Goal: Transaction & Acquisition: Purchase product/service

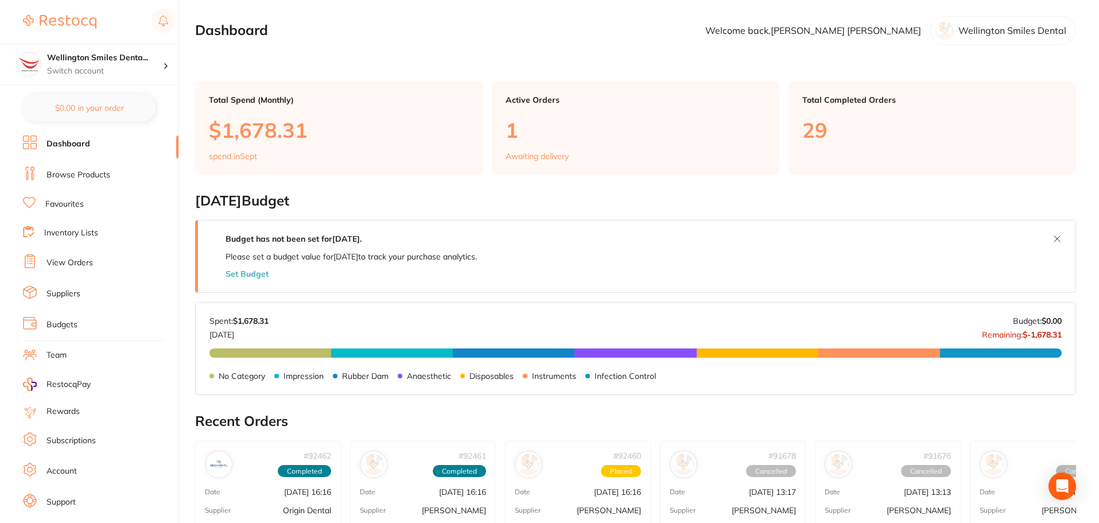
click at [85, 174] on link "Browse Products" at bounding box center [78, 174] width 64 height 11
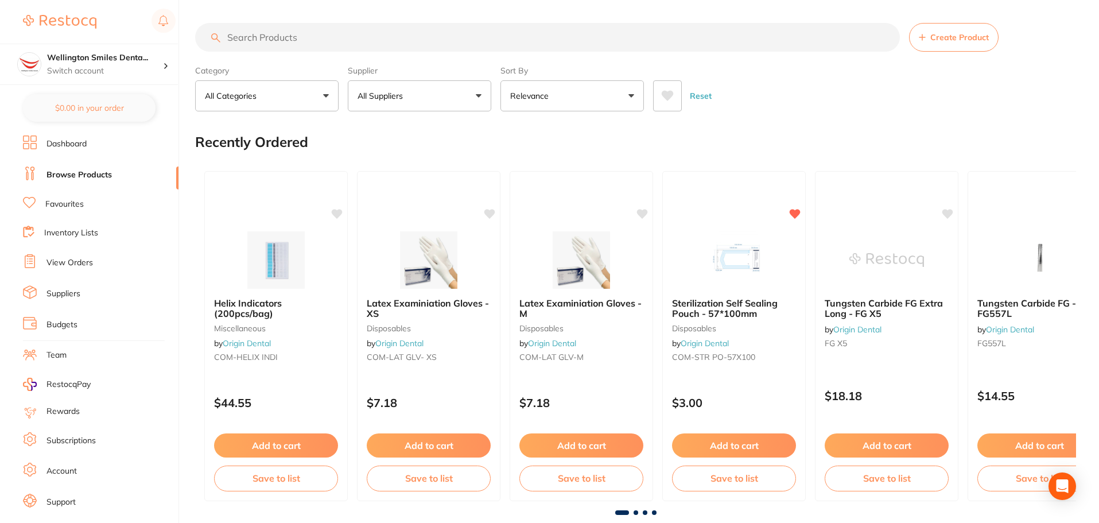
click at [293, 37] on input "search" at bounding box center [547, 37] width 705 height 29
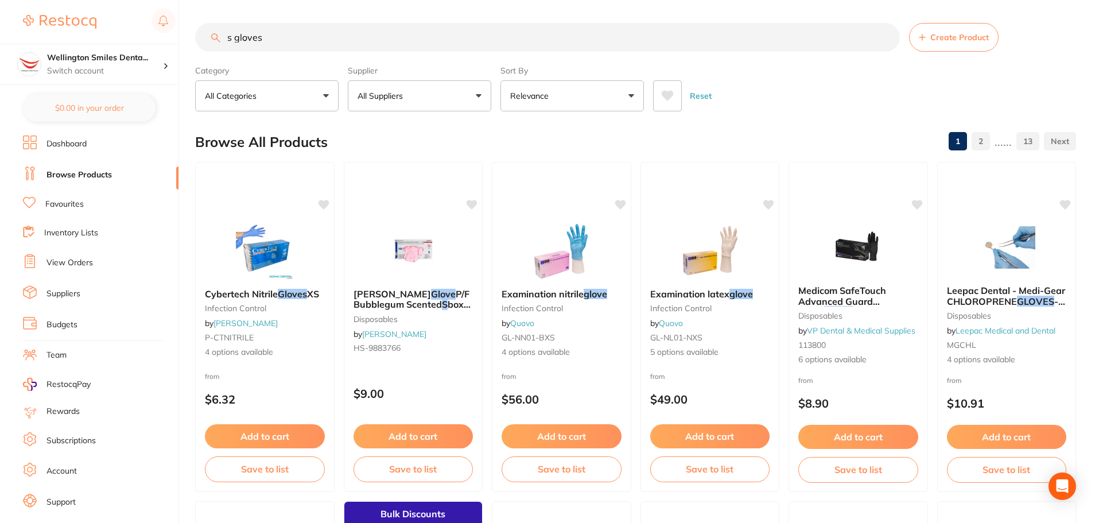
type input "s gloves"
click at [409, 102] on button "All Suppliers" at bounding box center [419, 95] width 143 height 31
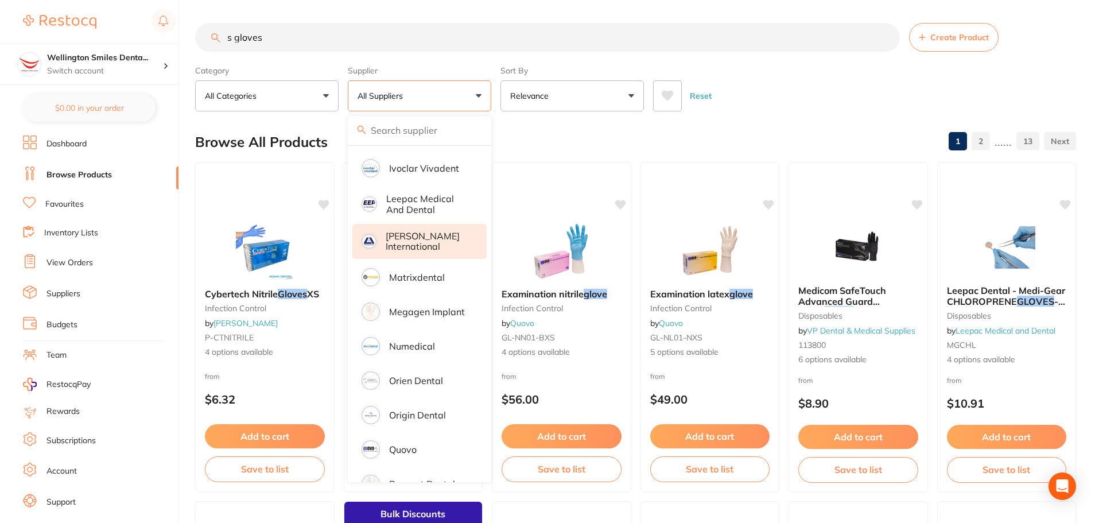
scroll to position [574, 0]
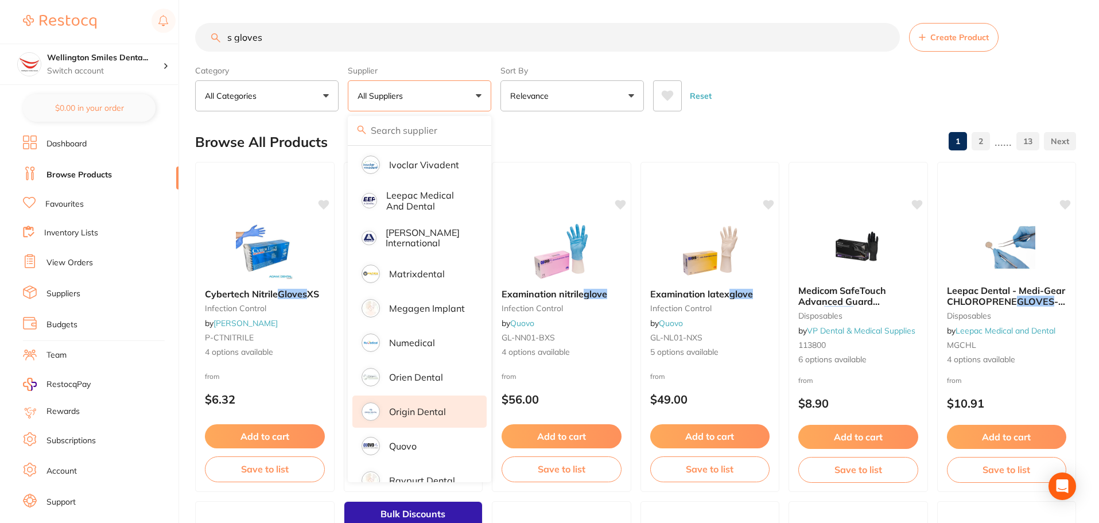
click at [440, 406] on p "Origin Dental" at bounding box center [417, 411] width 57 height 10
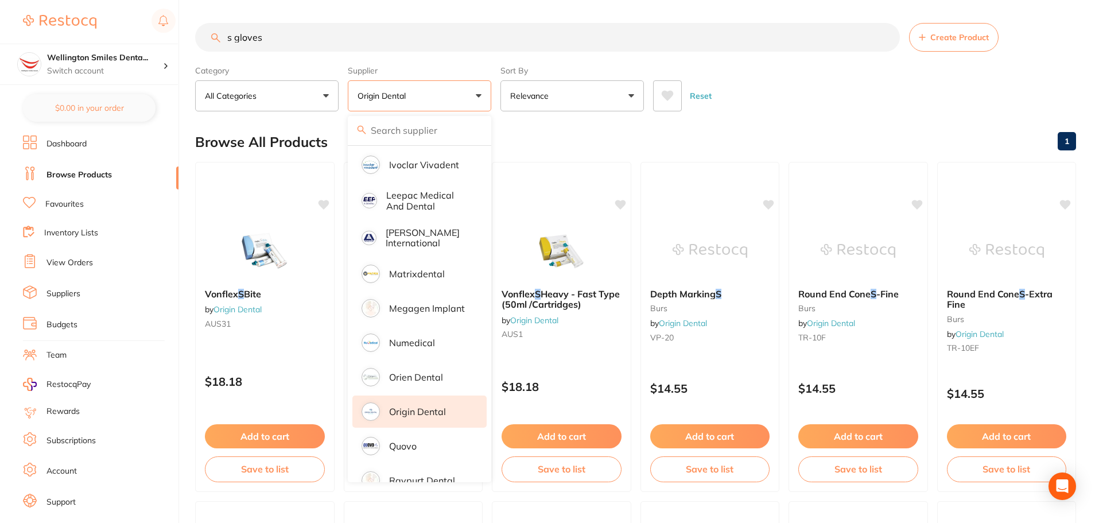
click at [725, 102] on div "Reset" at bounding box center [860, 91] width 414 height 40
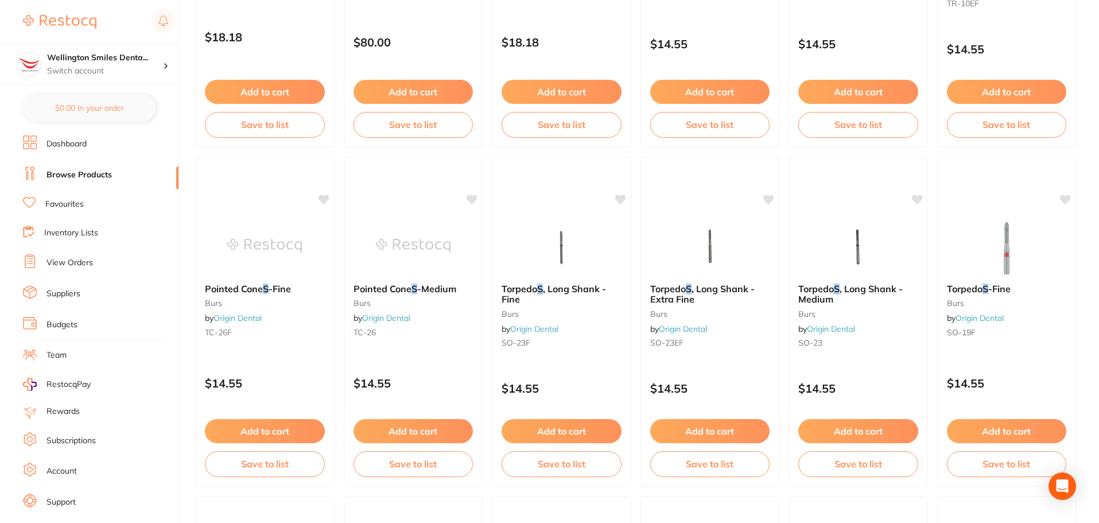
scroll to position [0, 0]
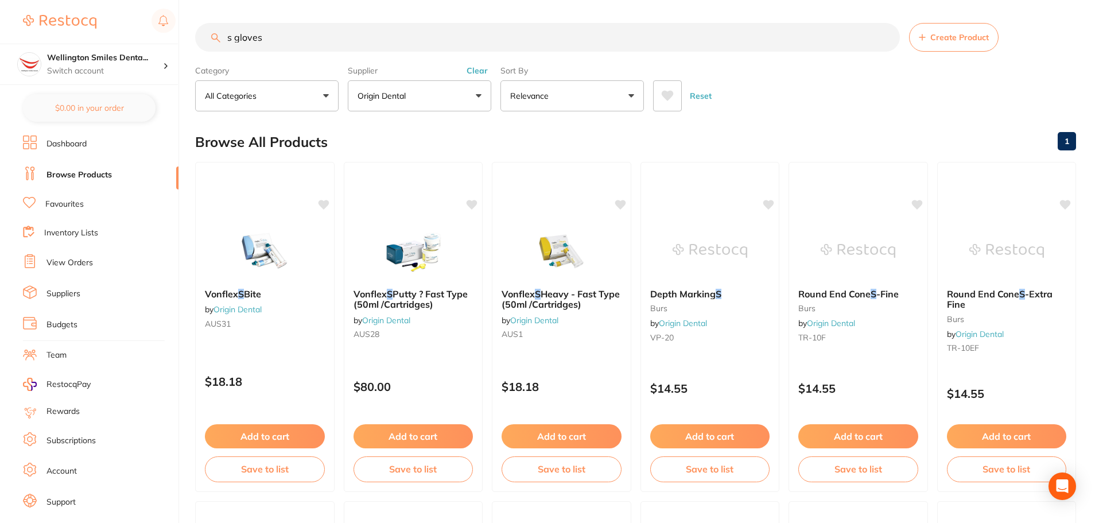
click at [433, 92] on button "Origin Dental" at bounding box center [419, 95] width 143 height 31
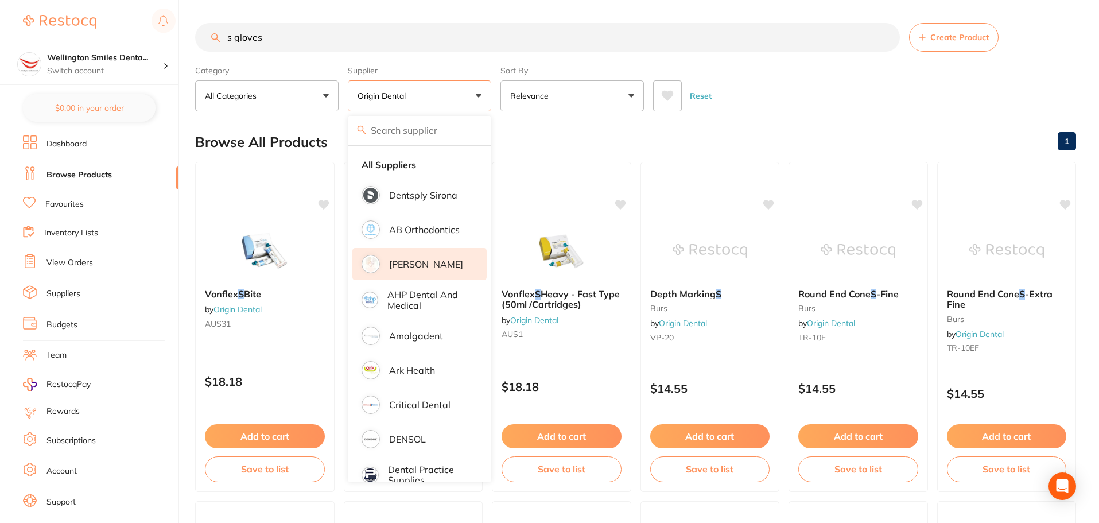
click at [437, 254] on li "[PERSON_NAME]" at bounding box center [419, 264] width 134 height 32
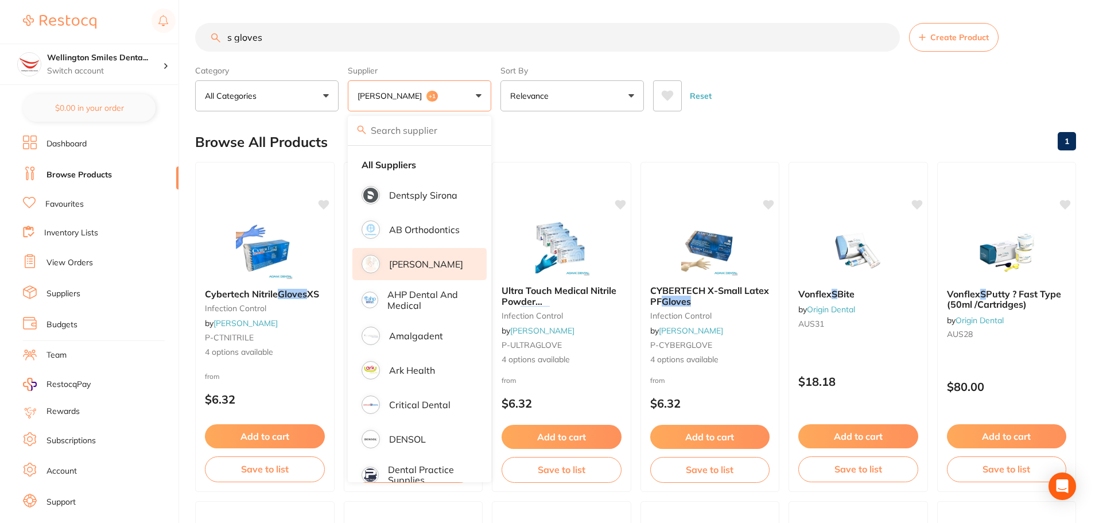
click at [727, 130] on div "Browse All Products 1" at bounding box center [635, 142] width 881 height 38
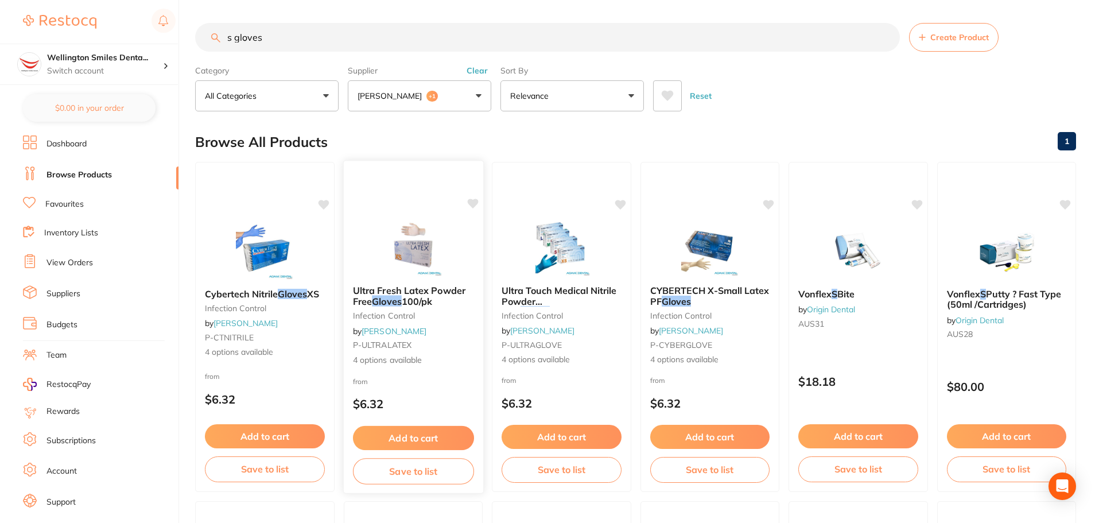
click at [429, 248] on img at bounding box center [412, 247] width 75 height 58
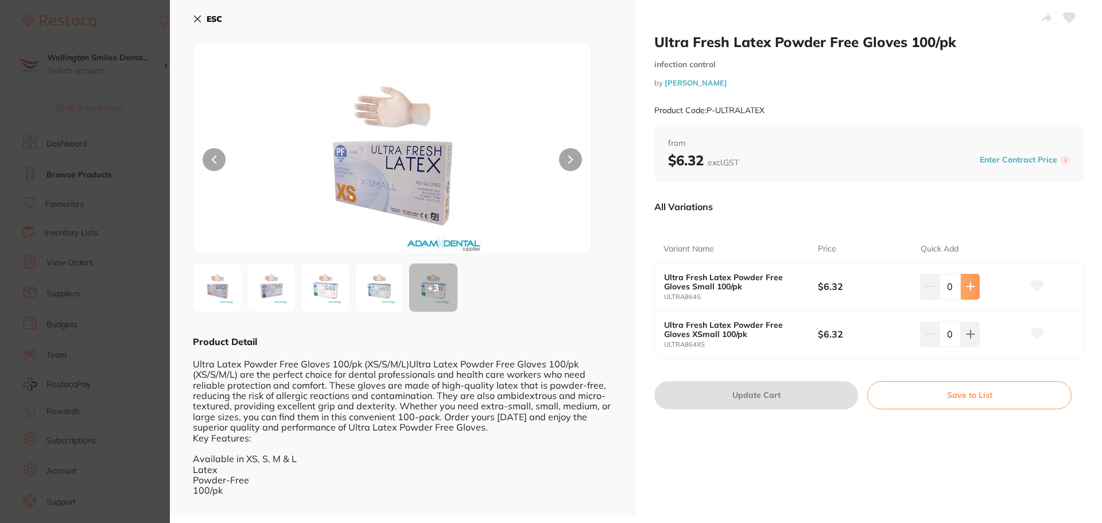
click at [969, 284] on icon at bounding box center [970, 286] width 9 height 9
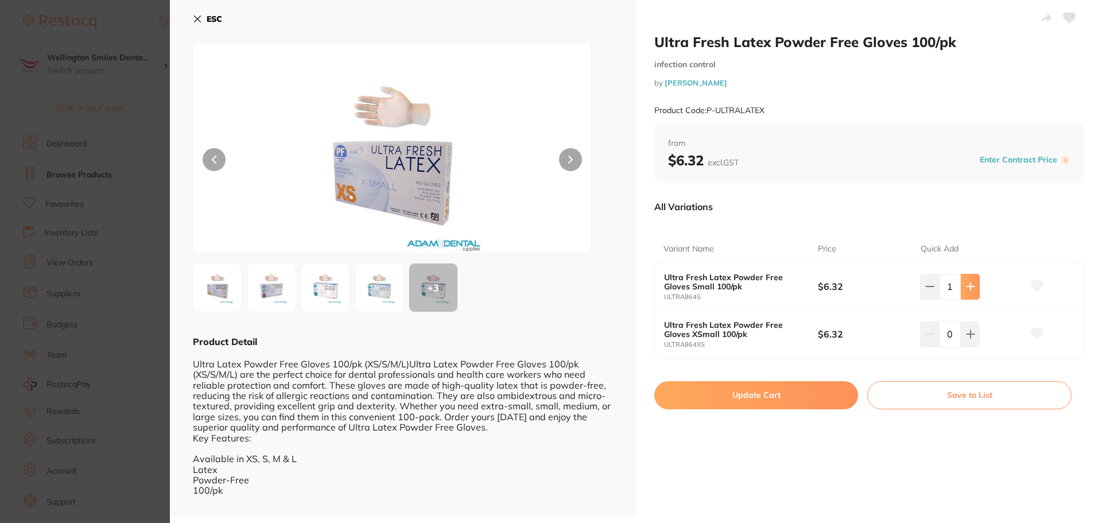
click at [969, 284] on icon at bounding box center [970, 286] width 9 height 9
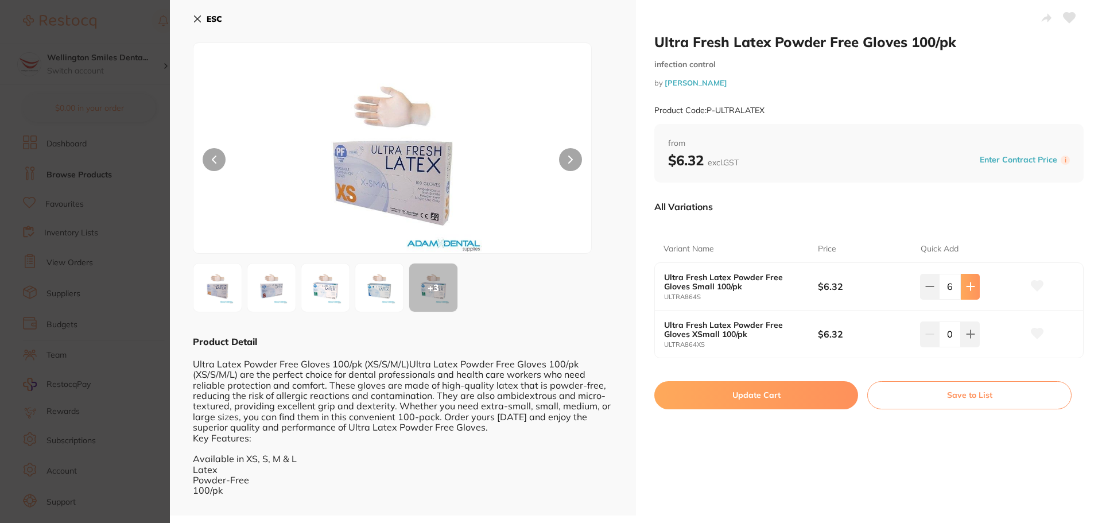
click at [969, 284] on icon at bounding box center [970, 286] width 9 height 9
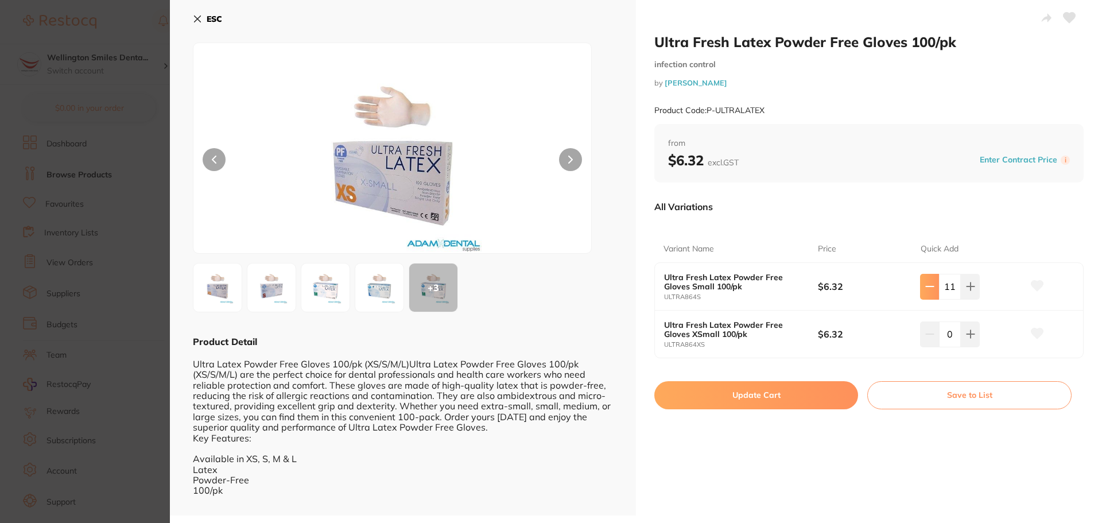
click at [932, 285] on button at bounding box center [929, 286] width 19 height 25
type input "10"
click at [823, 395] on button "Update Cart" at bounding box center [756, 395] width 204 height 28
checkbox input "false"
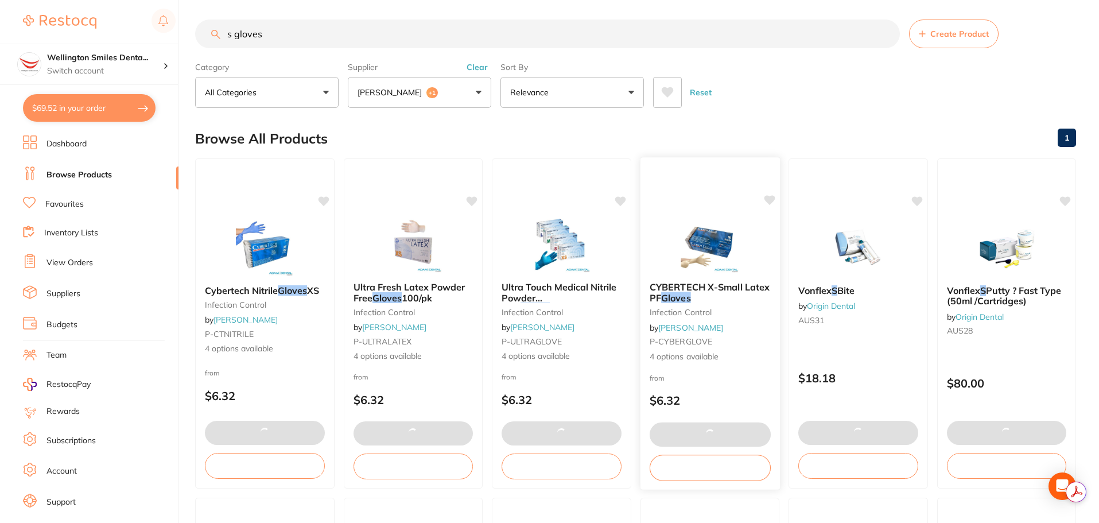
type textarea "ACTSPILG x 1 unit ACTSPILR x 1 unit ACTSPILY x 1 unit"
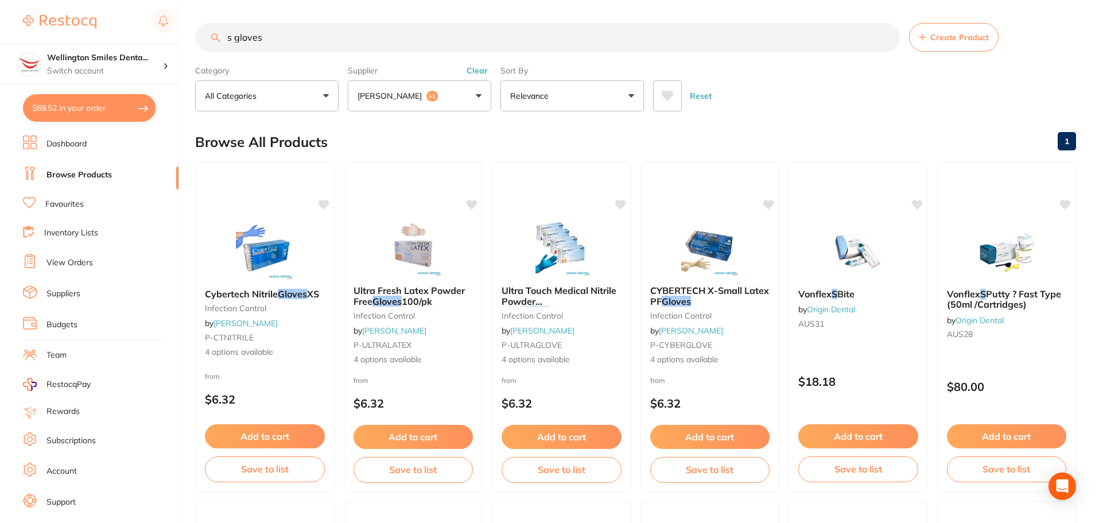
click at [400, 100] on p "[PERSON_NAME]" at bounding box center [391, 95] width 69 height 11
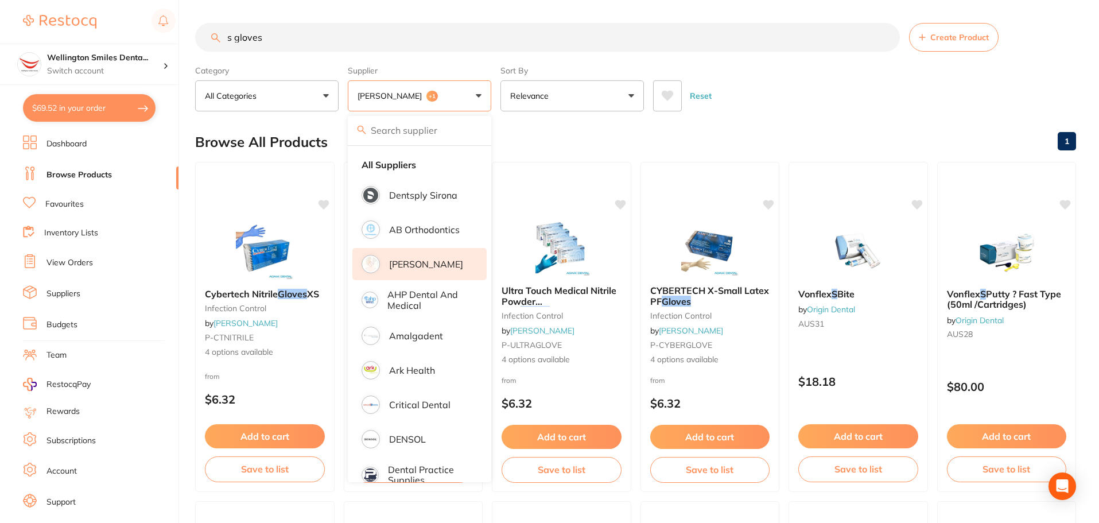
click at [519, 142] on div "Browse All Products 1" at bounding box center [635, 142] width 881 height 38
click at [480, 73] on label "Supplier" at bounding box center [419, 70] width 143 height 10
click at [510, 137] on div "Browse All Products 1" at bounding box center [635, 142] width 881 height 38
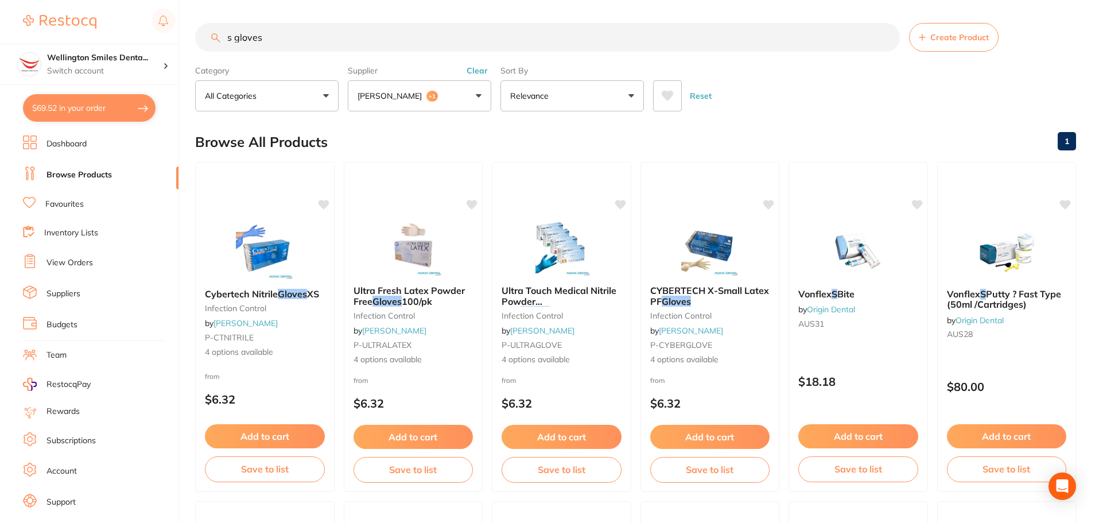
click at [481, 69] on button "Clear" at bounding box center [477, 70] width 28 height 10
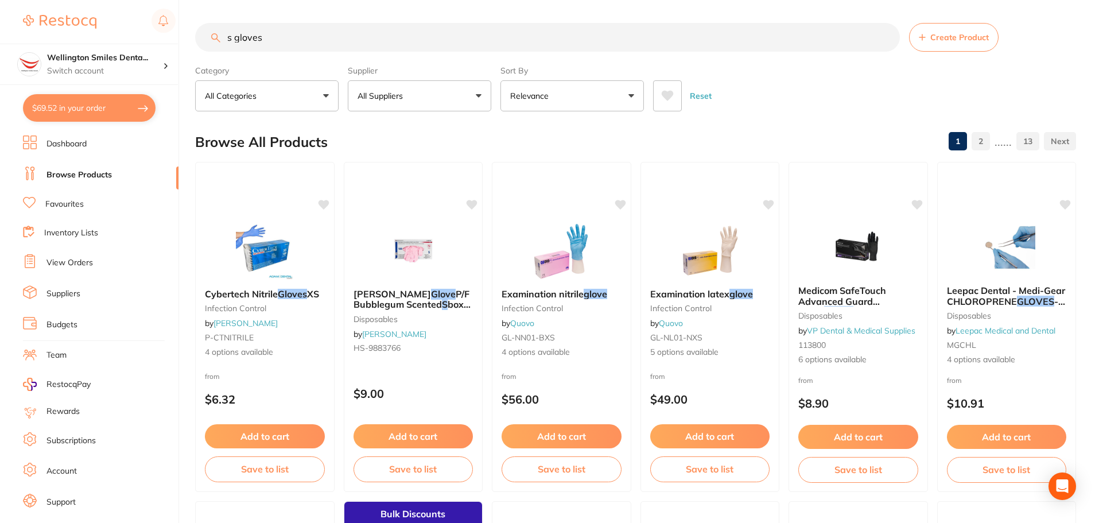
click at [466, 95] on button "All Suppliers" at bounding box center [419, 95] width 143 height 31
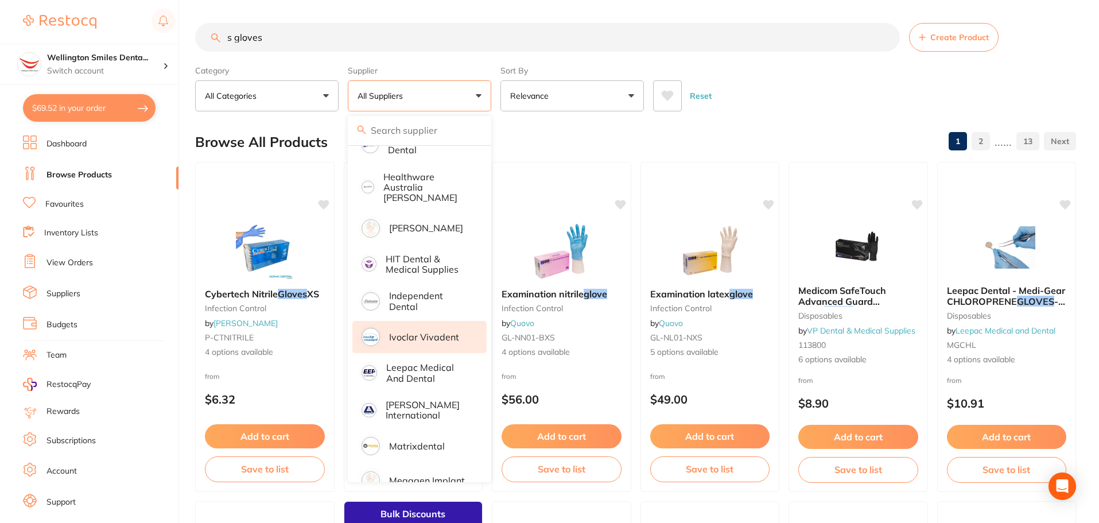
scroll to position [344, 0]
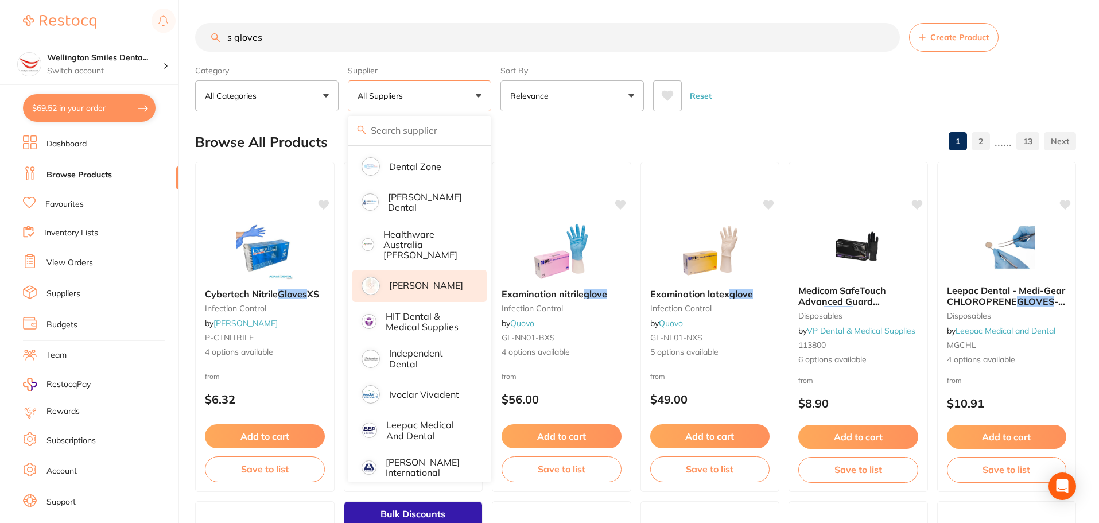
click at [428, 280] on p "[PERSON_NAME]" at bounding box center [426, 285] width 74 height 10
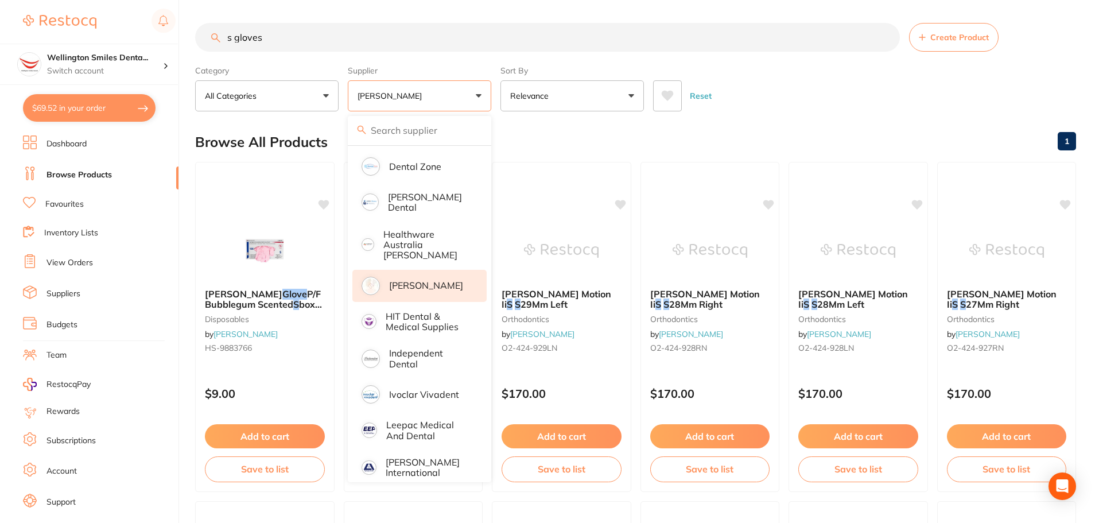
click at [776, 127] on div "Browse All Products 1" at bounding box center [635, 142] width 881 height 38
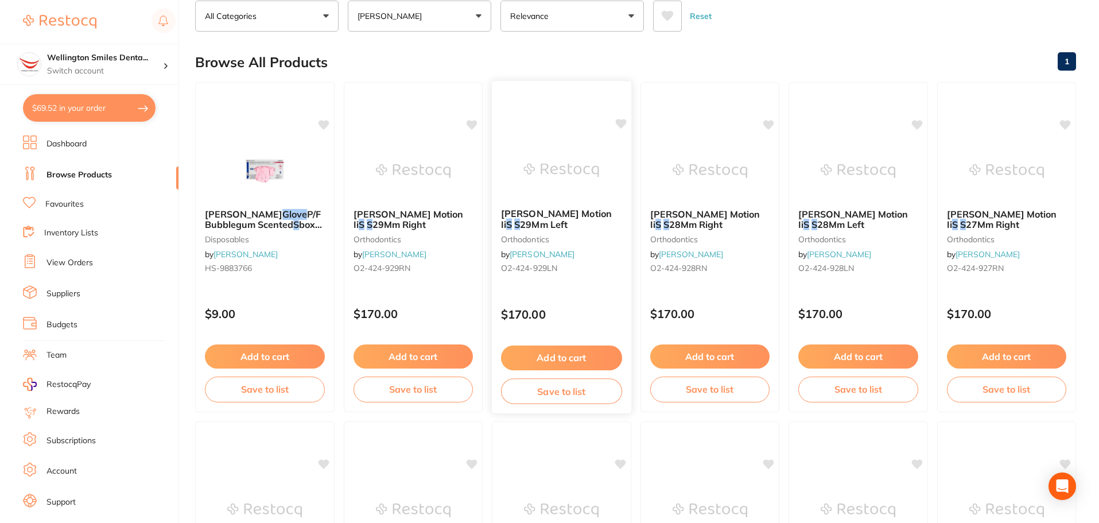
scroll to position [0, 0]
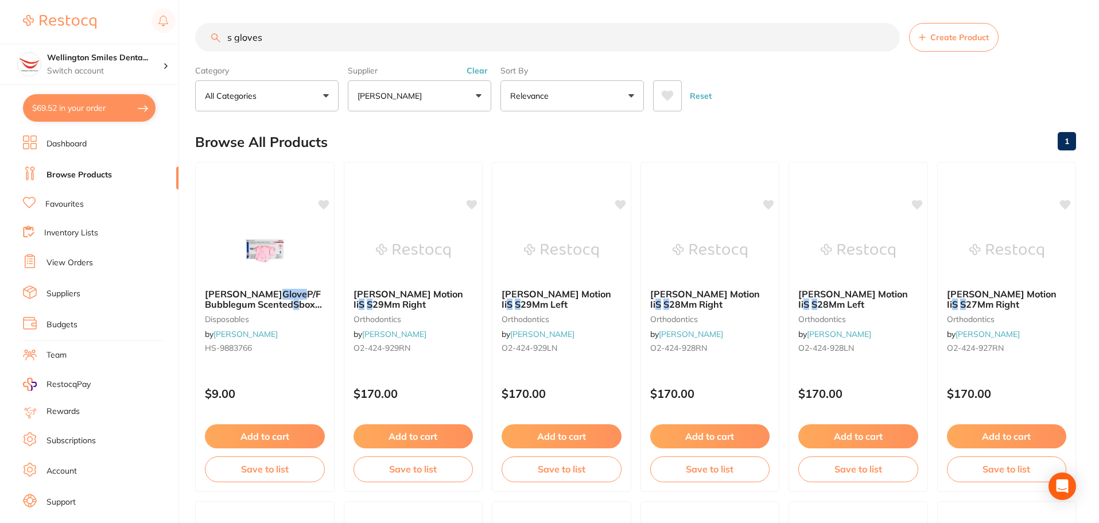
click at [486, 68] on button "Clear" at bounding box center [477, 70] width 28 height 10
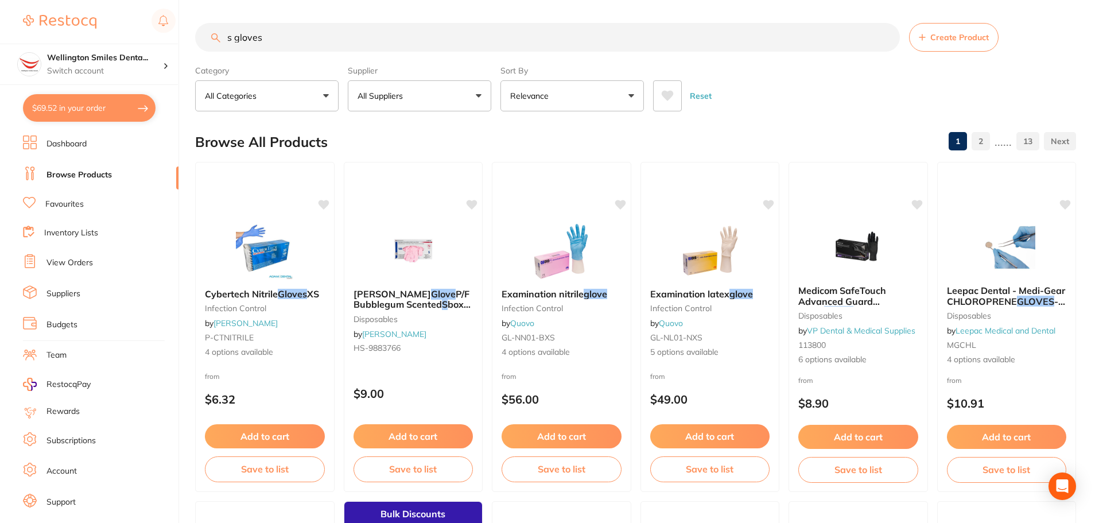
drag, startPoint x: 281, startPoint y: 28, endPoint x: 222, endPoint y: 31, distance: 58.6
click at [222, 31] on input "s gloves" at bounding box center [547, 37] width 705 height 29
type input "wipes"
click at [462, 111] on button "All Suppliers" at bounding box center [419, 95] width 143 height 31
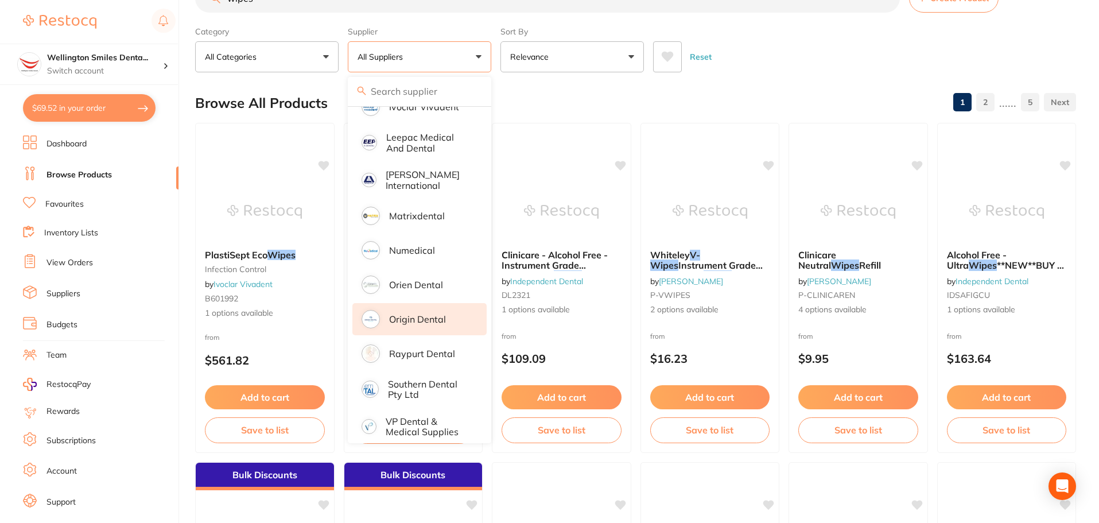
scroll to position [57, 0]
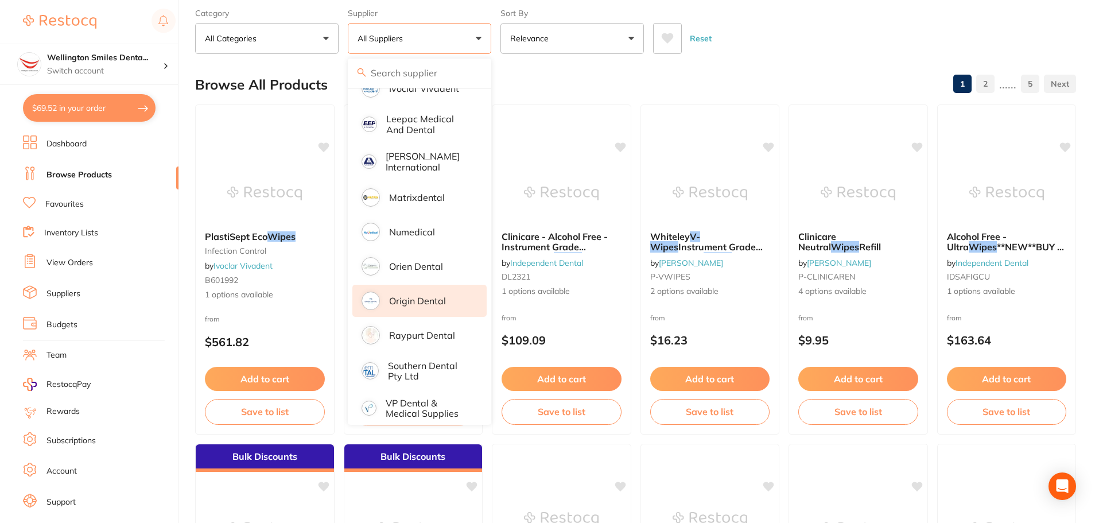
click at [431, 295] on p "Origin Dental" at bounding box center [417, 300] width 57 height 10
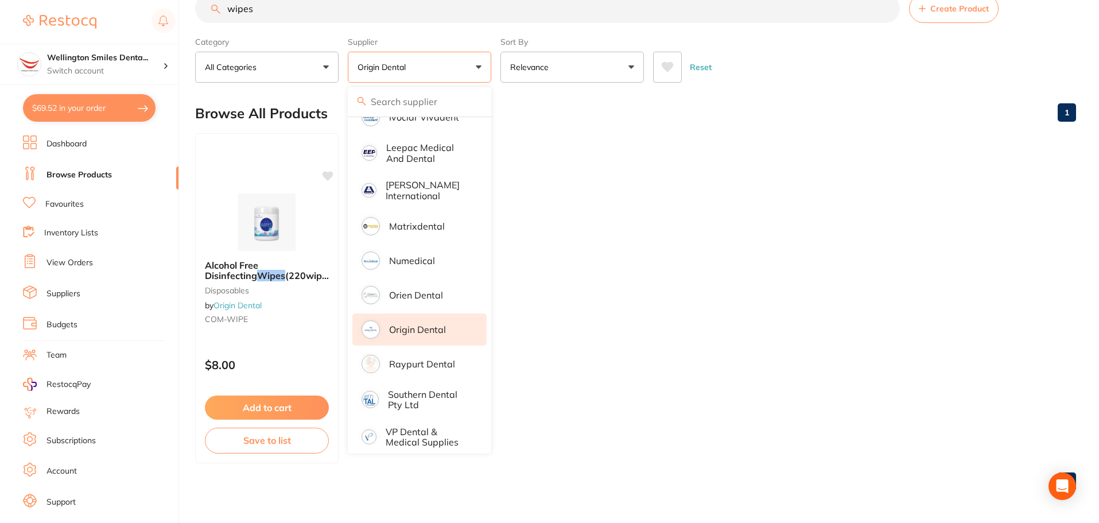
scroll to position [0, 0]
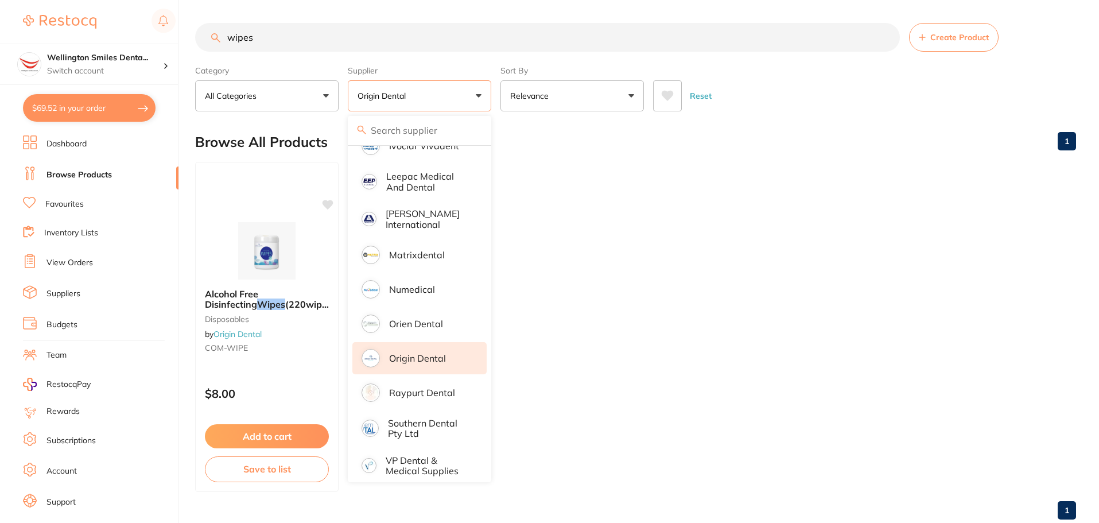
click at [639, 236] on ul "Alcohol Free Disinfecting Wipes (220wipes /bottle? disposables by Origin Dental…" at bounding box center [635, 327] width 881 height 330
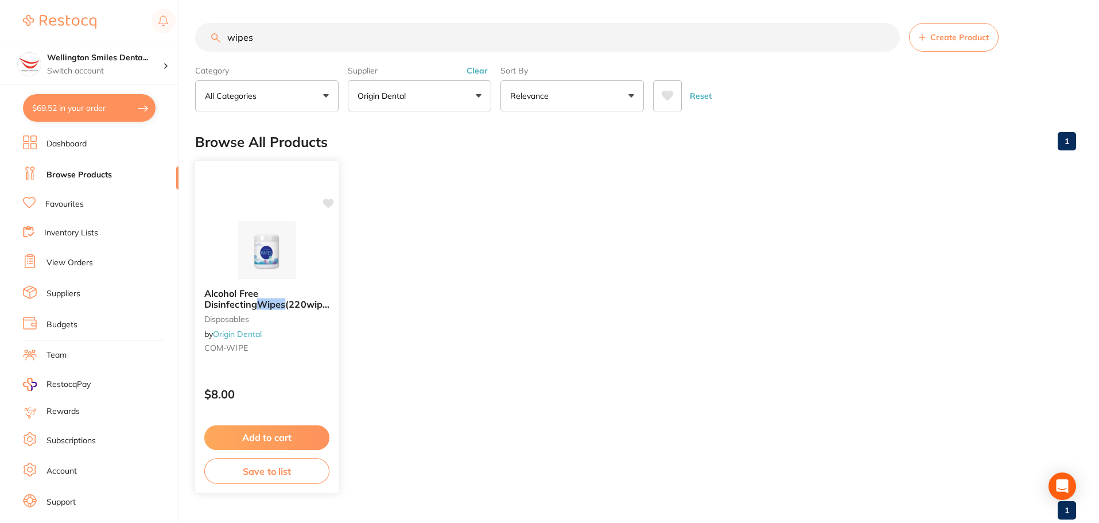
click at [293, 431] on button "Add to cart" at bounding box center [266, 437] width 125 height 25
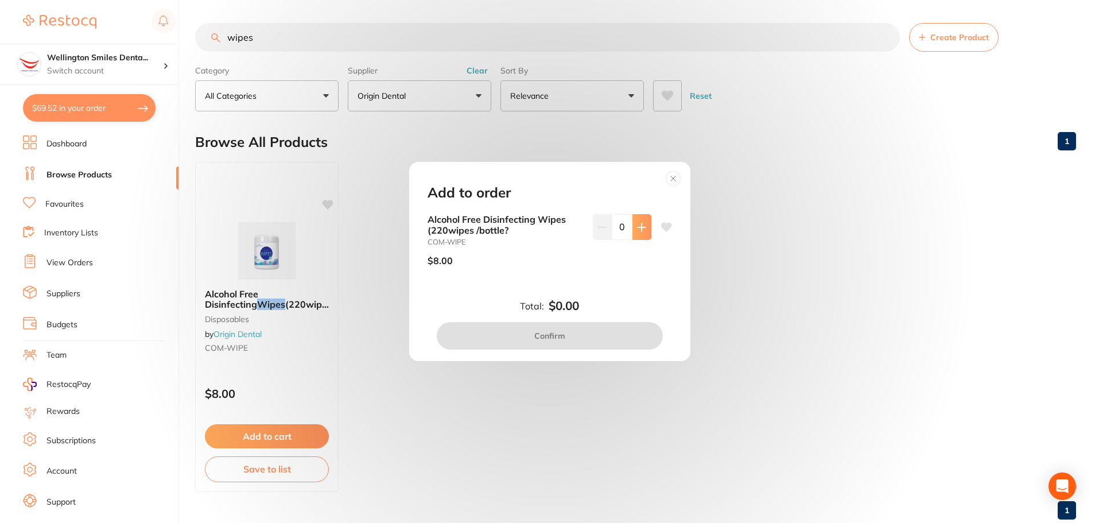
click at [637, 224] on icon at bounding box center [641, 227] width 9 height 9
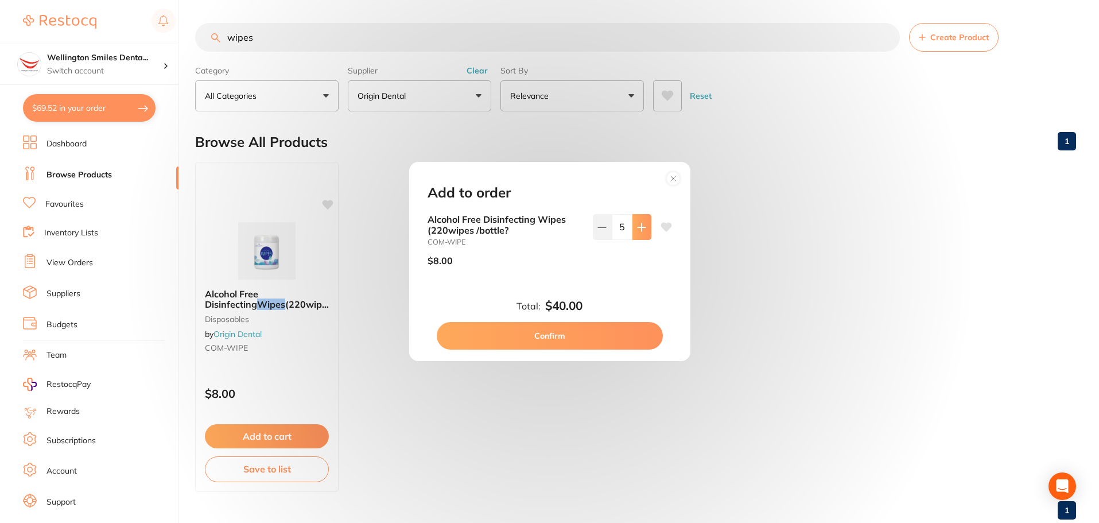
click at [637, 224] on icon at bounding box center [641, 227] width 9 height 9
type input "6"
click at [605, 331] on button "Confirm" at bounding box center [550, 336] width 226 height 28
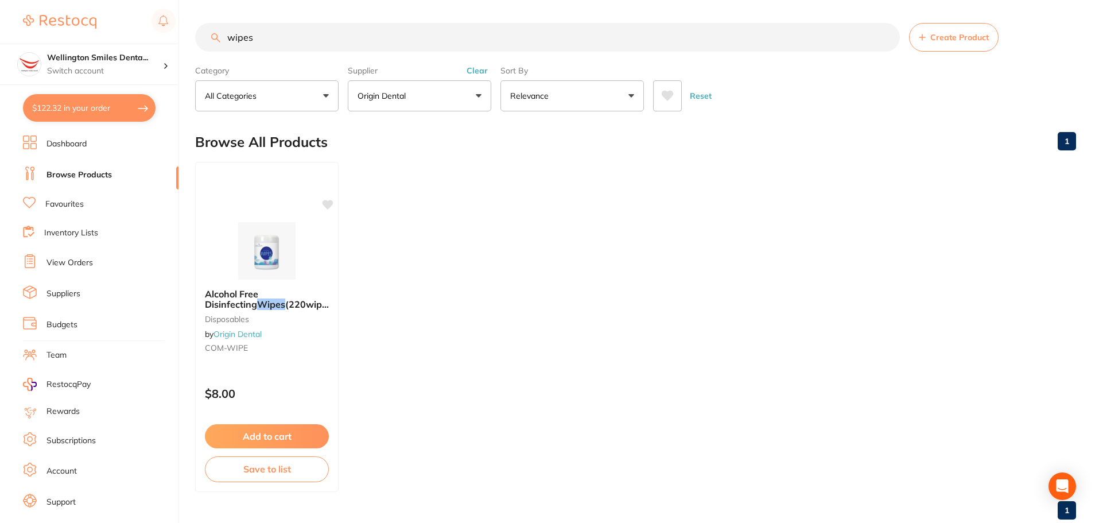
scroll to position [1, 0]
drag, startPoint x: 348, startPoint y: 40, endPoint x: 218, endPoint y: 50, distance: 130.7
click at [218, 50] on input "wipes" at bounding box center [547, 37] width 705 height 29
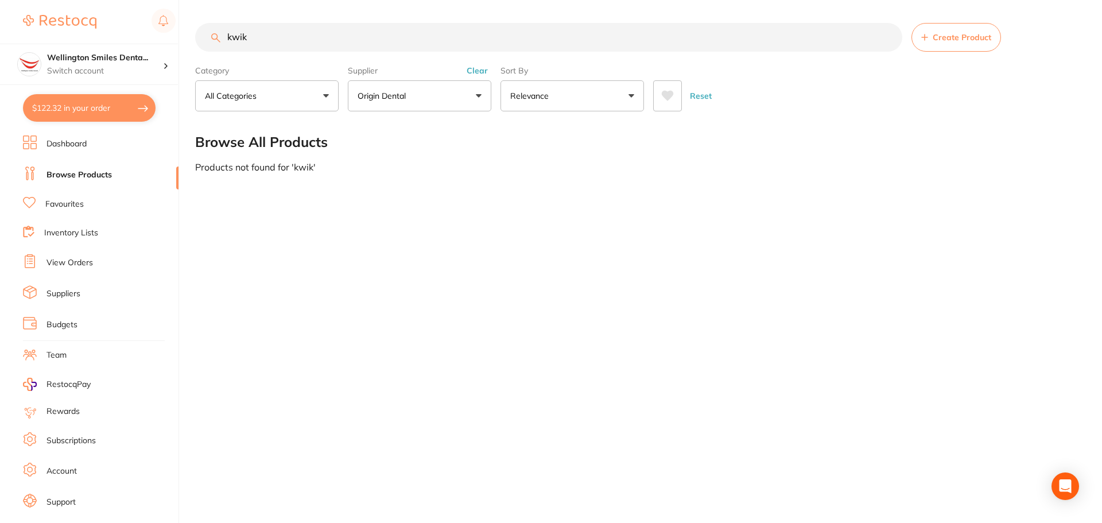
scroll to position [25, 0]
type input "kwik"
click at [477, 70] on button "Clear" at bounding box center [477, 70] width 28 height 10
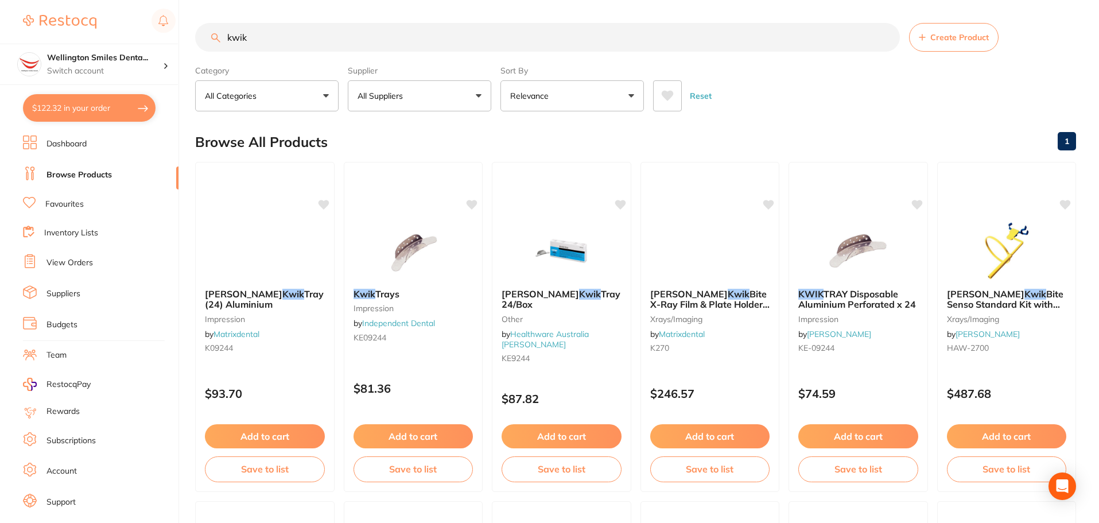
scroll to position [0, 0]
click at [873, 431] on button "Add to cart" at bounding box center [858, 437] width 121 height 25
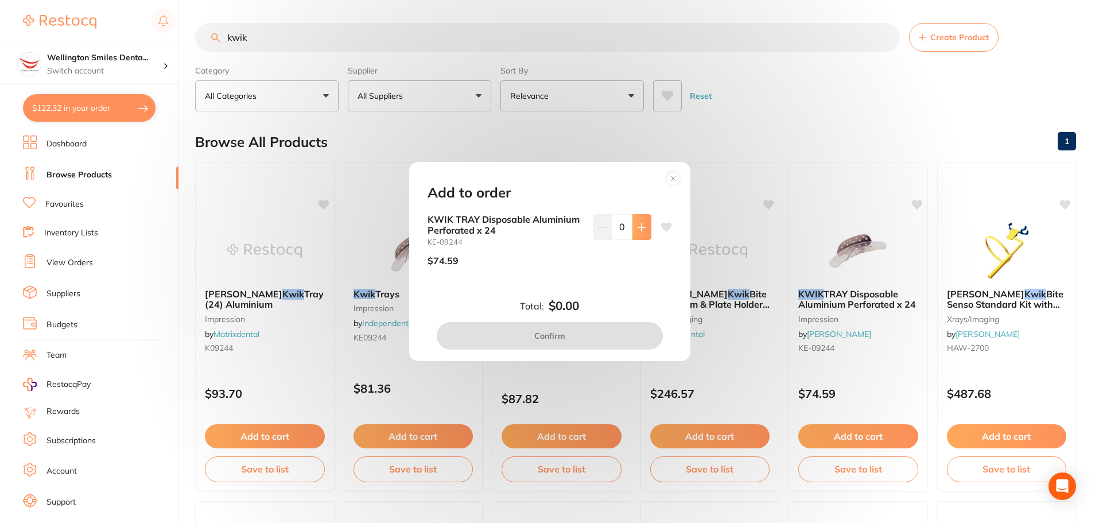
click at [639, 220] on button at bounding box center [641, 226] width 19 height 25
type input "1"
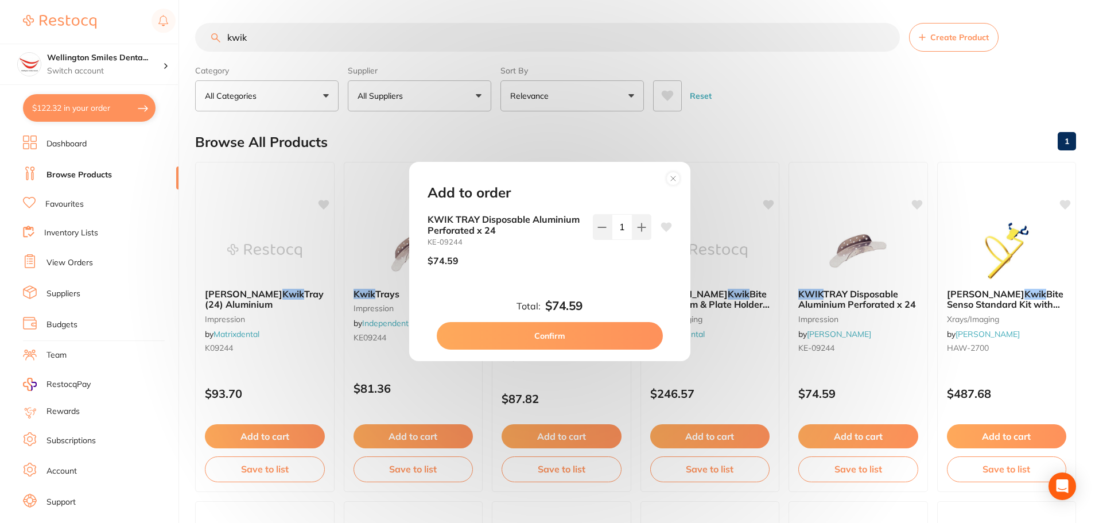
click at [607, 330] on button "Confirm" at bounding box center [550, 336] width 226 height 28
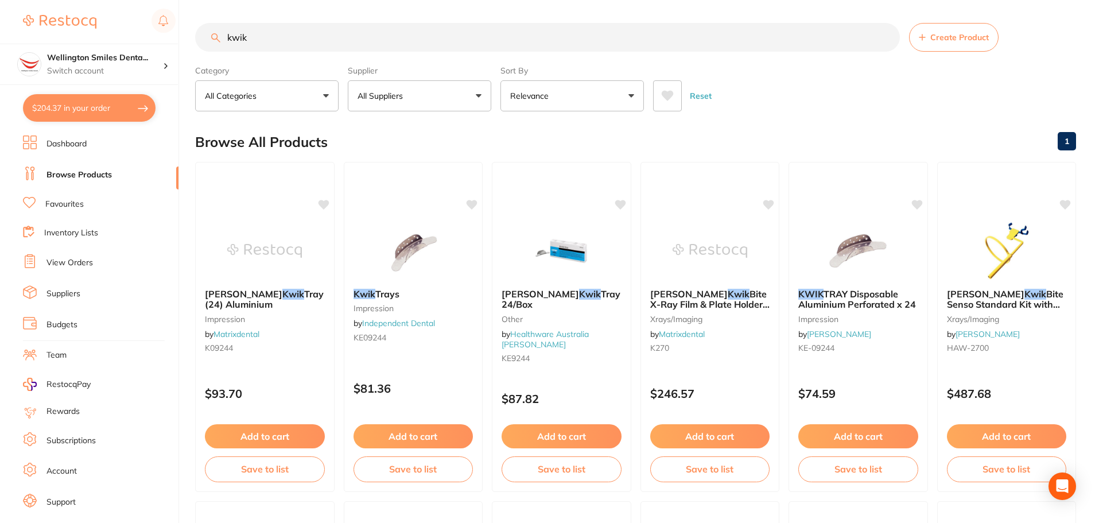
scroll to position [1, 0]
drag, startPoint x: 258, startPoint y: 49, endPoint x: 213, endPoint y: 45, distance: 44.9
click at [213, 45] on input "kwik" at bounding box center [547, 37] width 705 height 29
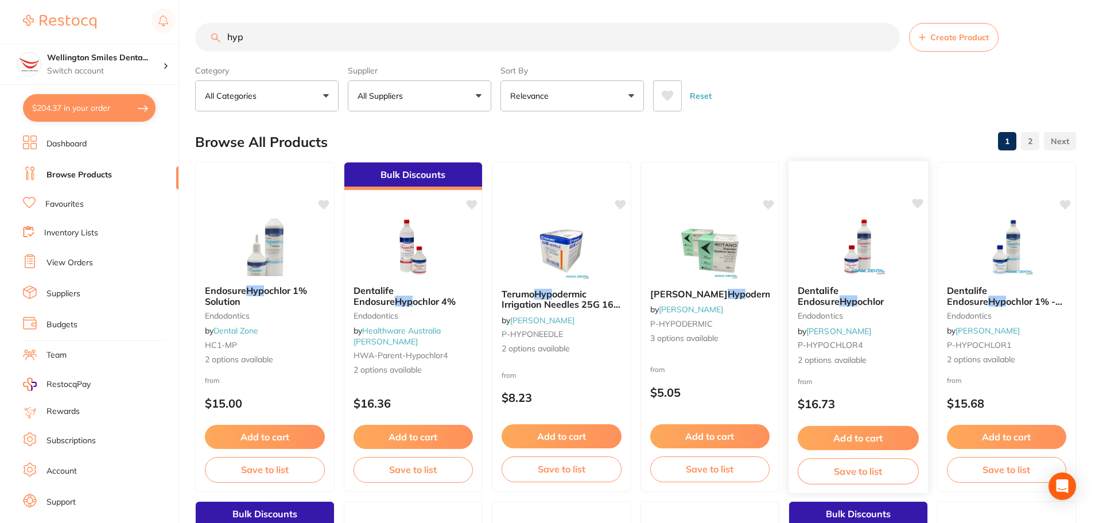
type input "hyp"
click at [878, 433] on button "Add to cart" at bounding box center [858, 438] width 121 height 25
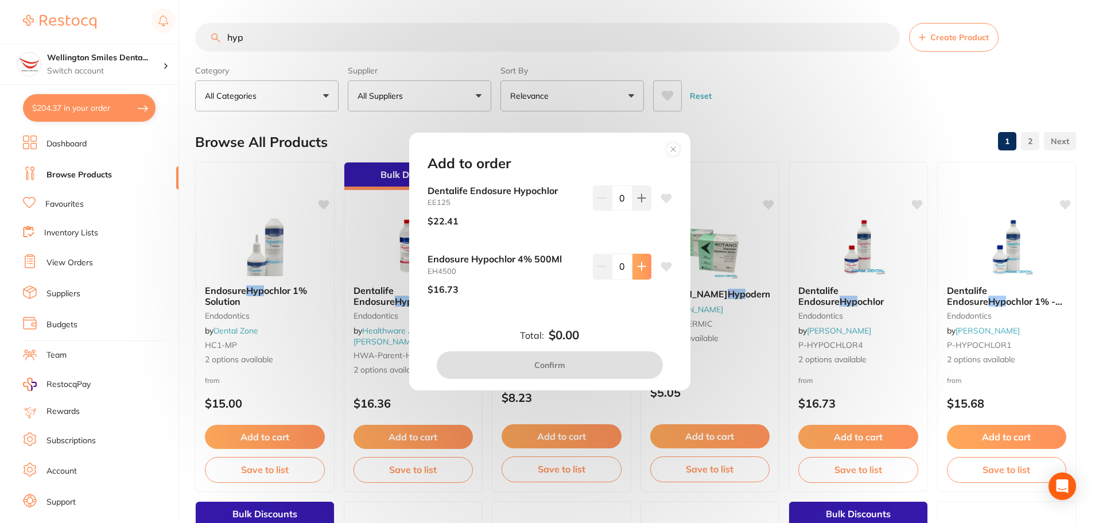
click at [643, 267] on button at bounding box center [641, 266] width 19 height 25
type input "1"
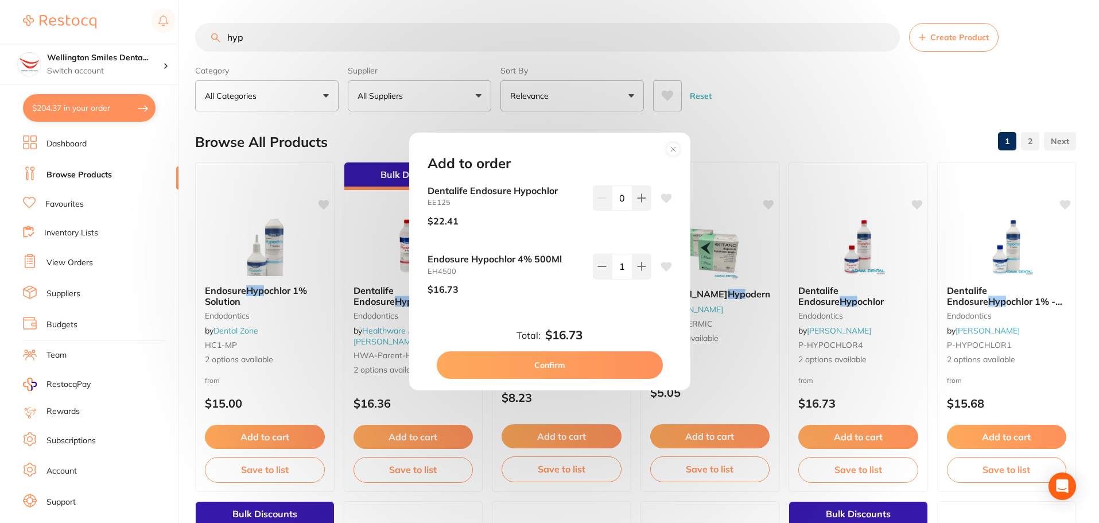
click at [619, 365] on button "Confirm" at bounding box center [550, 365] width 226 height 28
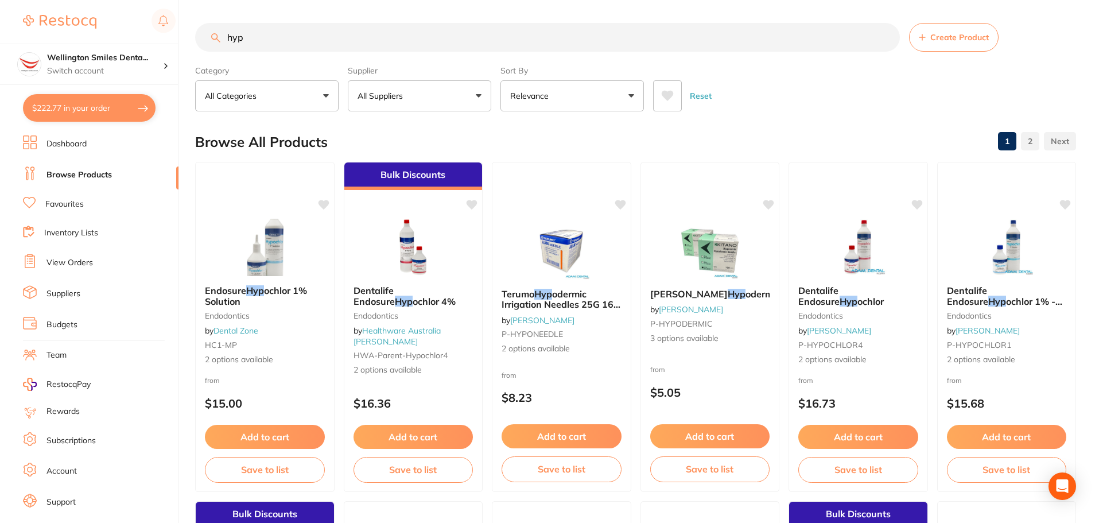
drag, startPoint x: 274, startPoint y: 33, endPoint x: 210, endPoint y: 38, distance: 64.5
click at [210, 38] on input "hyp" at bounding box center [547, 37] width 705 height 29
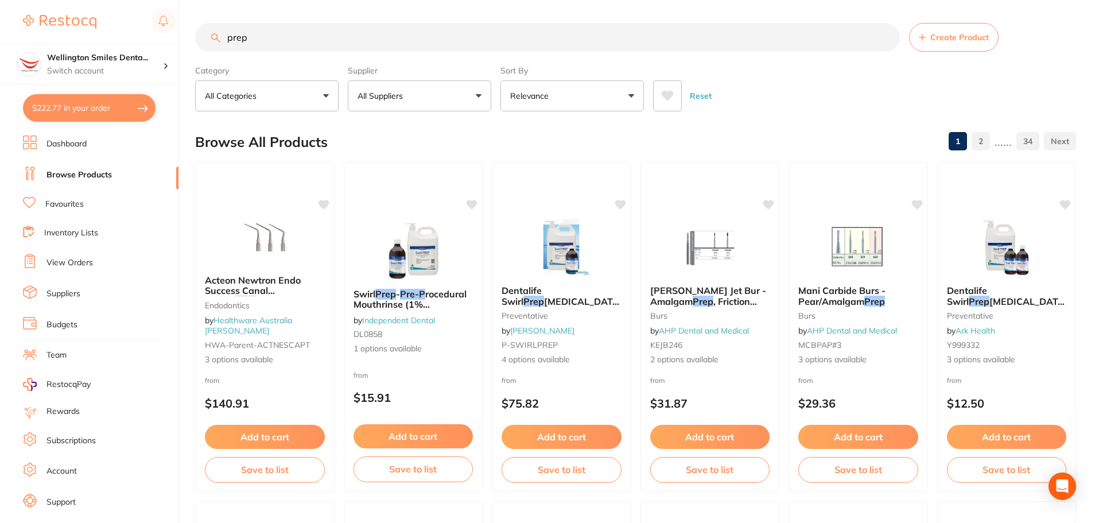
click at [228, 36] on input "prep" at bounding box center [547, 37] width 705 height 29
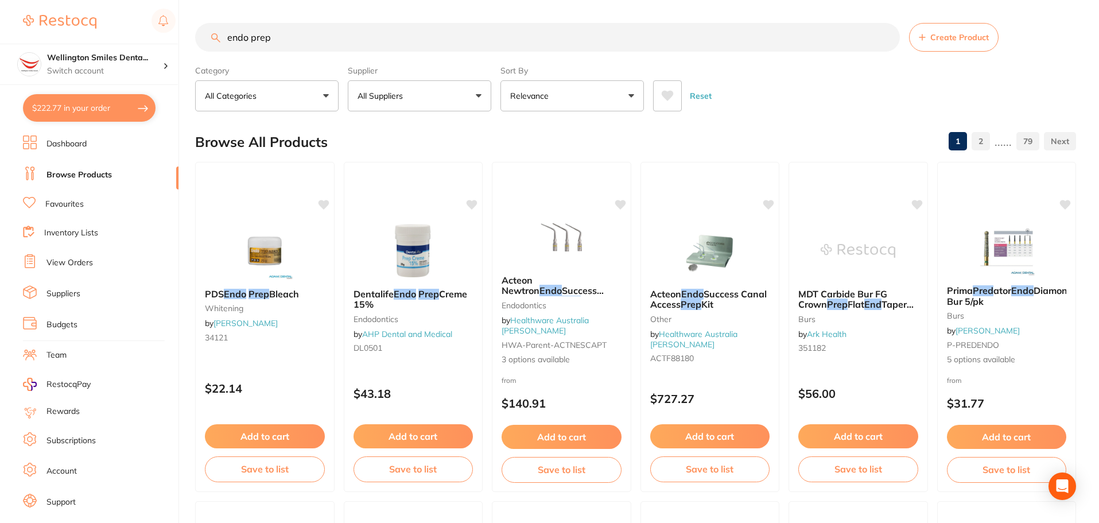
click at [289, 39] on input "endo prep" at bounding box center [547, 37] width 705 height 29
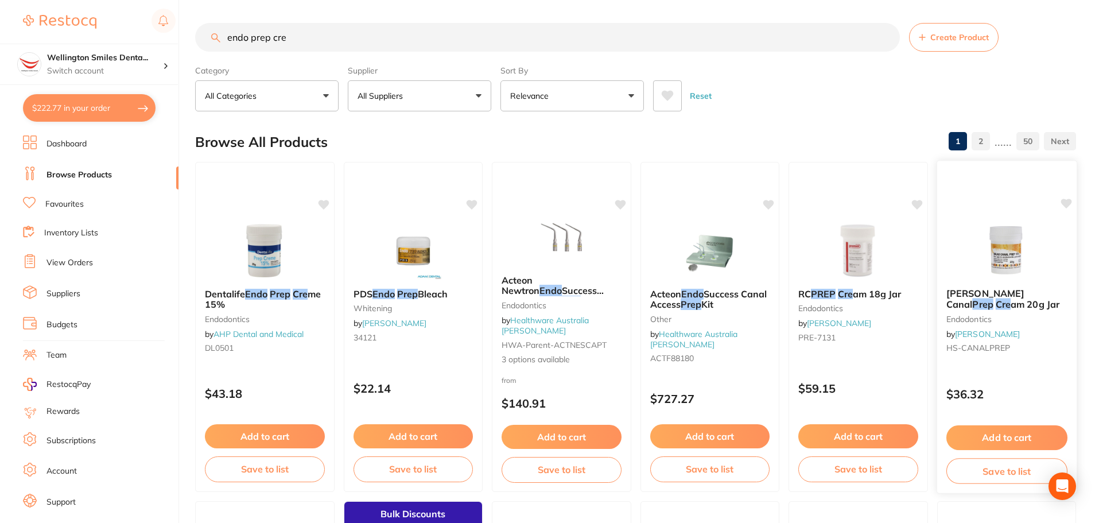
type input "endo prep cre"
click at [978, 430] on button "Add to cart" at bounding box center [1006, 437] width 121 height 25
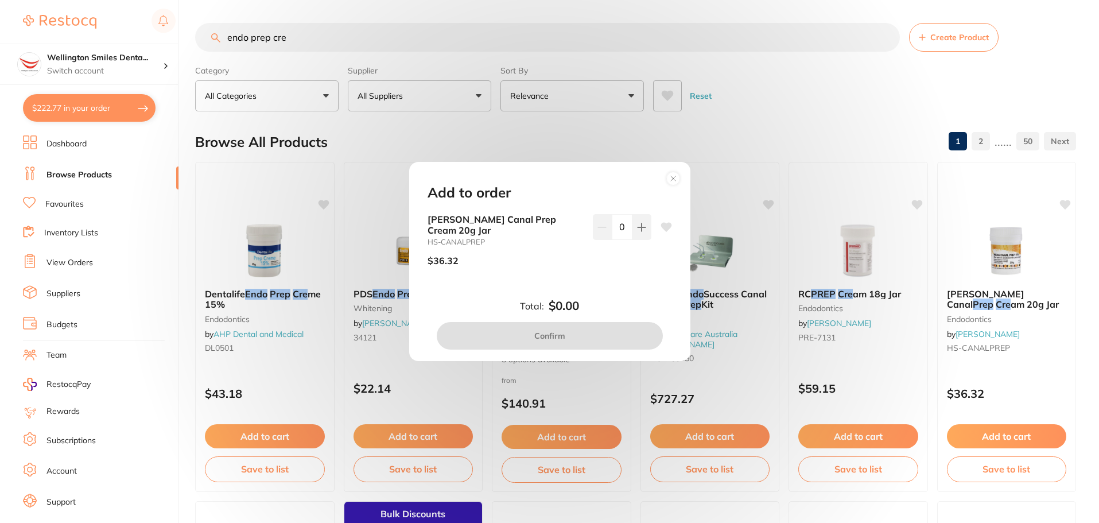
drag, startPoint x: 642, startPoint y: 232, endPoint x: 632, endPoint y: 260, distance: 29.8
click at [641, 231] on icon at bounding box center [640, 226] width 7 height 7
type input "1"
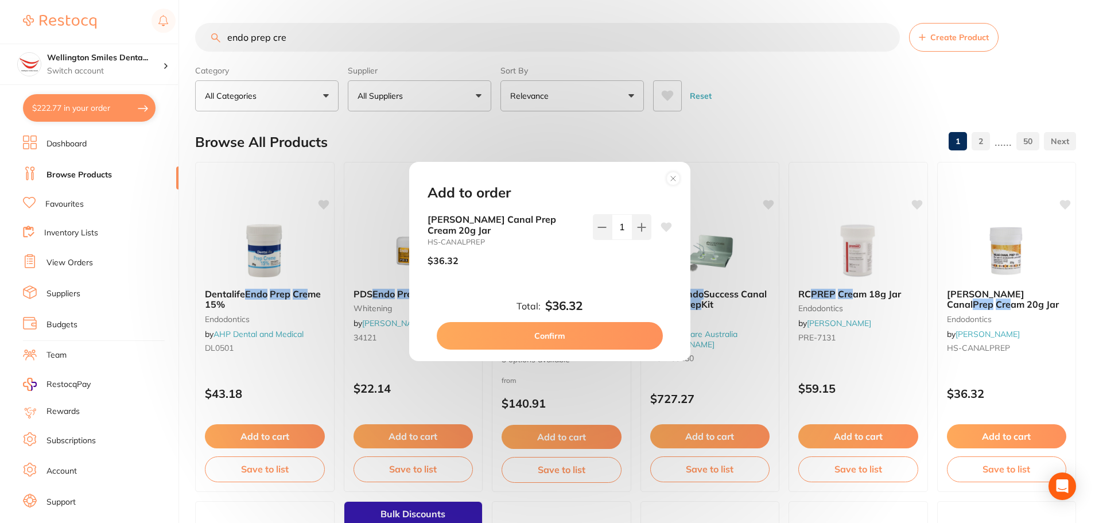
click at [605, 328] on button "Confirm" at bounding box center [550, 336] width 226 height 28
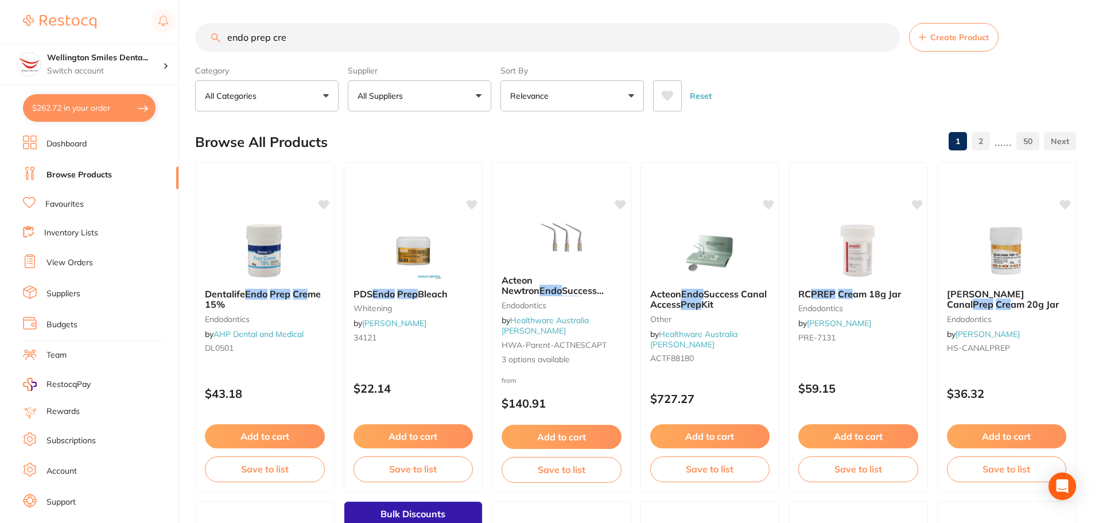
scroll to position [1, 0]
drag, startPoint x: 353, startPoint y: 43, endPoint x: 221, endPoint y: 49, distance: 132.1
click at [221, 49] on input "endo prep cre" at bounding box center [547, 37] width 705 height 29
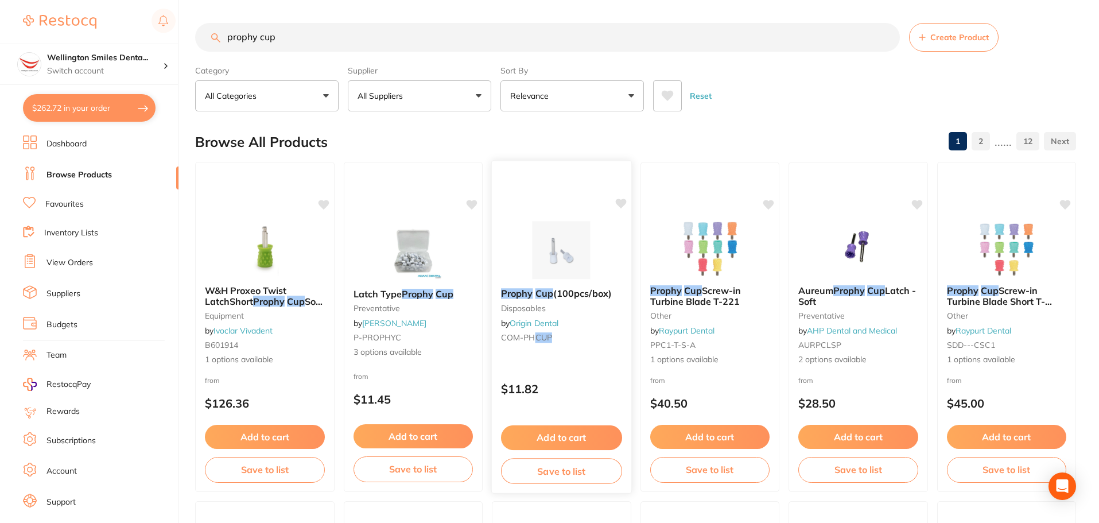
scroll to position [0, 0]
type input "prophy cup"
click at [573, 435] on button "Add to cart" at bounding box center [561, 436] width 120 height 24
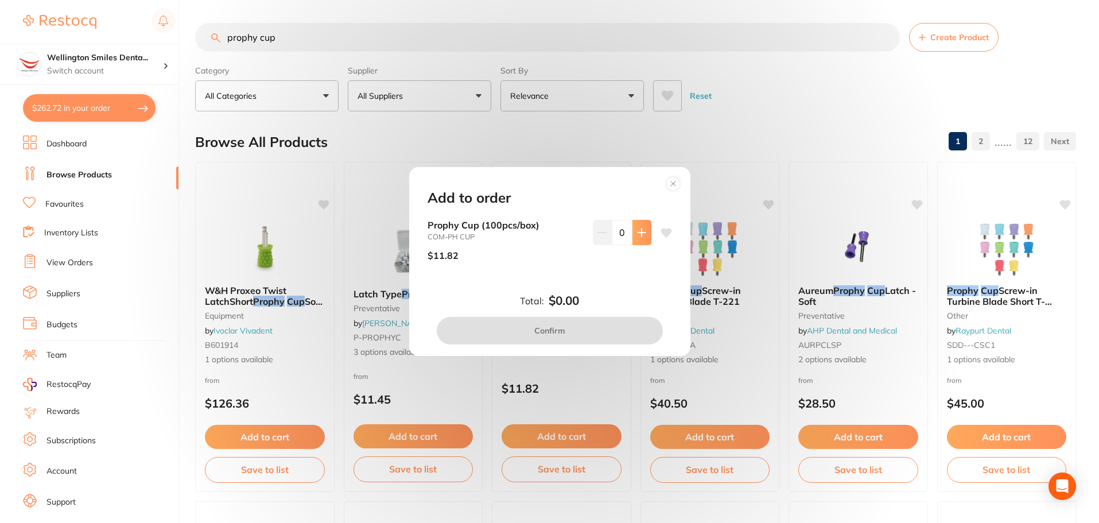
click at [644, 236] on button at bounding box center [641, 232] width 19 height 25
type input "1"
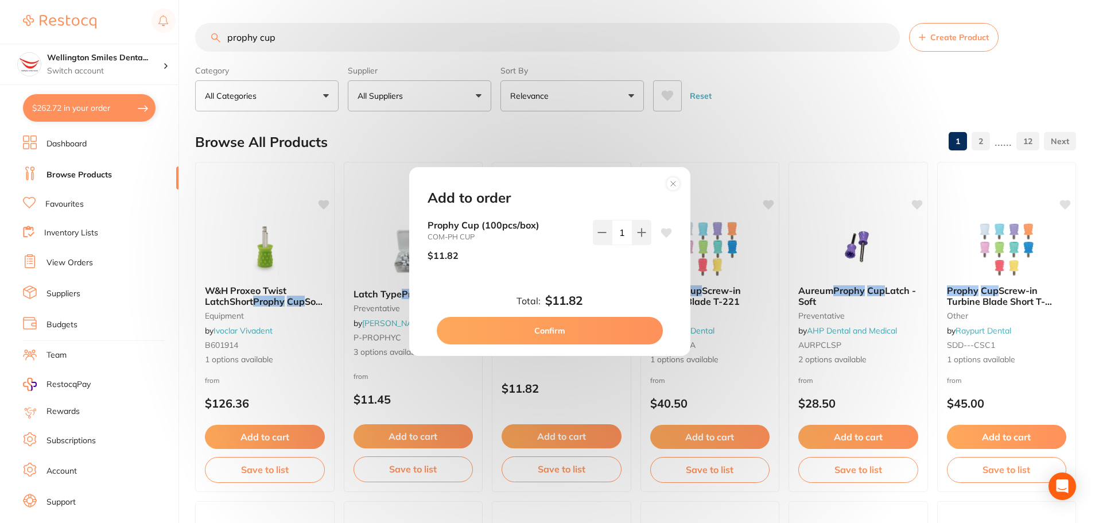
click at [589, 333] on button "Confirm" at bounding box center [550, 331] width 226 height 28
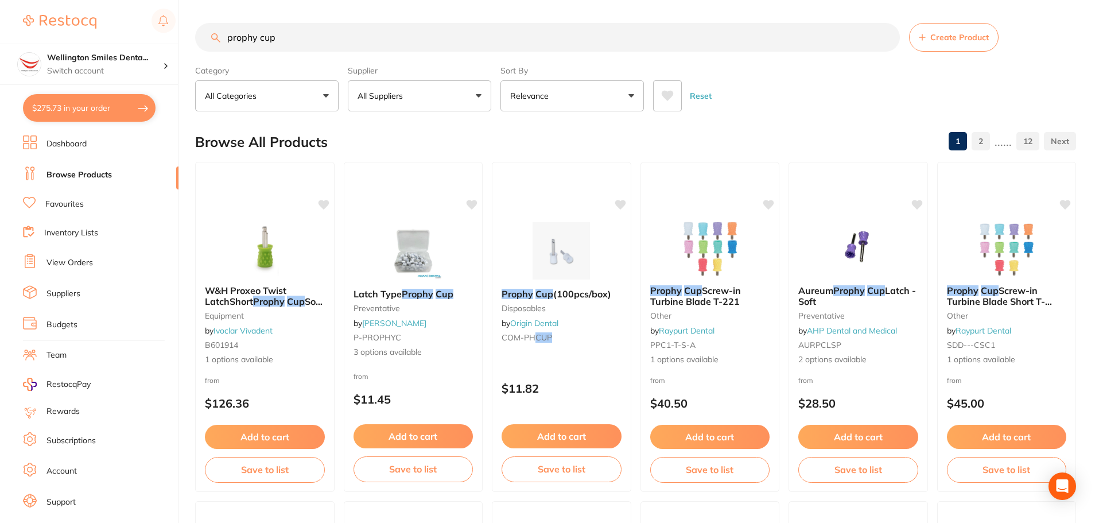
click at [450, 76] on label "Supplier" at bounding box center [419, 70] width 143 height 10
click at [454, 94] on button "All Suppliers" at bounding box center [419, 95] width 143 height 31
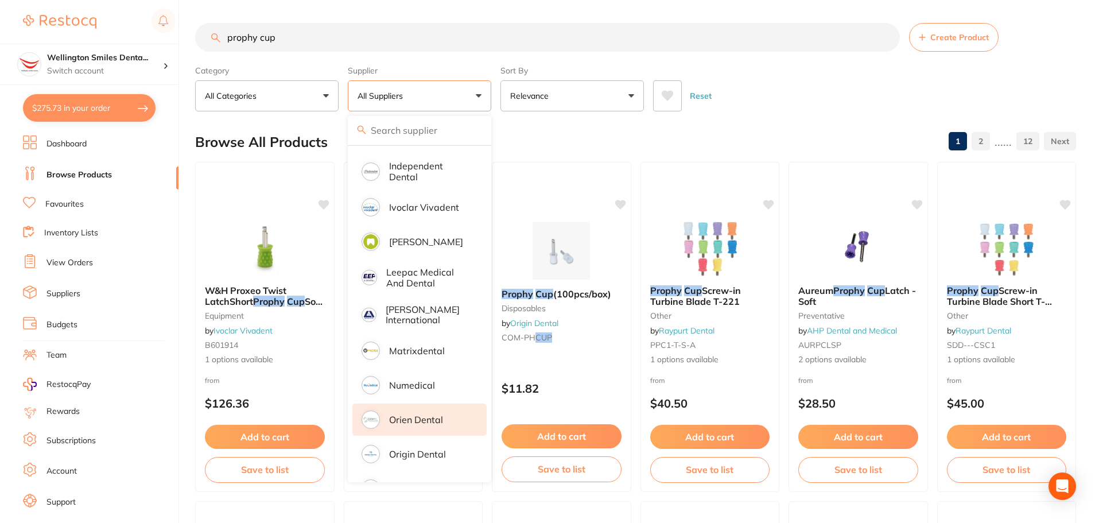
scroll to position [516, 0]
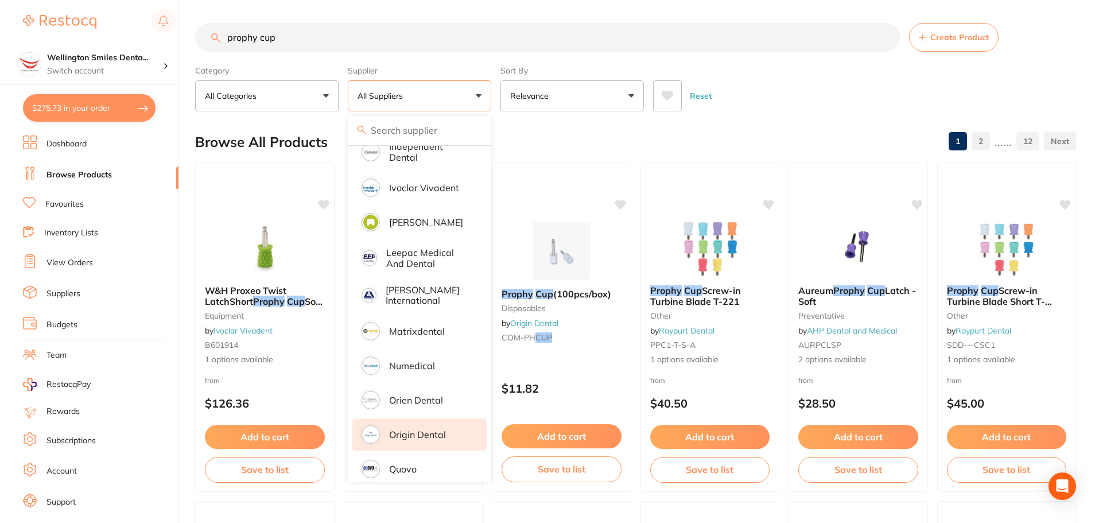
click at [434, 429] on p "Origin Dental" at bounding box center [417, 434] width 57 height 10
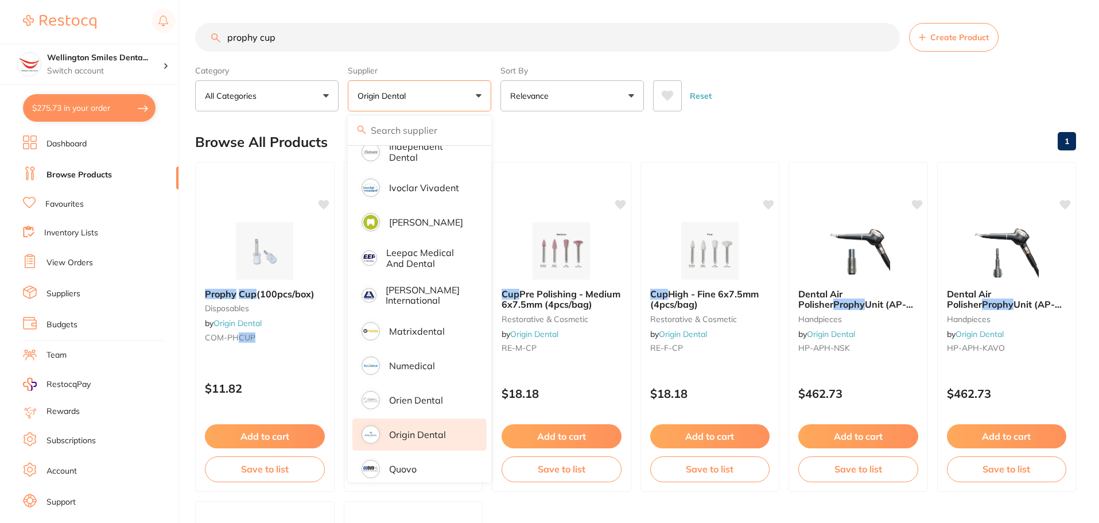
drag, startPoint x: 270, startPoint y: 35, endPoint x: 182, endPoint y: 29, distance: 88.6
click at [185, 29] on div "$275.73 Wellington Smiles Denta... Switch account Wellington Smiles Dental $275…" at bounding box center [549, 261] width 1099 height 523
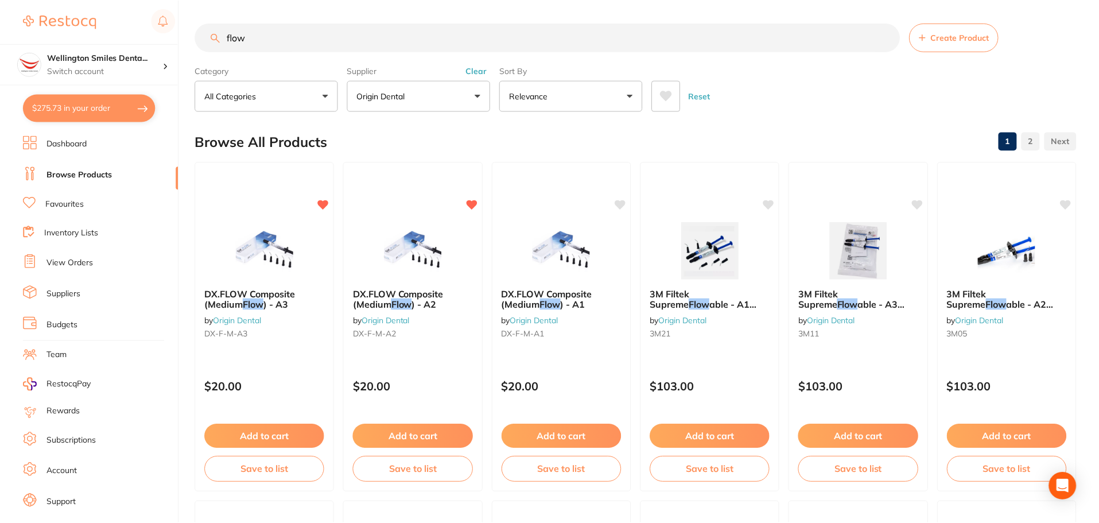
scroll to position [620, 0]
type input "flow"
click at [442, 437] on button "Add to cart" at bounding box center [412, 437] width 121 height 25
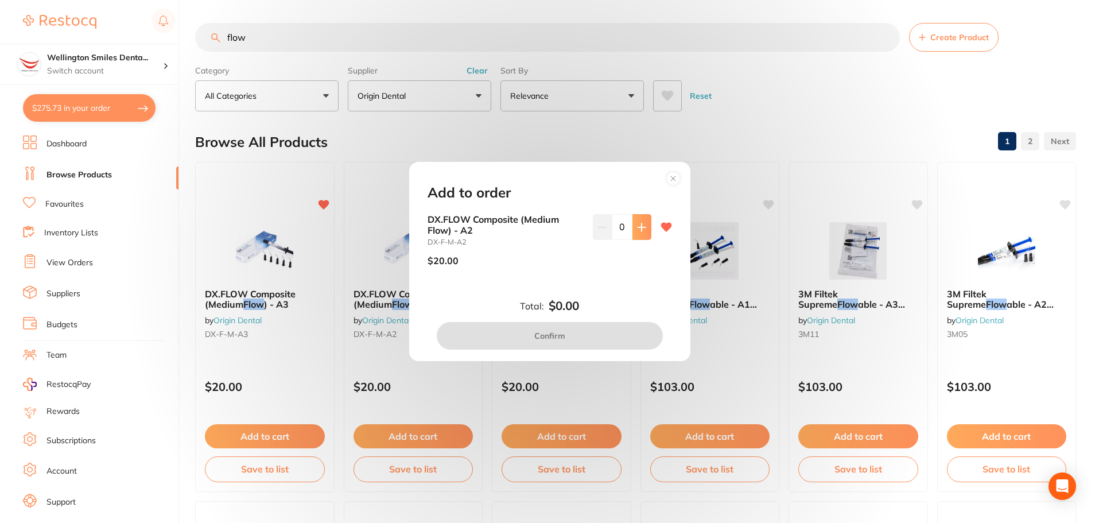
click at [632, 234] on button at bounding box center [641, 226] width 19 height 25
type input "2"
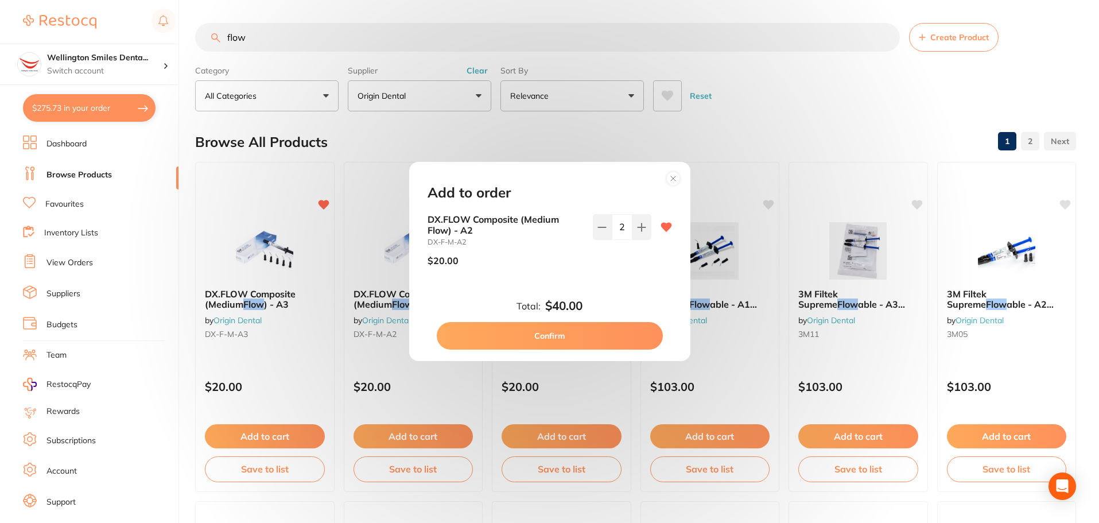
click at [581, 329] on button "Confirm" at bounding box center [550, 336] width 226 height 28
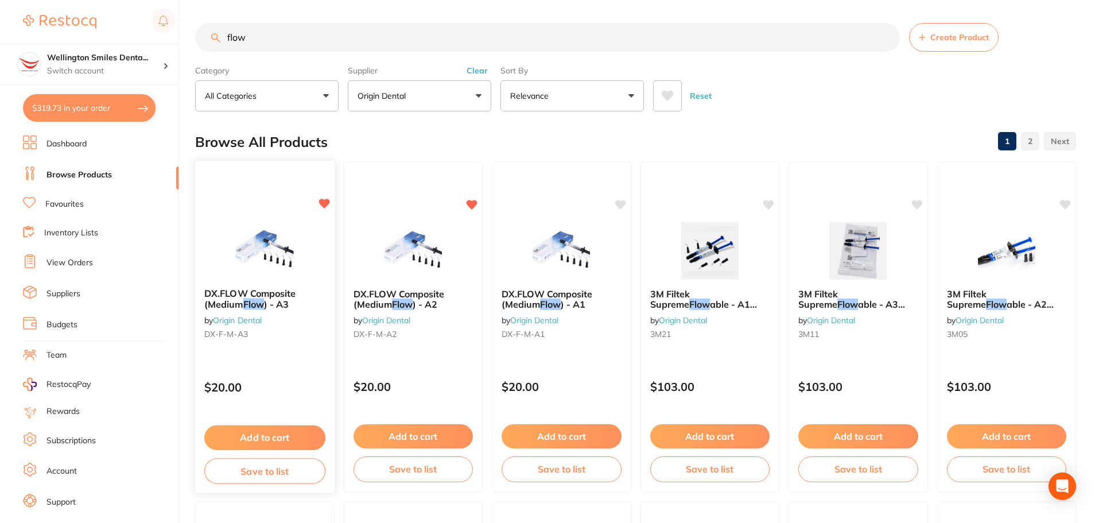
click at [270, 434] on button "Add to cart" at bounding box center [264, 437] width 121 height 25
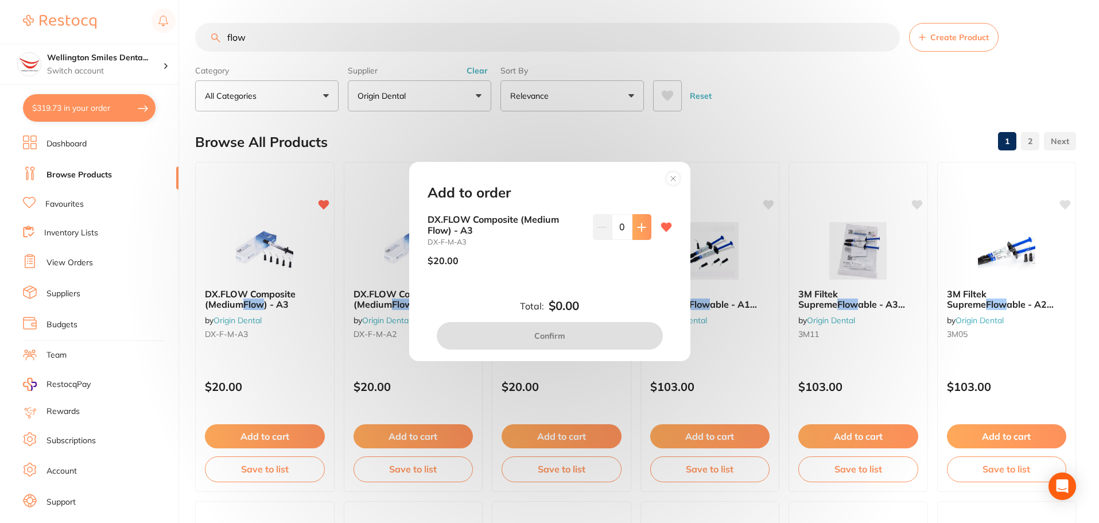
click at [641, 236] on button at bounding box center [641, 226] width 19 height 25
type input "2"
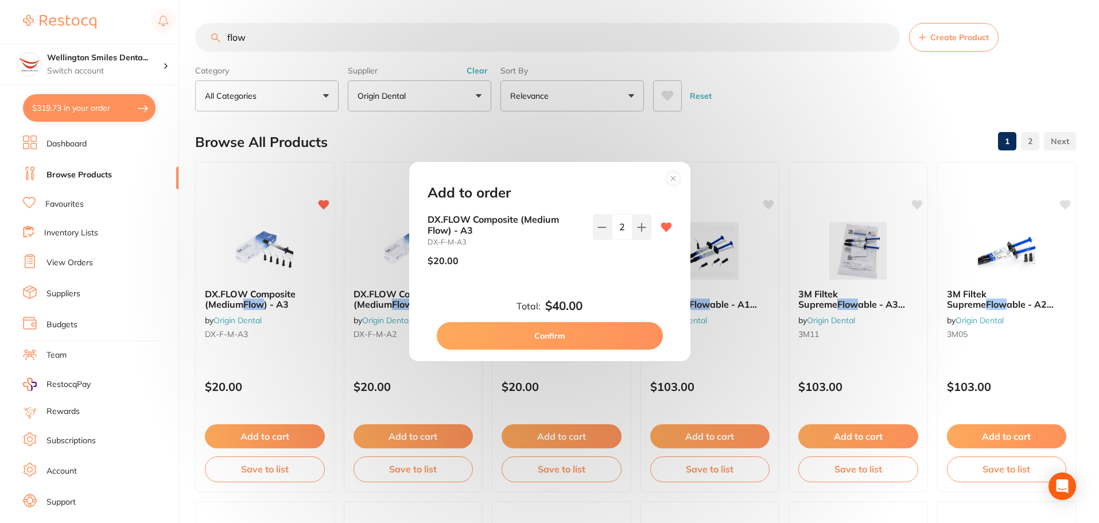
click at [593, 342] on button "Confirm" at bounding box center [550, 336] width 226 height 28
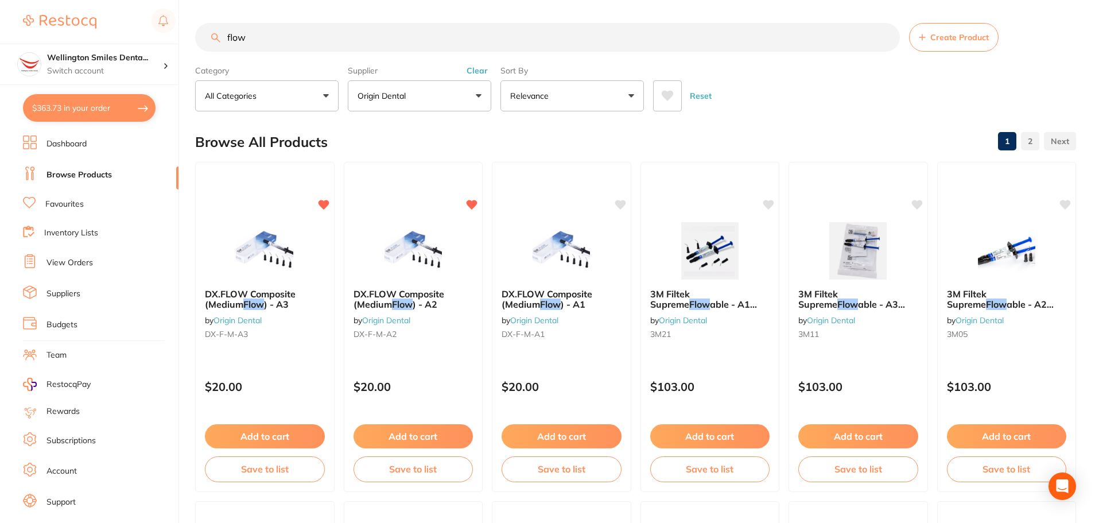
drag, startPoint x: 267, startPoint y: 46, endPoint x: 208, endPoint y: 40, distance: 59.5
click at [208, 40] on input "flow" at bounding box center [547, 37] width 705 height 29
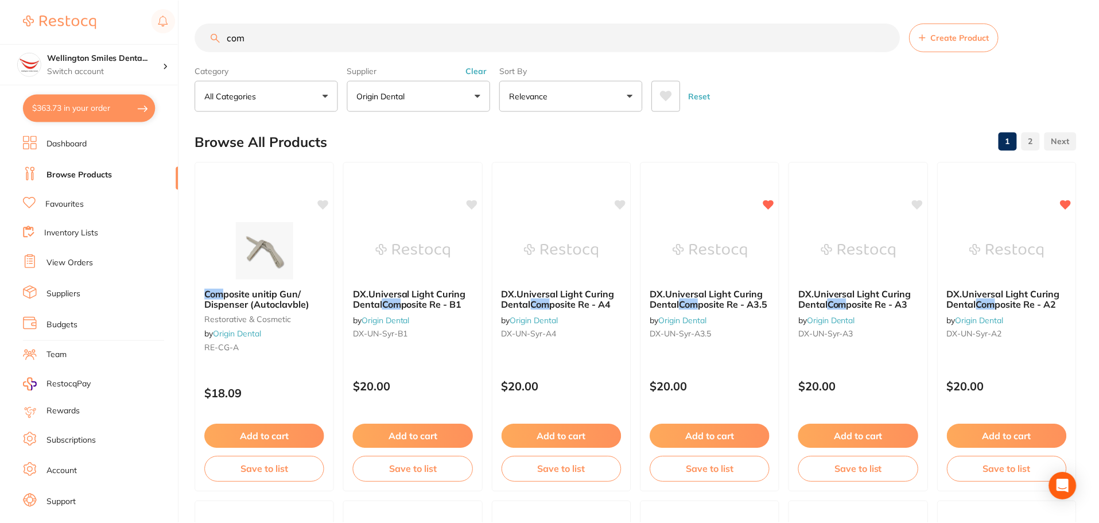
scroll to position [654, 0]
type input "c"
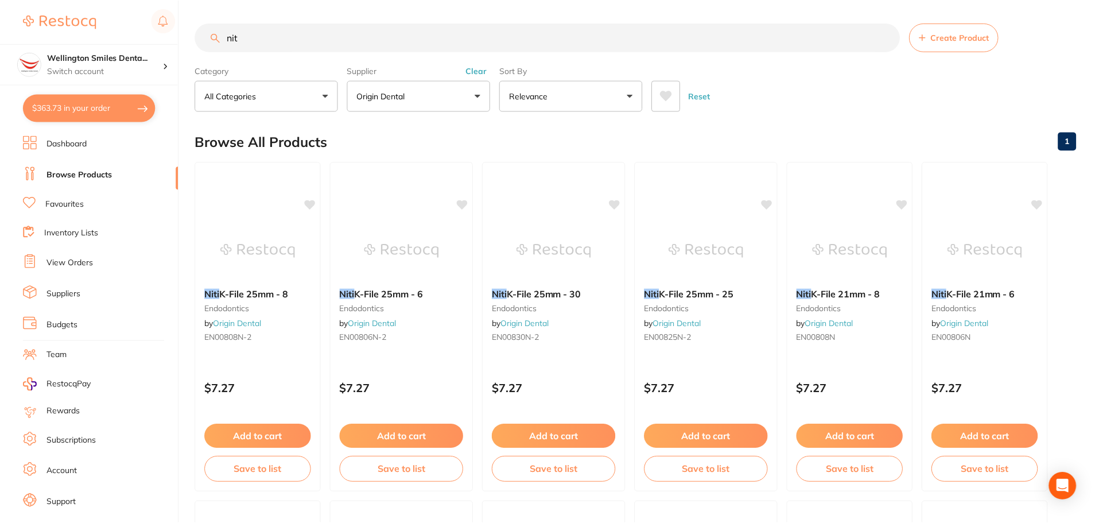
scroll to position [585, 0]
type input "n"
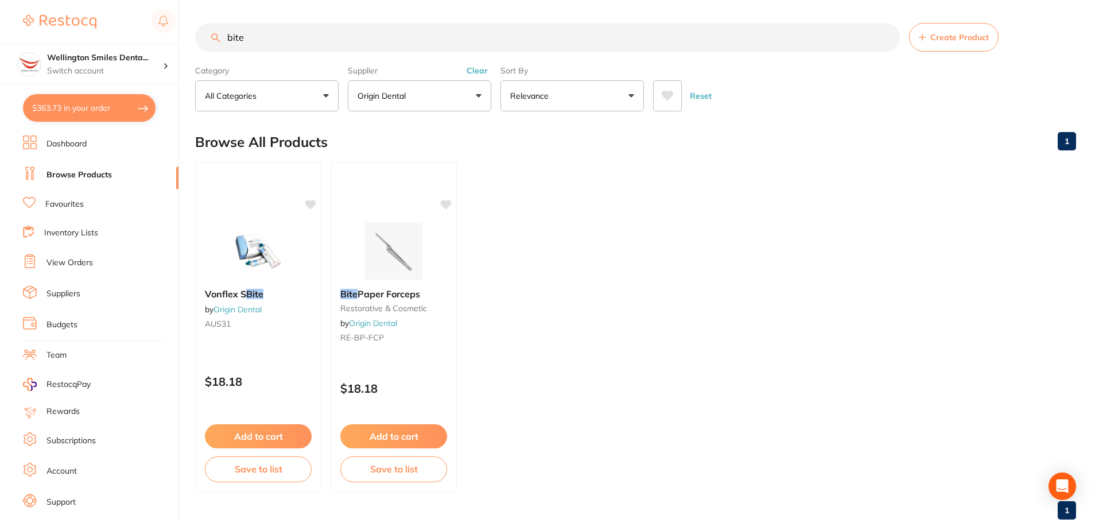
scroll to position [548, 0]
type input "bite"
click at [291, 432] on button "Add to cart" at bounding box center [258, 437] width 108 height 25
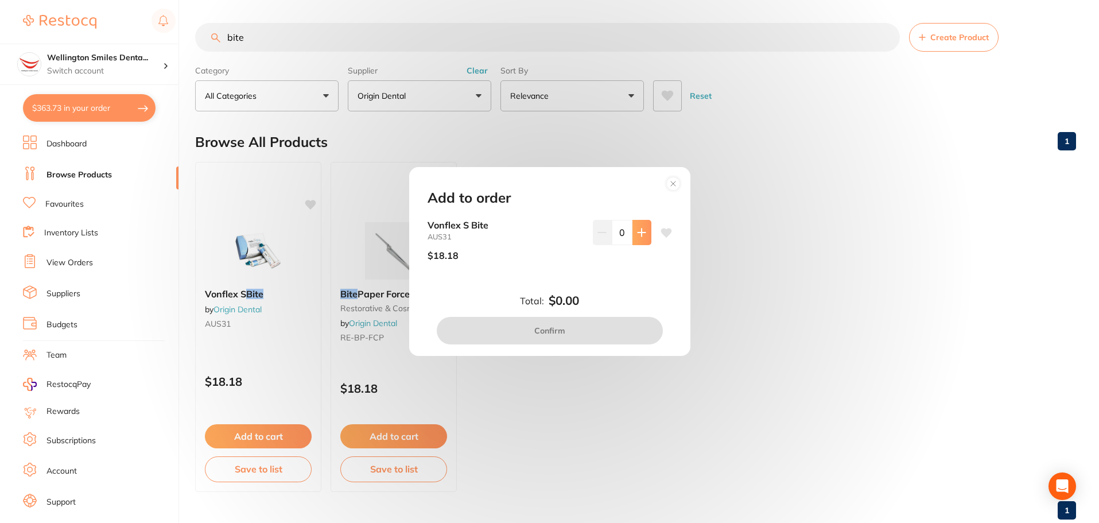
click at [637, 234] on icon at bounding box center [641, 232] width 9 height 9
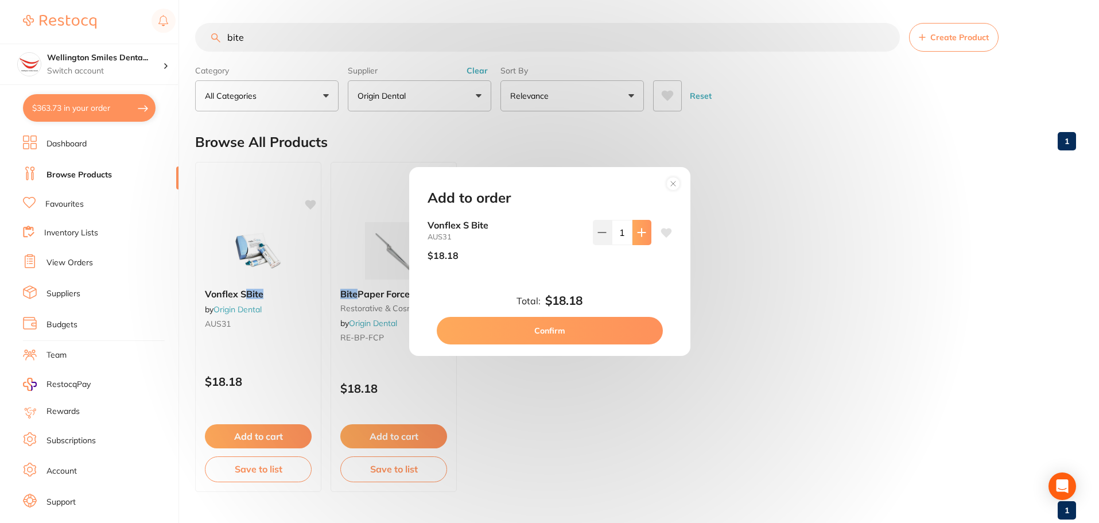
click at [637, 234] on icon at bounding box center [641, 232] width 9 height 9
type input "2"
click at [609, 326] on button "Confirm" at bounding box center [550, 331] width 226 height 28
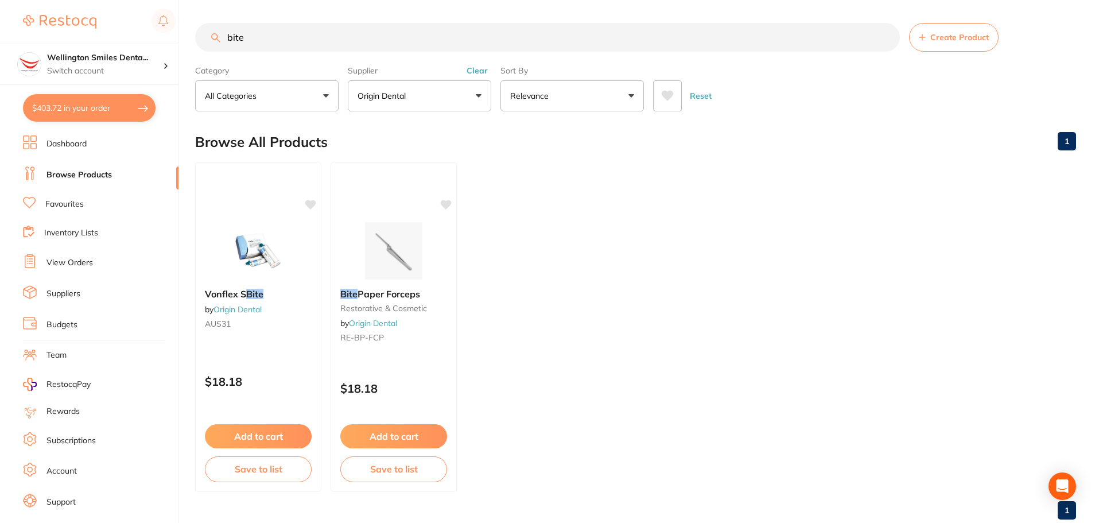
drag, startPoint x: 215, startPoint y: 28, endPoint x: 207, endPoint y: 28, distance: 7.5
click at [207, 28] on input "bite" at bounding box center [547, 37] width 705 height 29
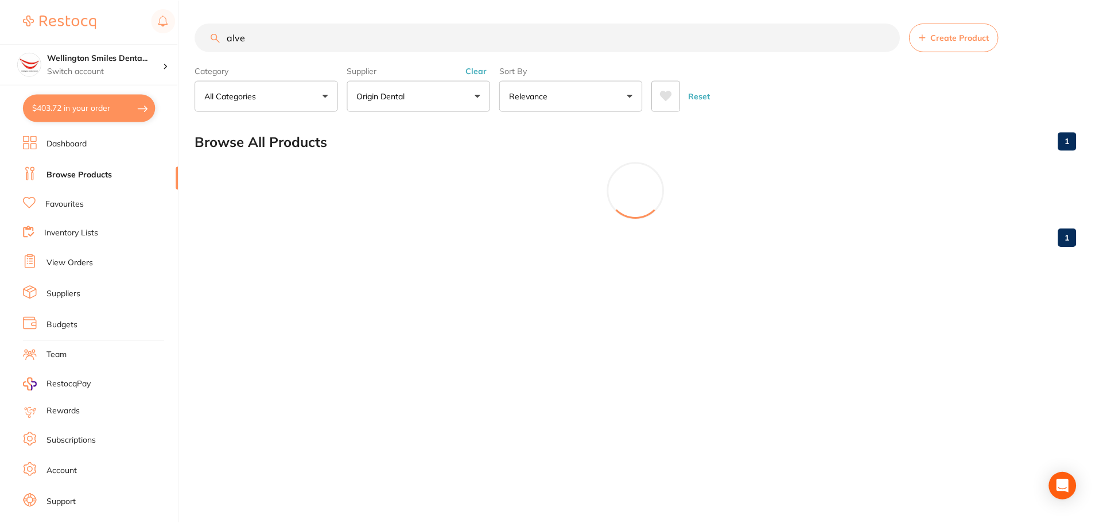
scroll to position [237, 0]
type input "alve"
click at [476, 73] on button "Clear" at bounding box center [477, 70] width 28 height 10
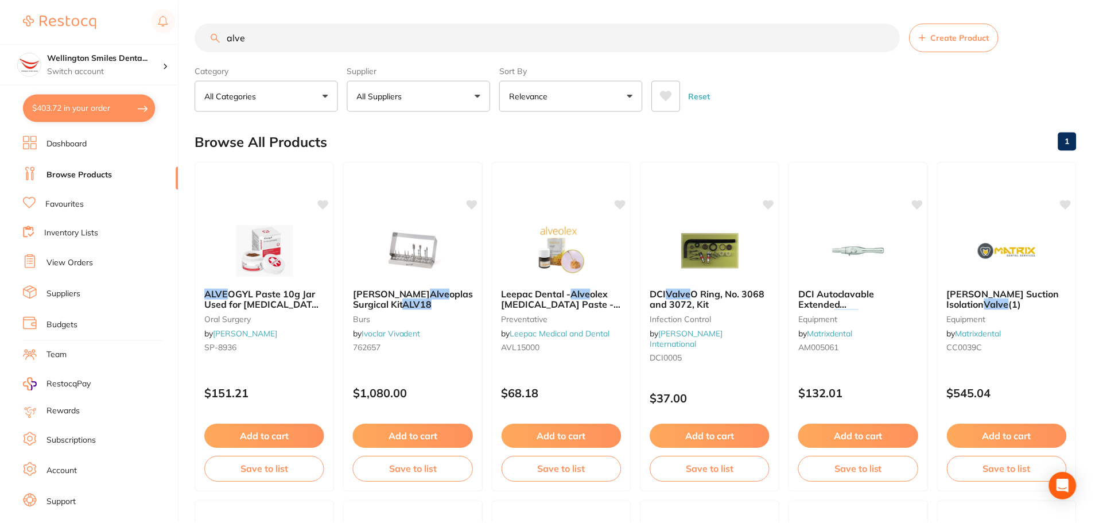
scroll to position [203, 0]
click at [376, 42] on input "alve" at bounding box center [547, 37] width 705 height 29
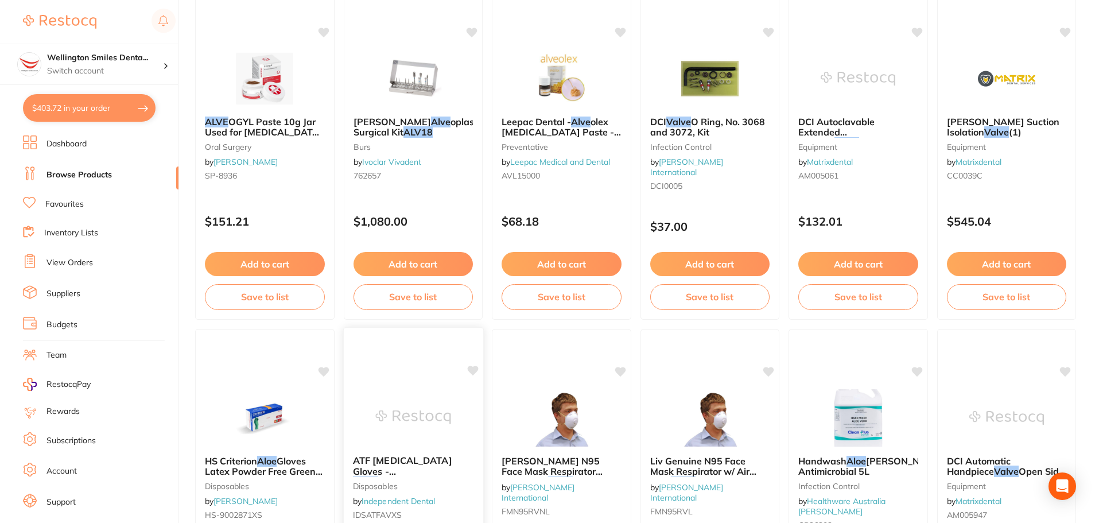
scroll to position [344, 0]
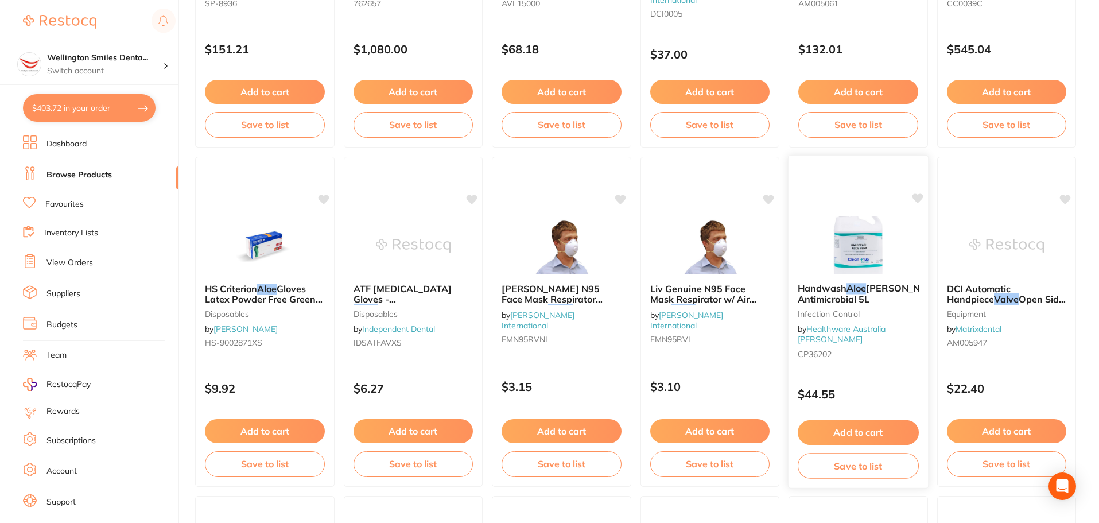
click at [916, 194] on icon at bounding box center [917, 198] width 11 height 10
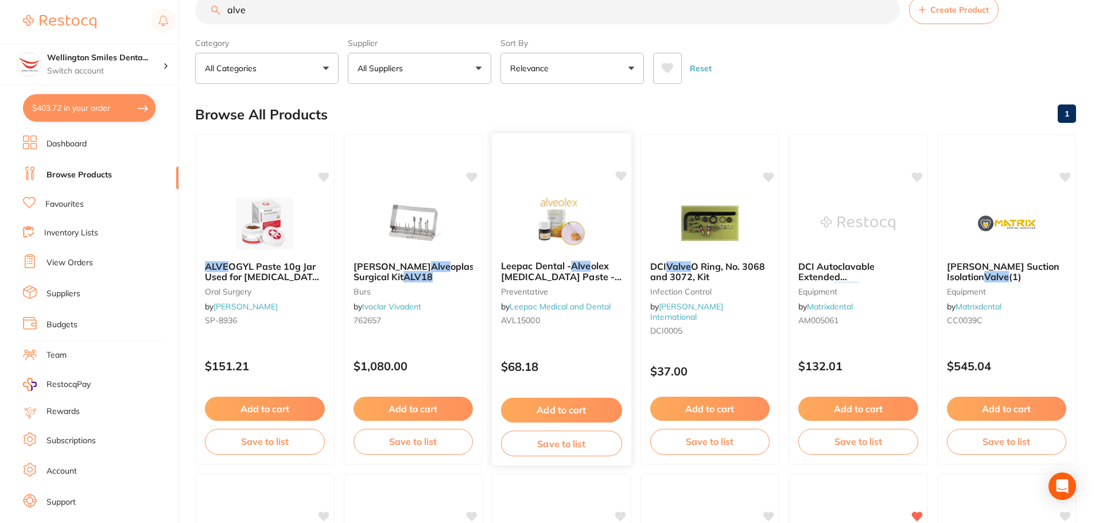
scroll to position [0, 0]
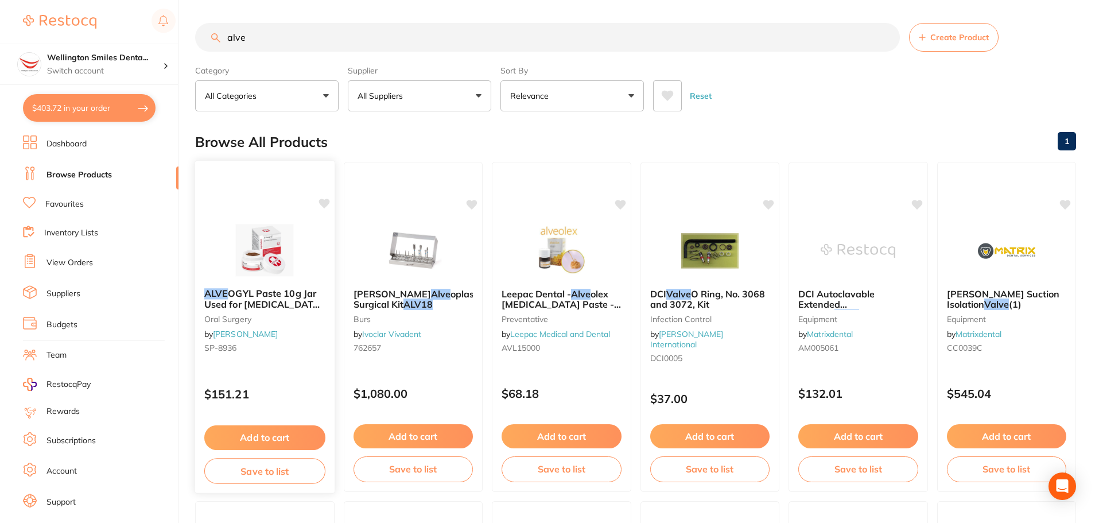
click at [277, 434] on button "Add to cart" at bounding box center [264, 437] width 121 height 25
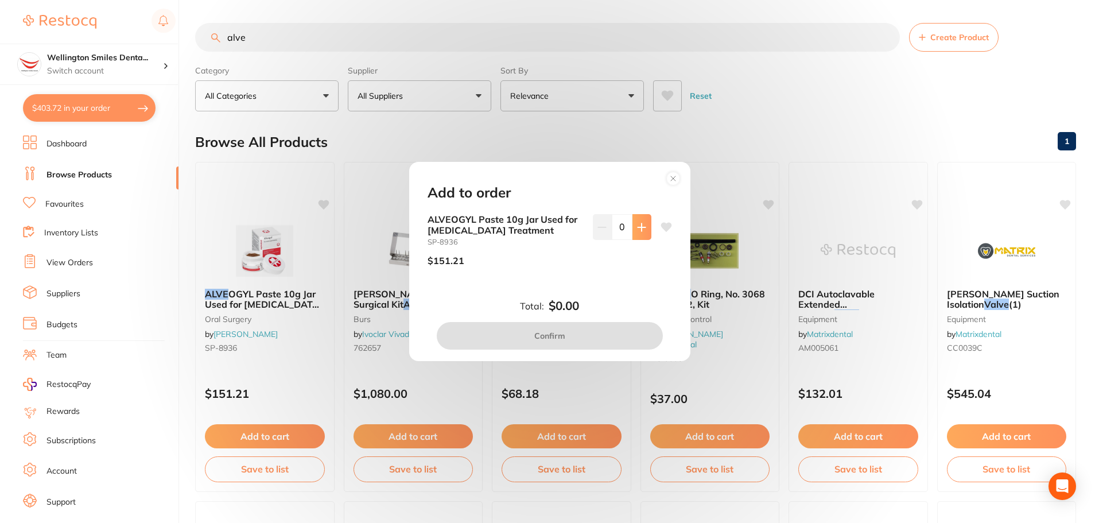
click at [642, 226] on icon at bounding box center [641, 227] width 9 height 9
type input "1"
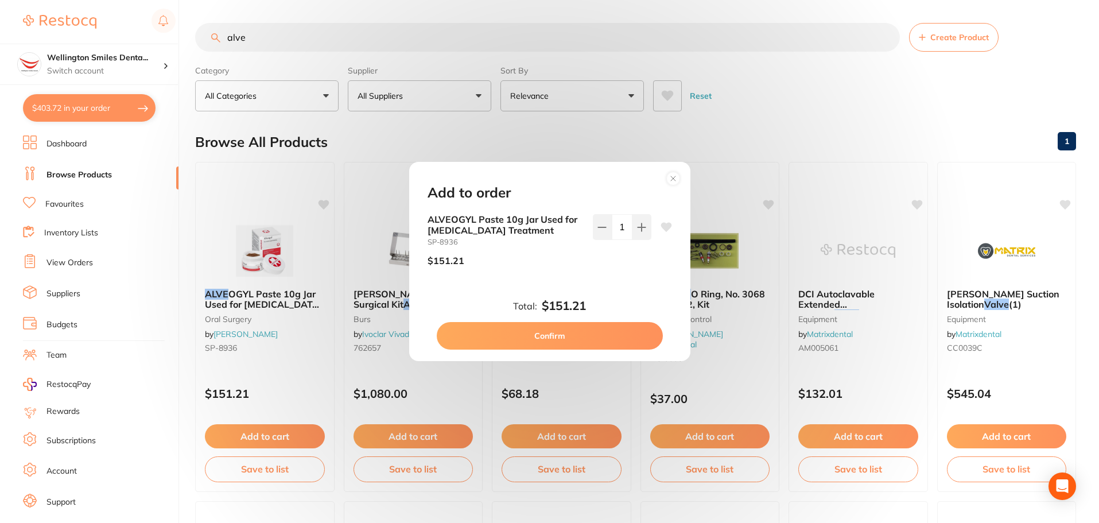
click at [593, 332] on button "Confirm" at bounding box center [550, 336] width 226 height 28
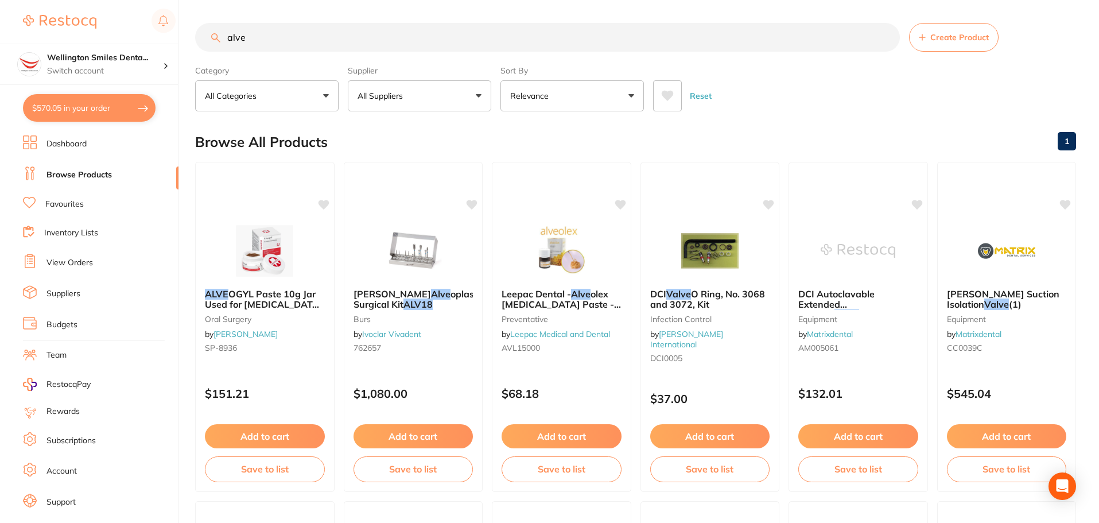
drag, startPoint x: 317, startPoint y: 42, endPoint x: 186, endPoint y: 36, distance: 131.0
click at [186, 36] on div "$570.05 Wellington Smiles Denta... Switch account Wellington Smiles Dental $570…" at bounding box center [549, 261] width 1099 height 523
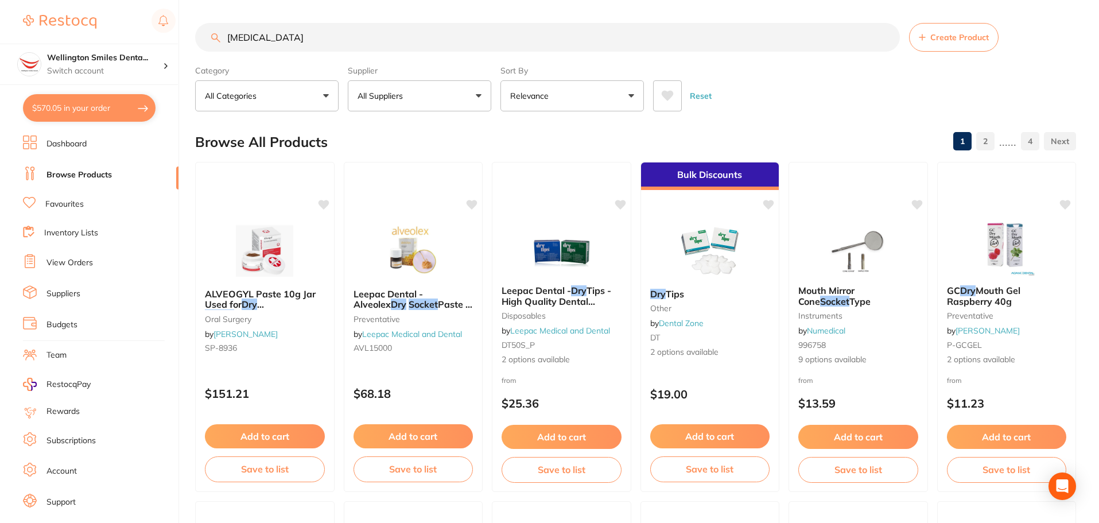
drag, startPoint x: 285, startPoint y: 39, endPoint x: 223, endPoint y: 33, distance: 61.7
click at [223, 33] on input "[MEDICAL_DATA]" at bounding box center [547, 37] width 705 height 29
type input "i"
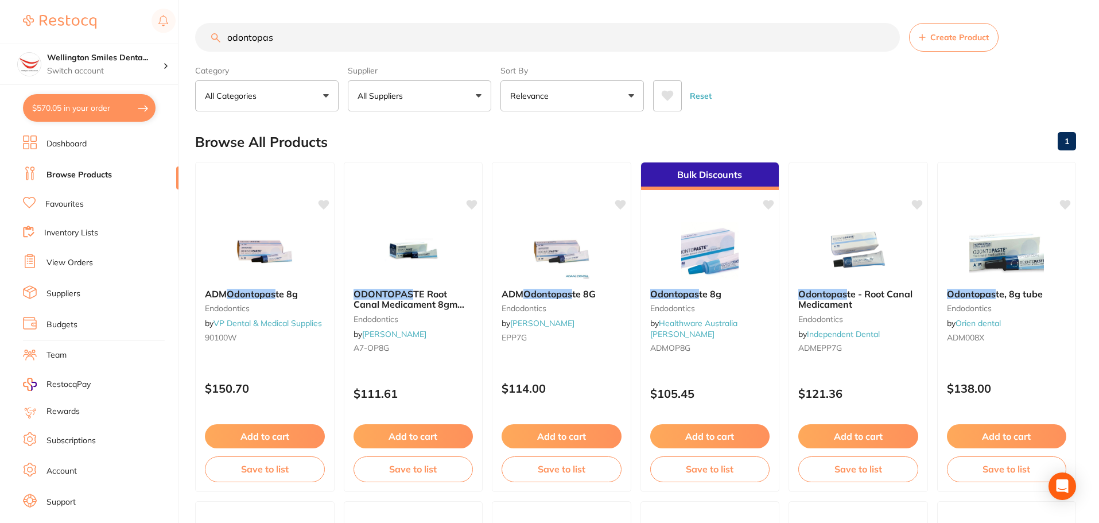
type input "odontopas"
click at [437, 98] on button "All Suppliers" at bounding box center [419, 95] width 143 height 31
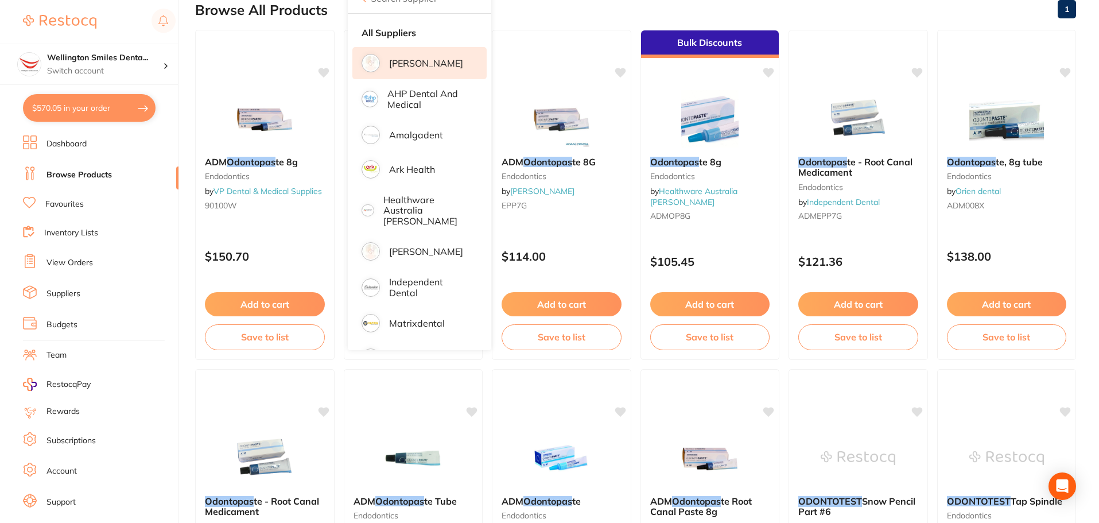
scroll to position [115, 0]
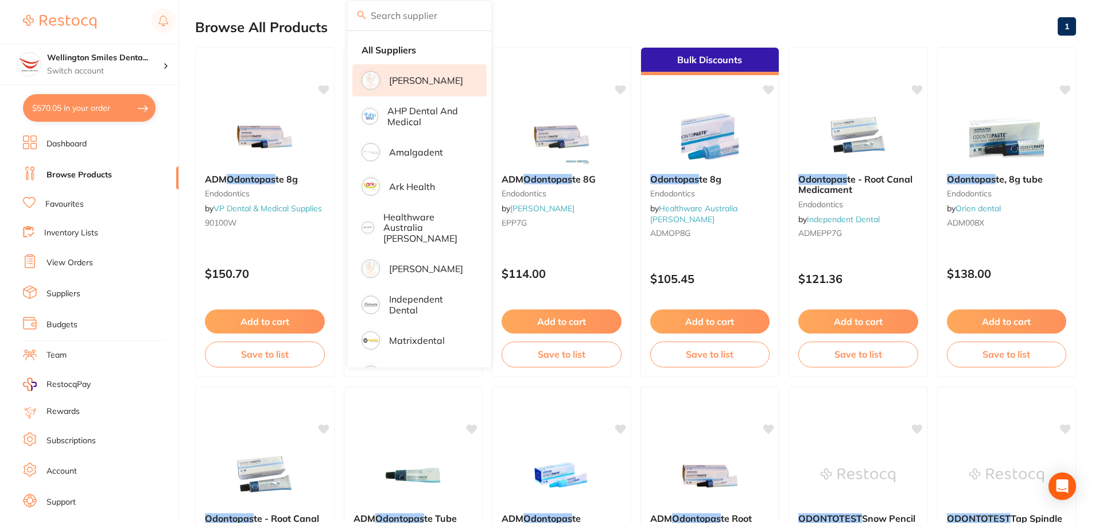
click at [450, 77] on li "[PERSON_NAME]" at bounding box center [419, 80] width 134 height 32
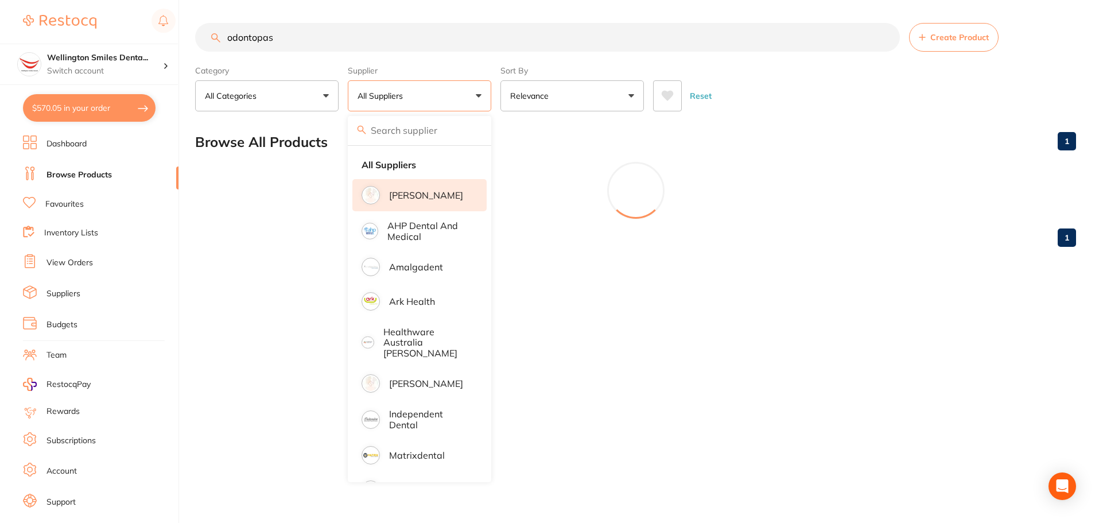
scroll to position [0, 0]
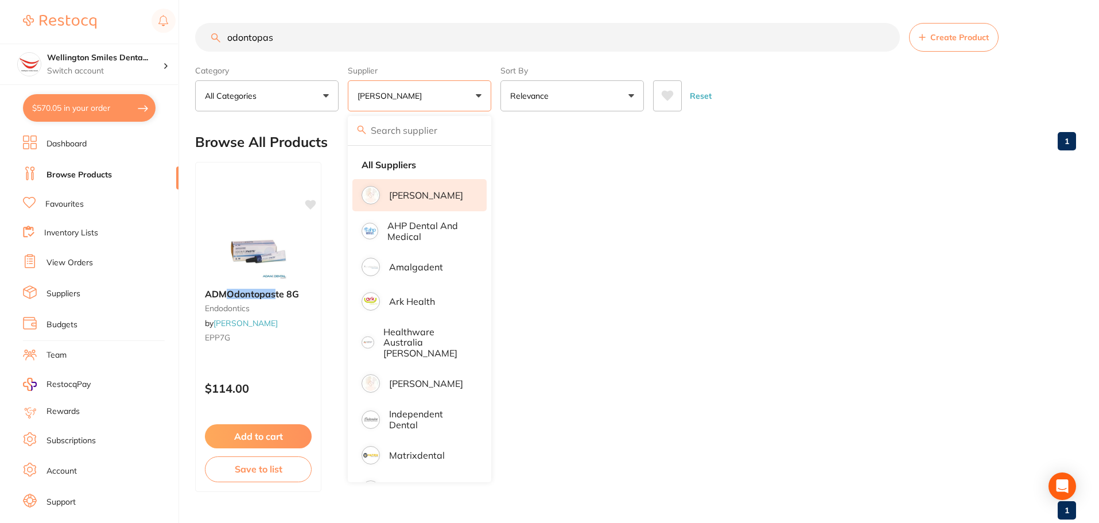
click at [553, 304] on ul "ADM Odontopas te 8G endodontics by [PERSON_NAME] EPP7G $114.00 Add to cart Save…" at bounding box center [635, 327] width 881 height 330
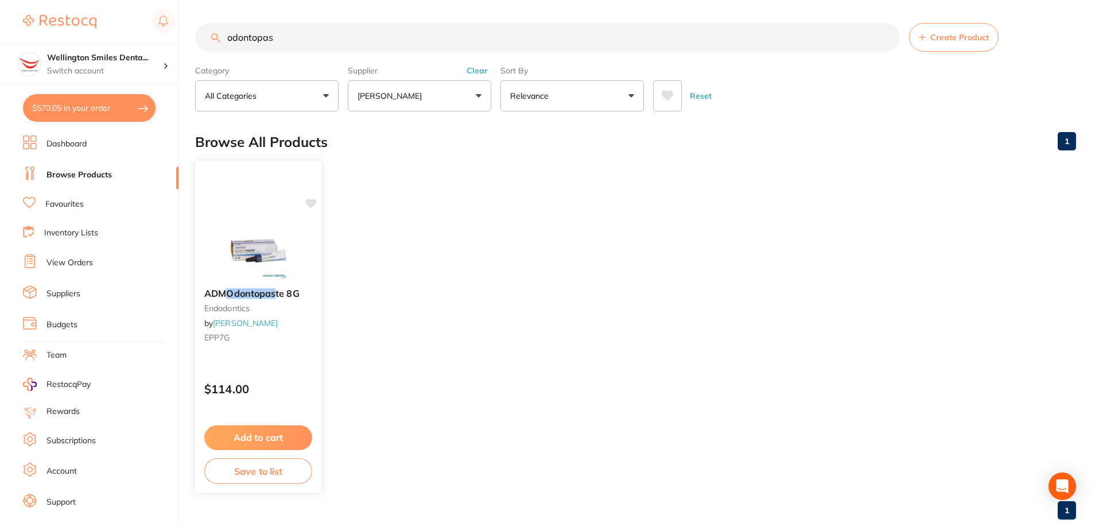
click at [273, 439] on button "Add to cart" at bounding box center [258, 437] width 108 height 25
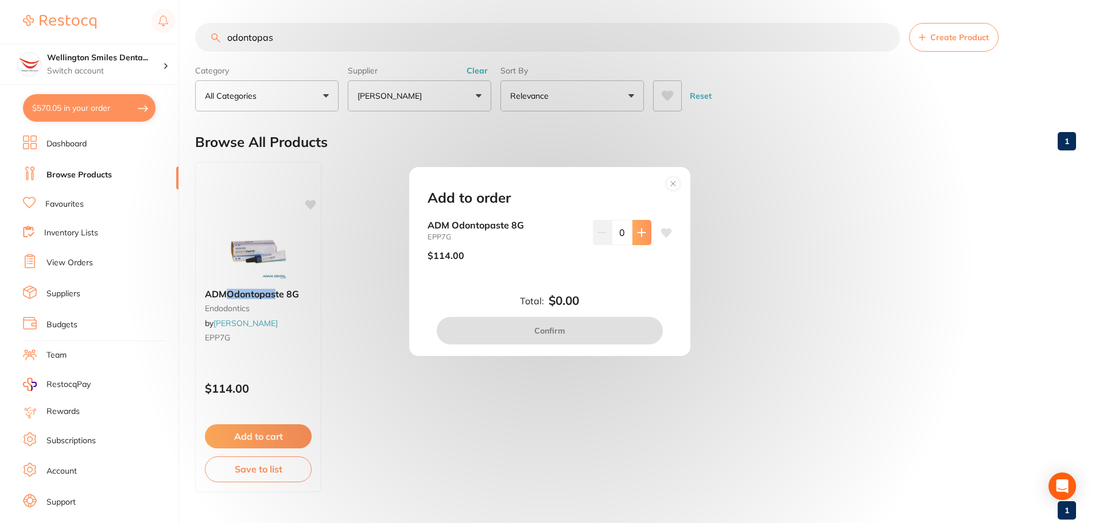
click at [644, 239] on button at bounding box center [641, 232] width 19 height 25
type input "1"
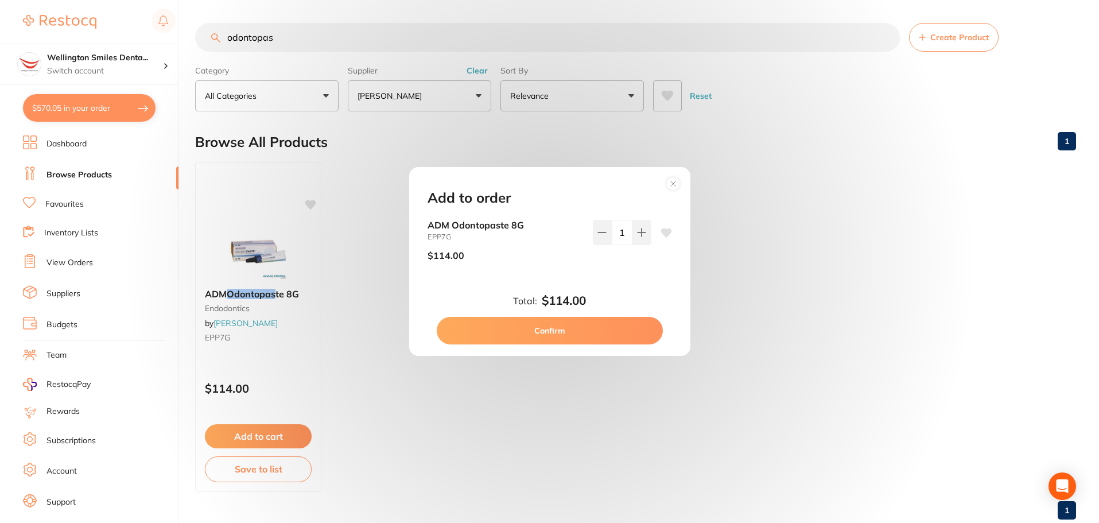
click at [596, 331] on button "Confirm" at bounding box center [550, 331] width 226 height 28
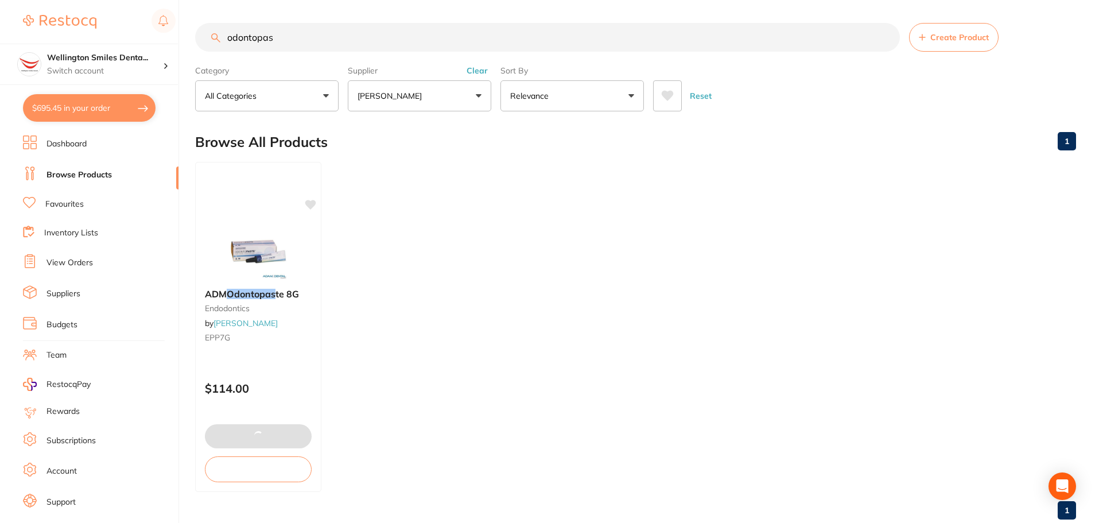
drag, startPoint x: 306, startPoint y: 44, endPoint x: 223, endPoint y: 37, distance: 83.5
click at [223, 37] on input "odontopas" at bounding box center [547, 37] width 705 height 29
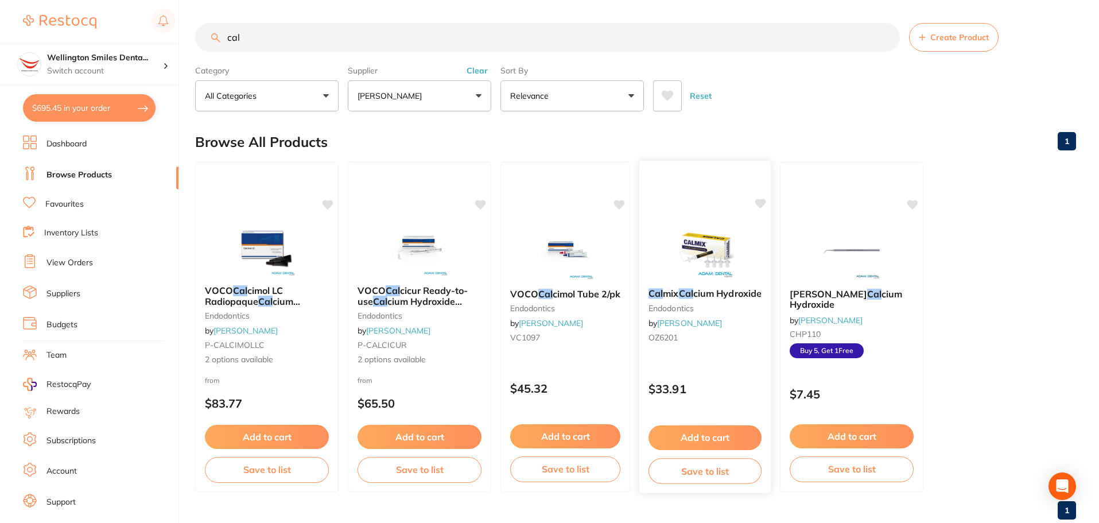
type input "cal"
click at [702, 418] on div "Add to cart Save to list" at bounding box center [705, 453] width 130 height 76
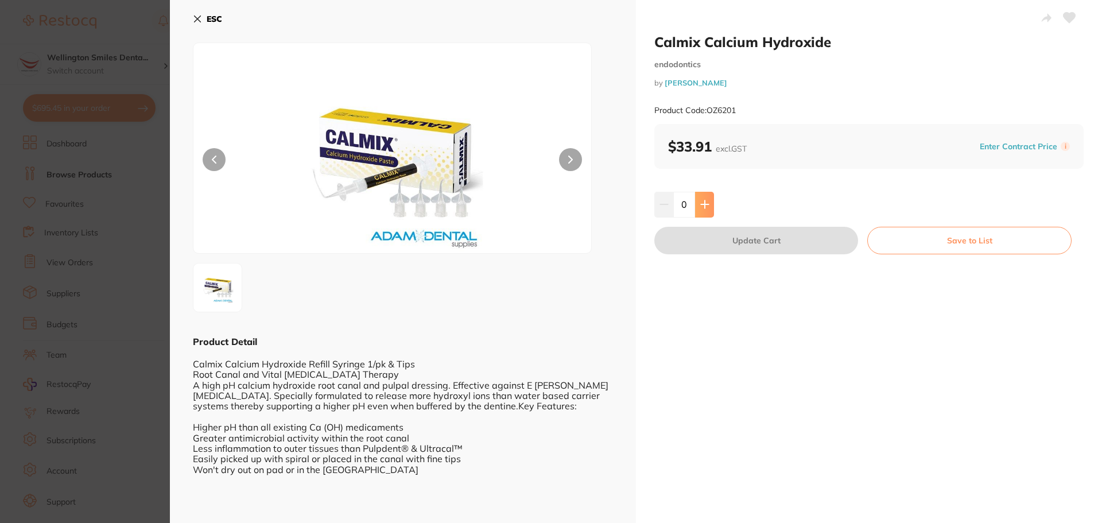
click at [703, 208] on icon at bounding box center [704, 204] width 7 height 7
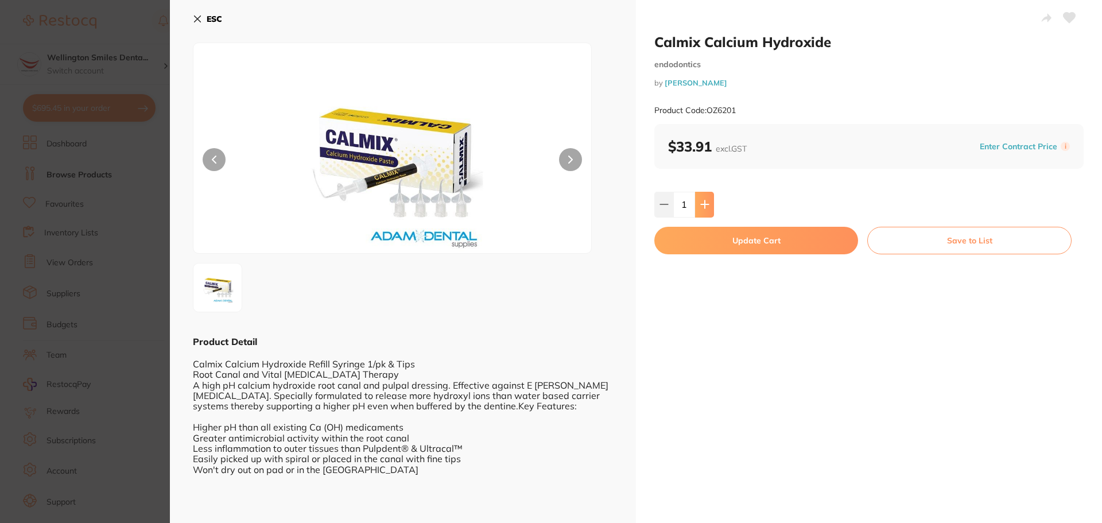
click at [708, 204] on button at bounding box center [704, 204] width 19 height 25
type input "2"
click at [720, 248] on button "Update Cart" at bounding box center [756, 241] width 204 height 28
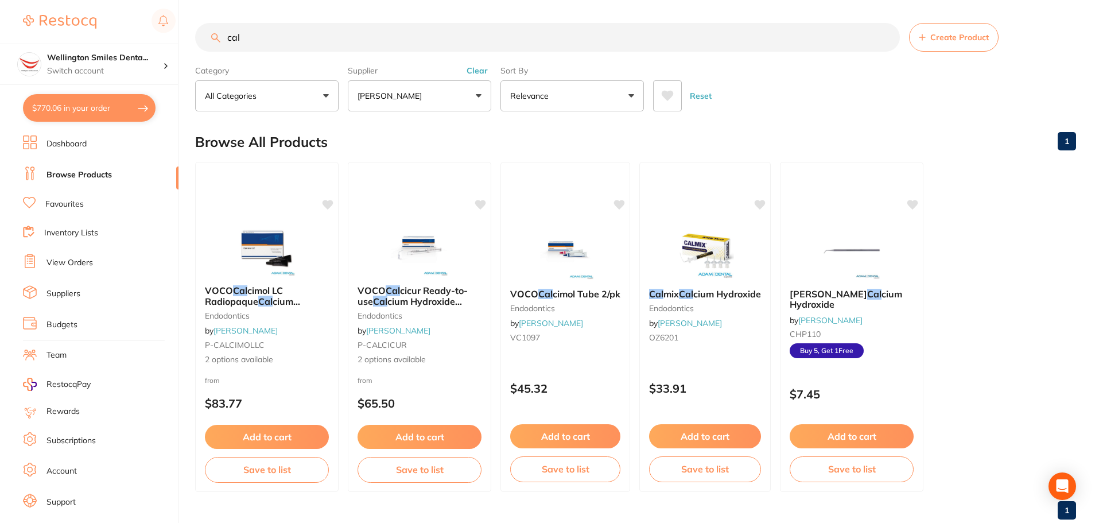
drag, startPoint x: 270, startPoint y: 3, endPoint x: 211, endPoint y: 4, distance: 58.5
click at [211, 4] on main "cal Create Product Category All Categories All Categories endodontics Clear Cat…" at bounding box center [647, 275] width 904 height 551
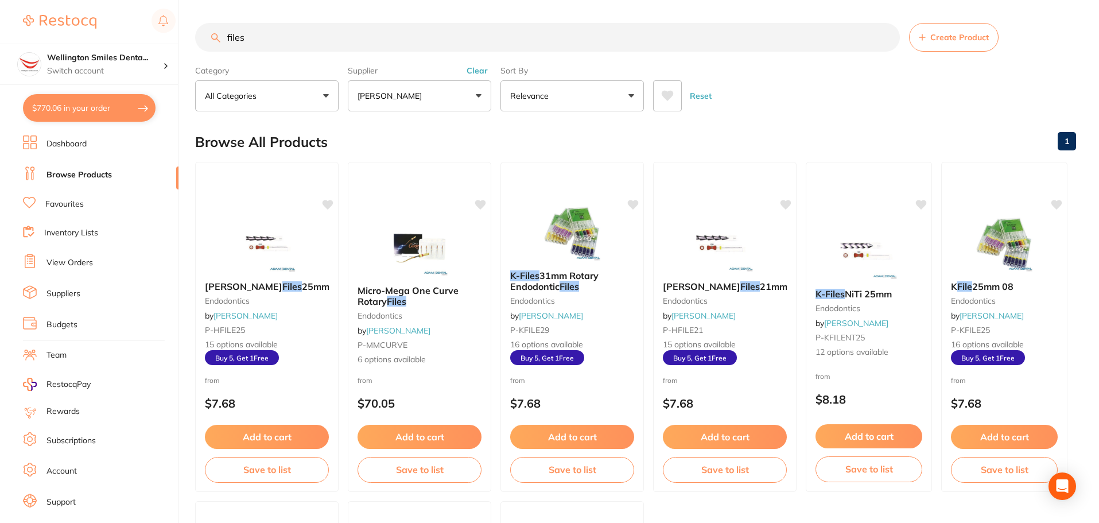
click at [470, 67] on button "Clear" at bounding box center [477, 70] width 28 height 10
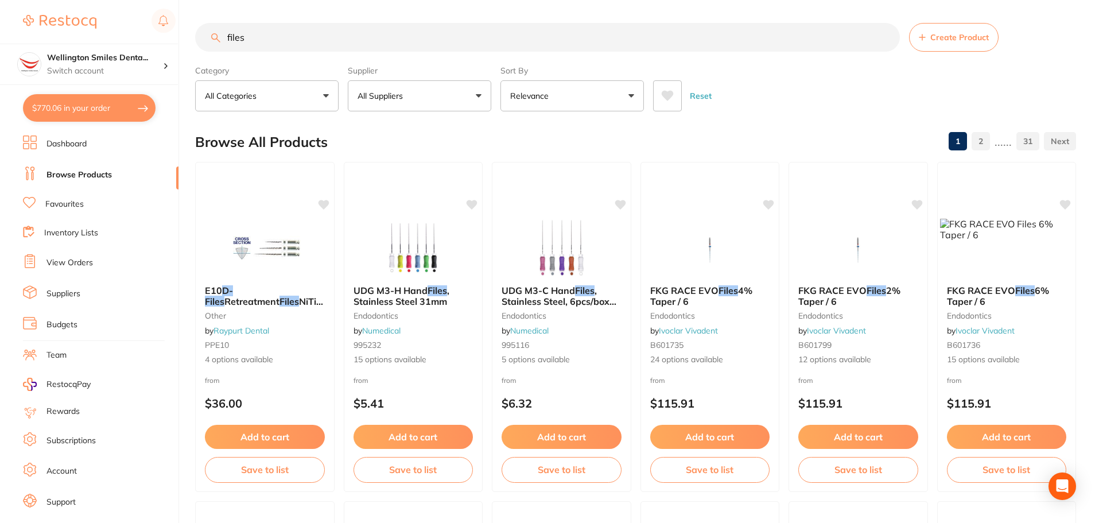
click at [456, 88] on button "All Suppliers" at bounding box center [419, 95] width 143 height 31
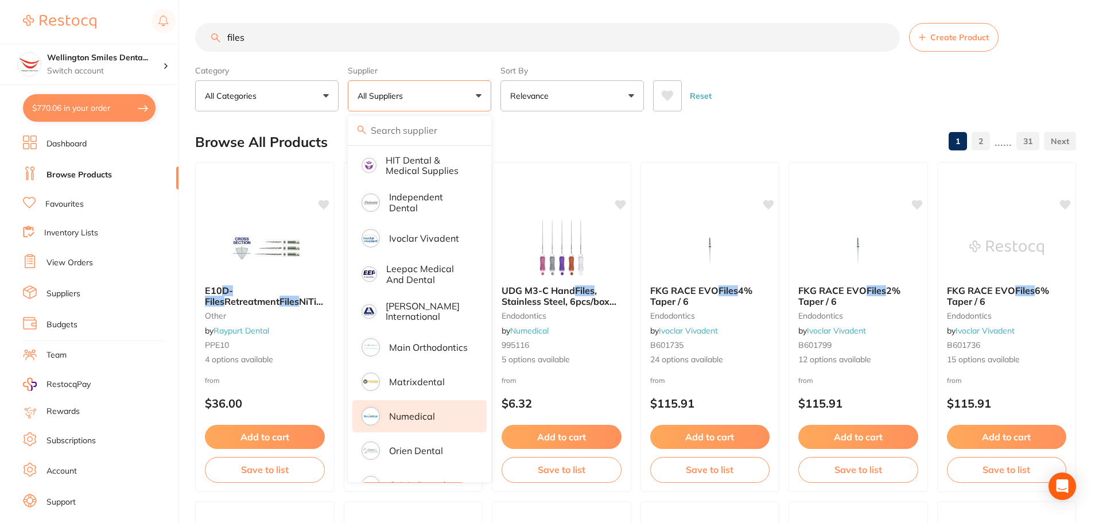
scroll to position [516, 0]
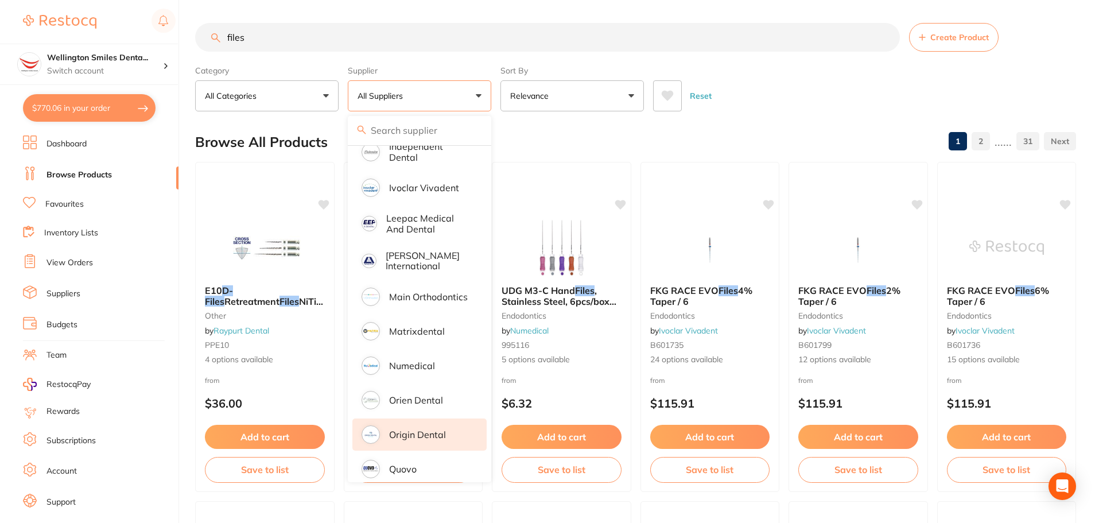
click at [430, 418] on li "Origin Dental" at bounding box center [419, 434] width 134 height 32
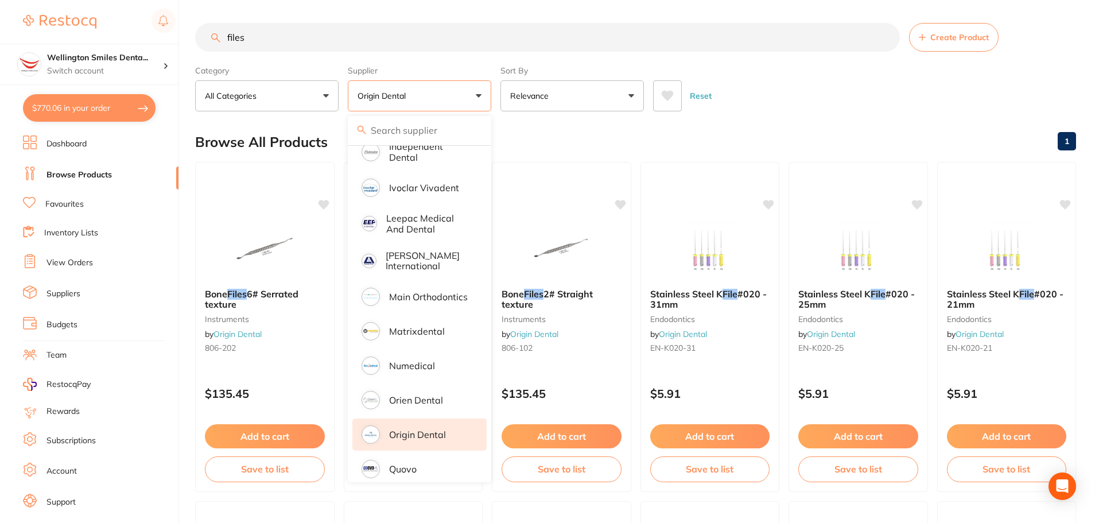
click at [777, 107] on div "Reset" at bounding box center [860, 91] width 414 height 40
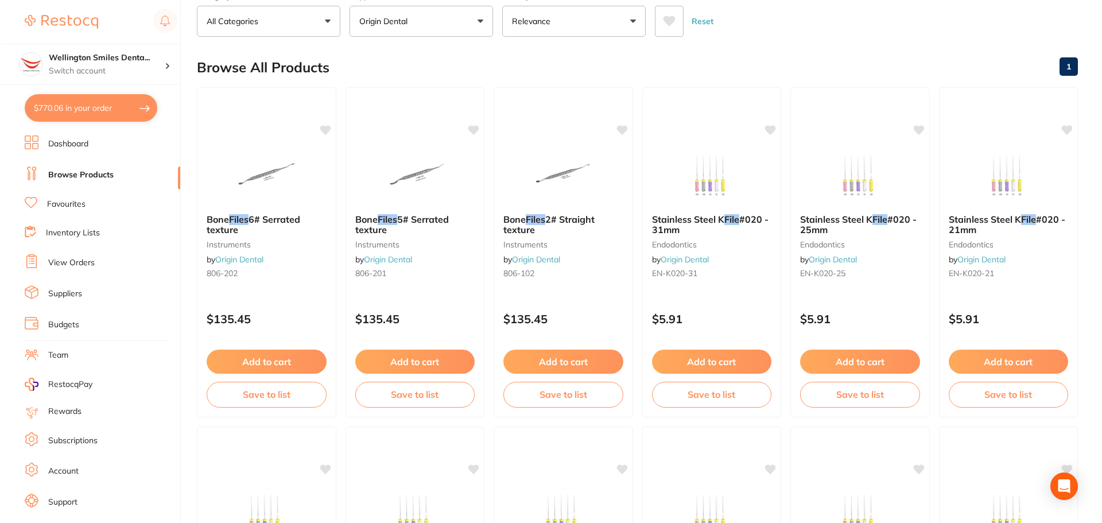
scroll to position [0, 0]
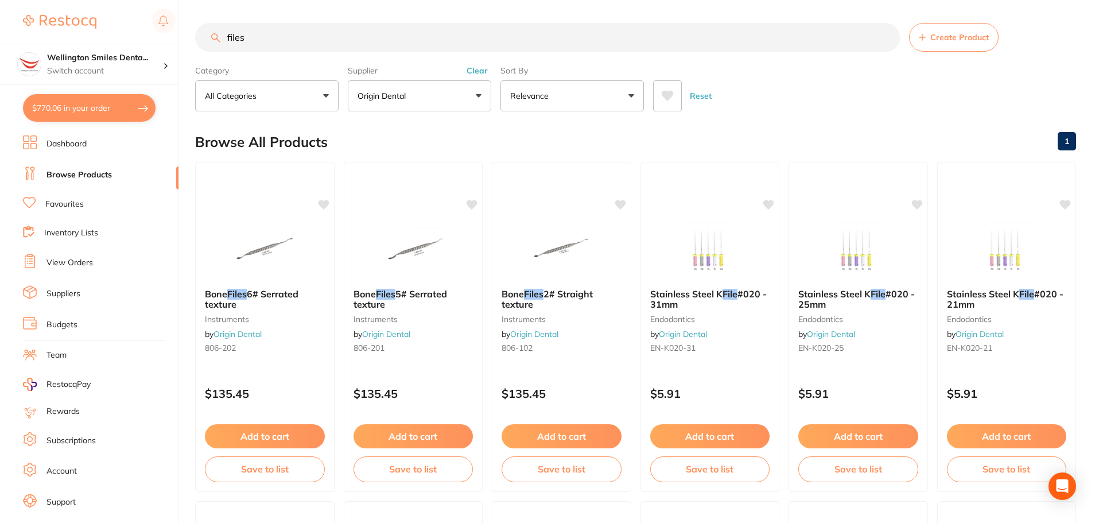
drag, startPoint x: 297, startPoint y: 42, endPoint x: 209, endPoint y: 37, distance: 87.4
click at [209, 37] on input "files" at bounding box center [547, 37] width 705 height 29
type input "rot"
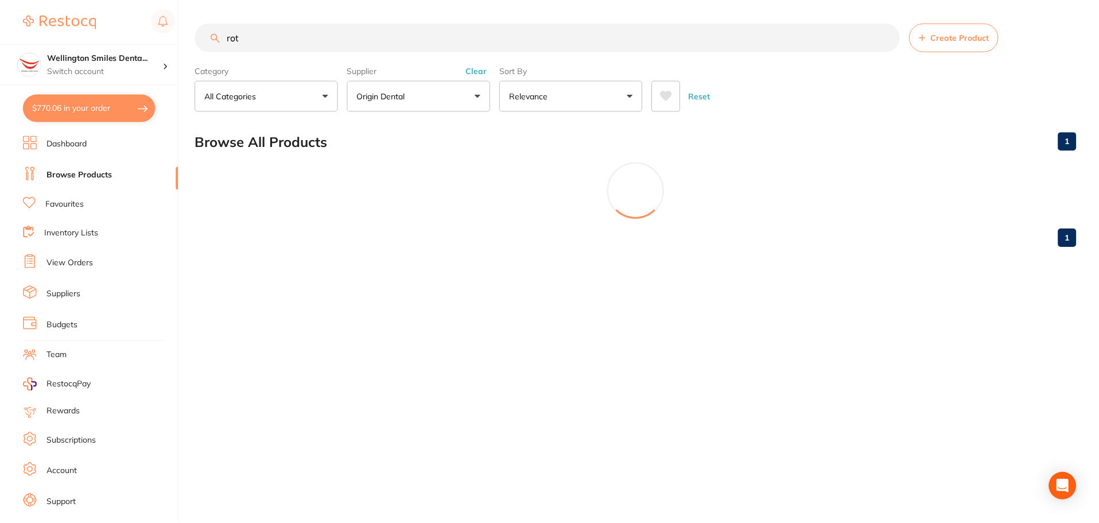
scroll to position [373, 0]
drag, startPoint x: 244, startPoint y: 36, endPoint x: 223, endPoint y: 42, distance: 21.6
click at [223, 42] on input "rot" at bounding box center [548, 37] width 707 height 29
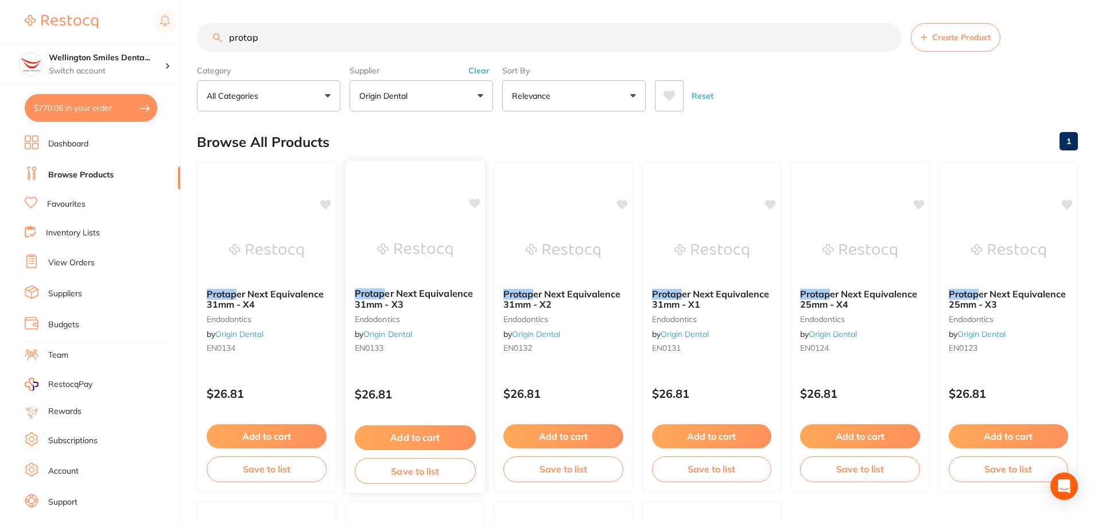
scroll to position [0, 0]
type input "protap"
click at [706, 435] on button "Add to cart" at bounding box center [709, 437] width 121 height 25
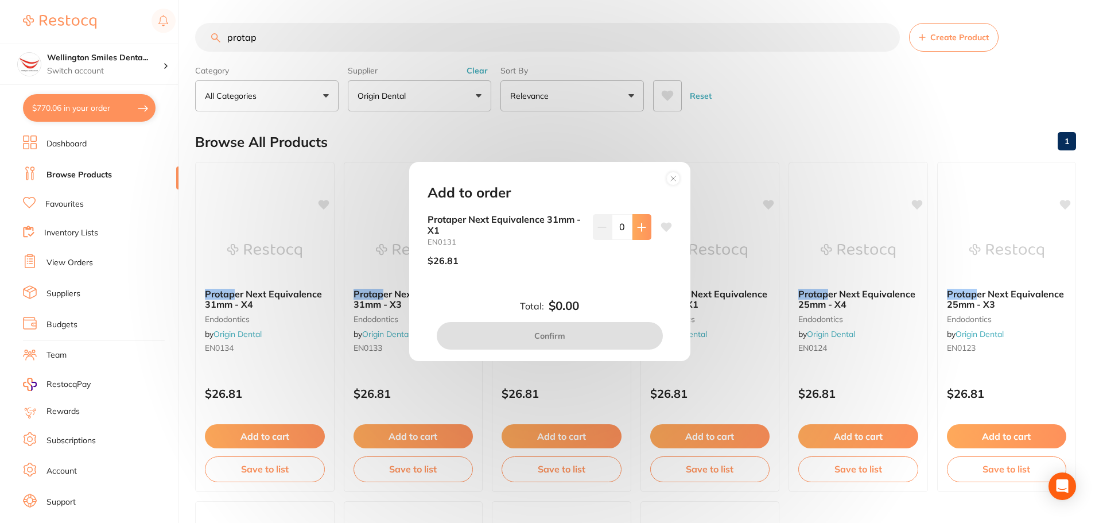
click at [638, 238] on button at bounding box center [641, 226] width 19 height 25
type input "2"
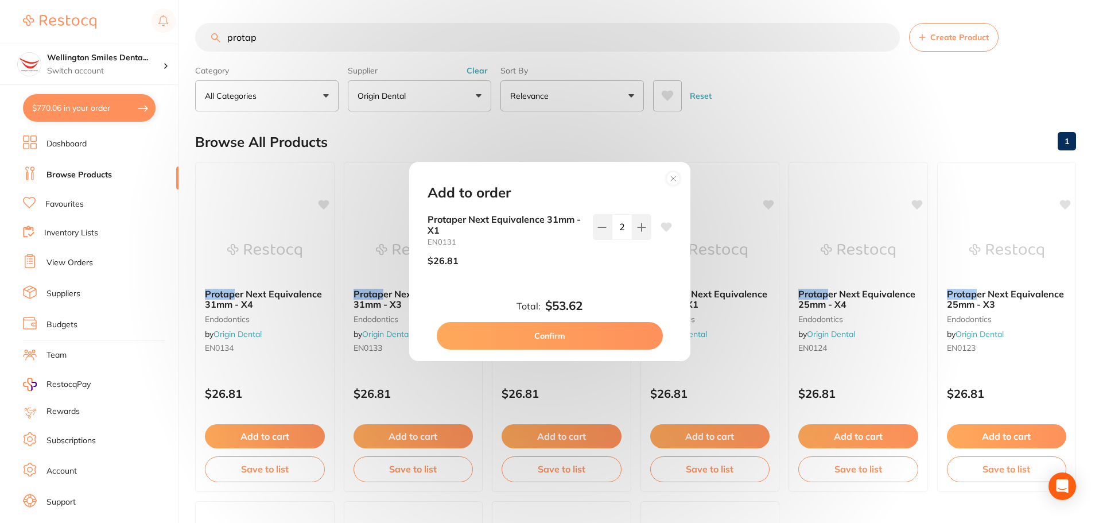
click at [598, 344] on button "Confirm" at bounding box center [550, 336] width 226 height 28
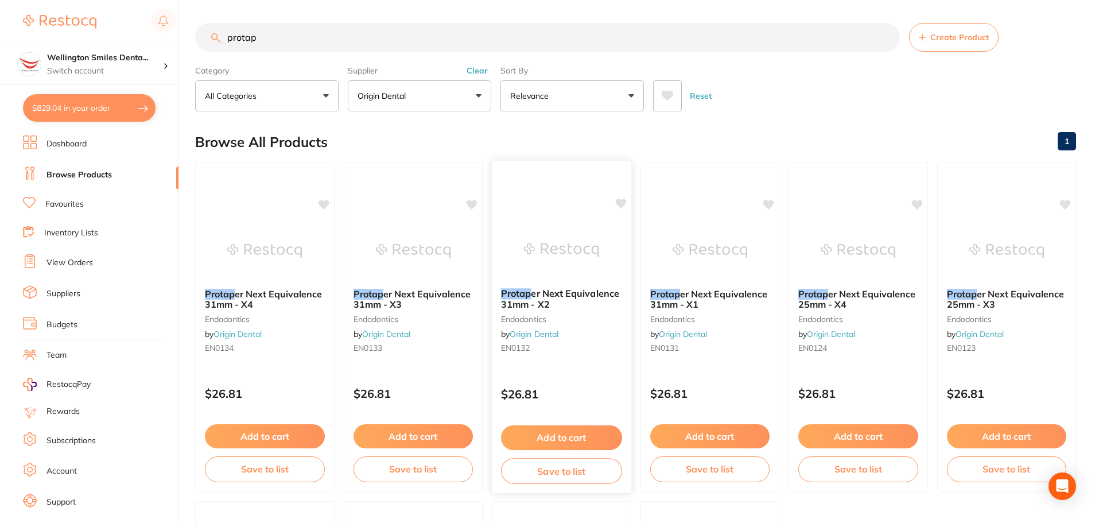
click at [563, 435] on button "Add to cart" at bounding box center [561, 437] width 121 height 25
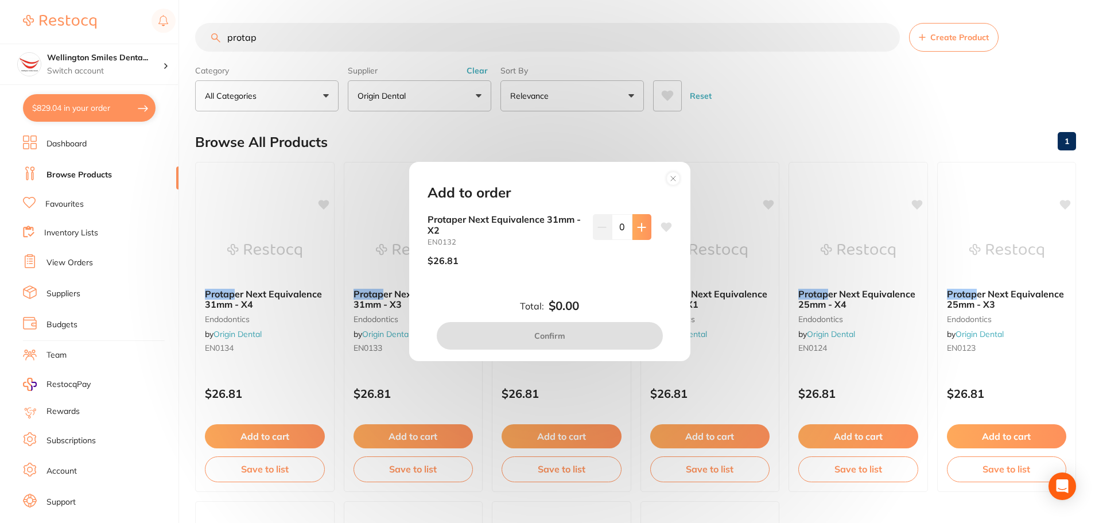
click at [637, 229] on icon at bounding box center [641, 227] width 9 height 9
type input "1"
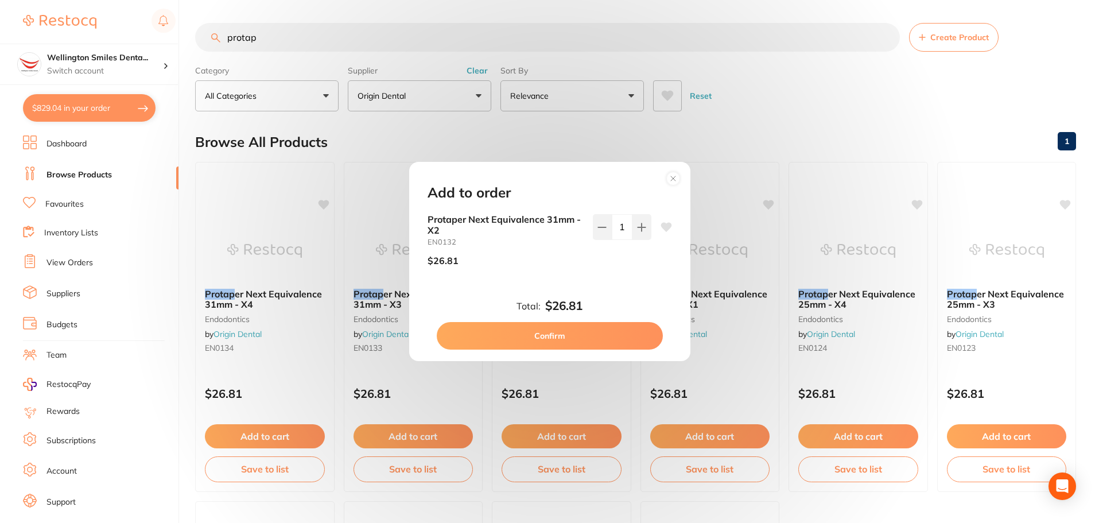
click at [593, 332] on button "Confirm" at bounding box center [550, 336] width 226 height 28
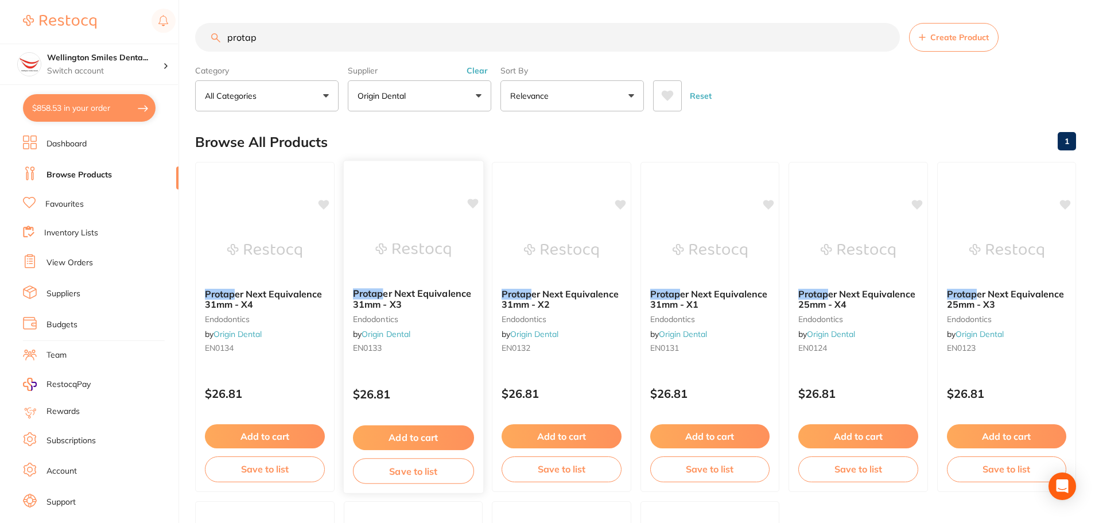
click at [437, 434] on button "Add to cart" at bounding box center [412, 437] width 121 height 25
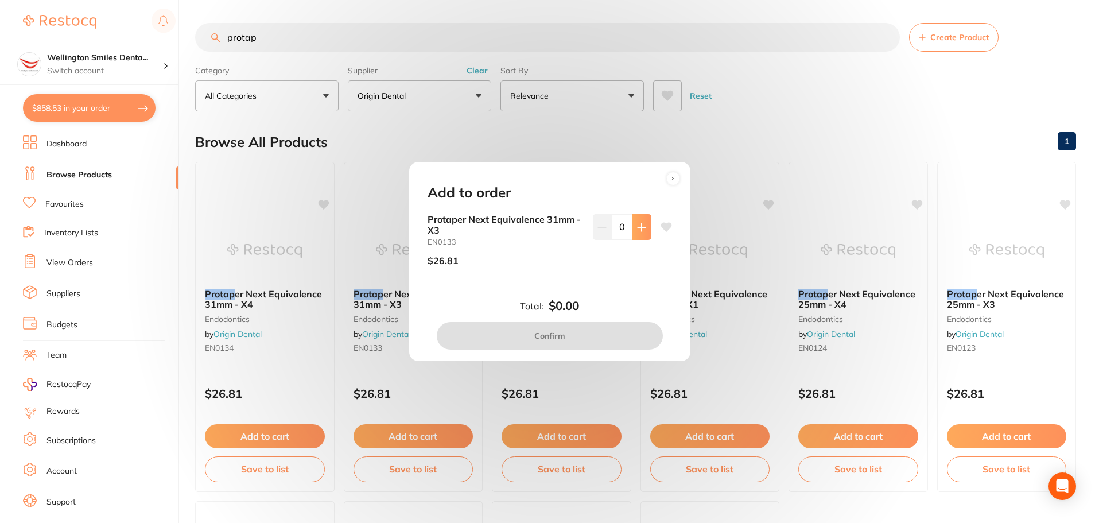
click at [636, 234] on button at bounding box center [641, 226] width 19 height 25
type input "1"
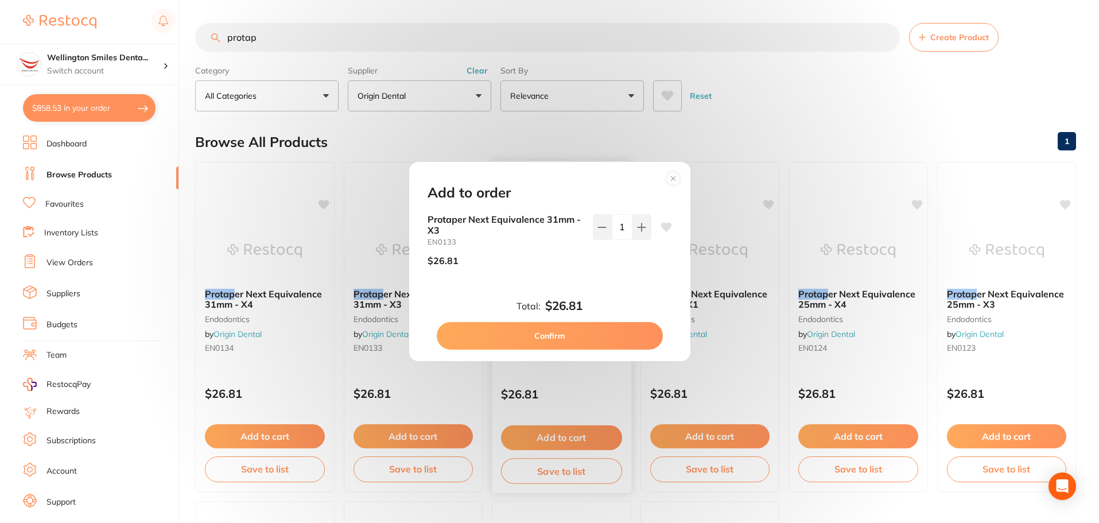
click at [574, 332] on button "Confirm" at bounding box center [550, 336] width 226 height 28
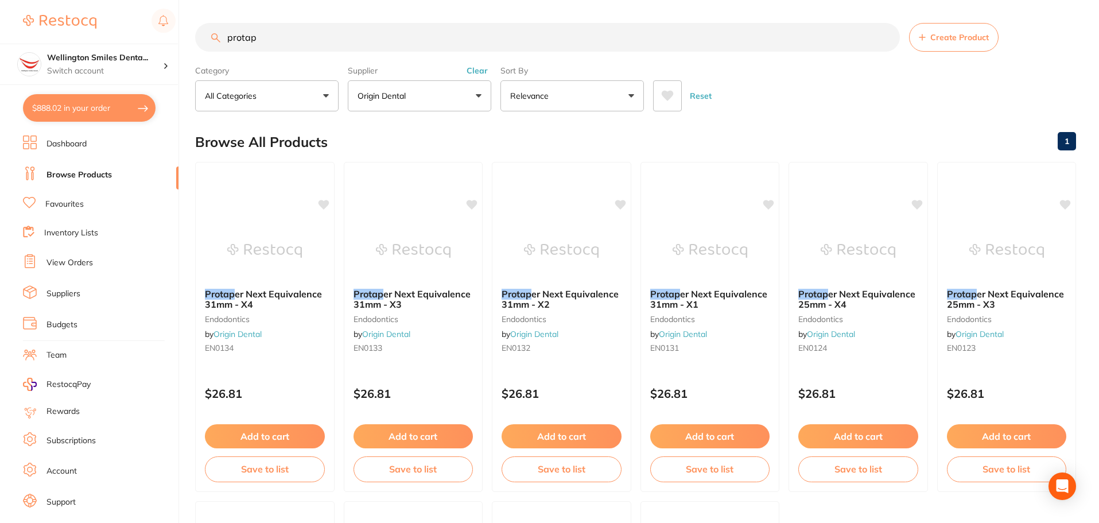
click at [286, 440] on button "Add to cart" at bounding box center [265, 436] width 120 height 24
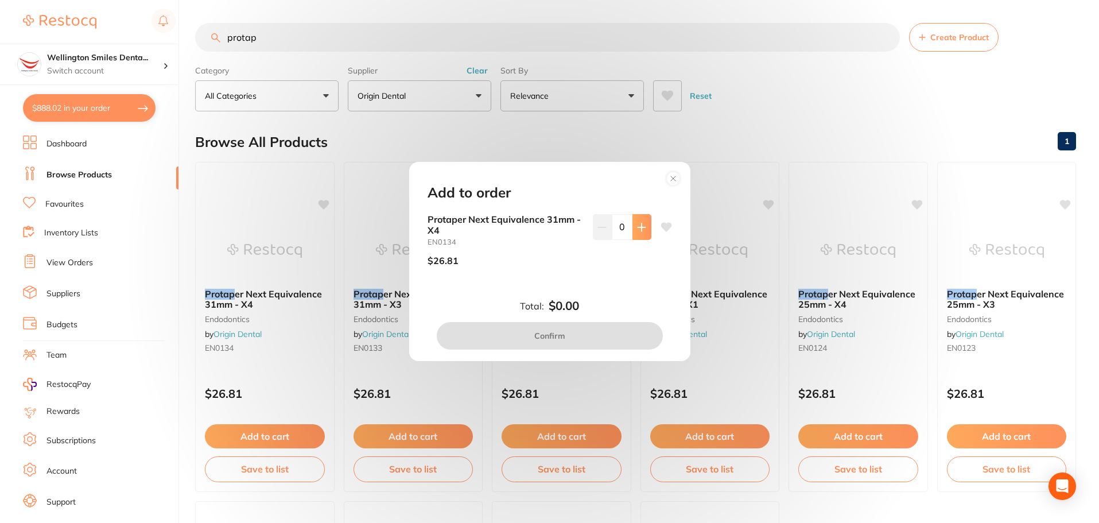
click at [637, 224] on icon at bounding box center [641, 227] width 9 height 9
type input "1"
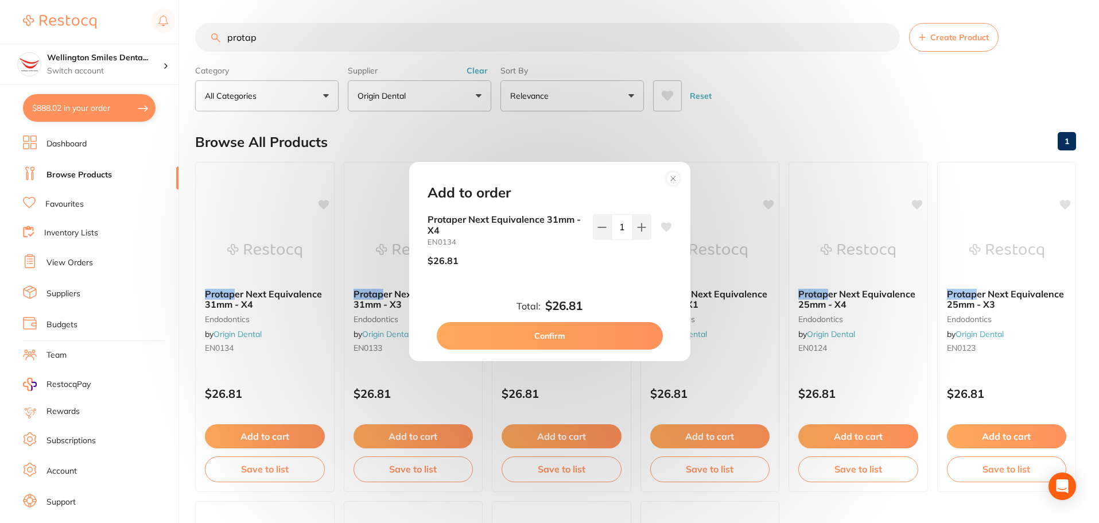
click at [589, 340] on button "Confirm" at bounding box center [550, 336] width 226 height 28
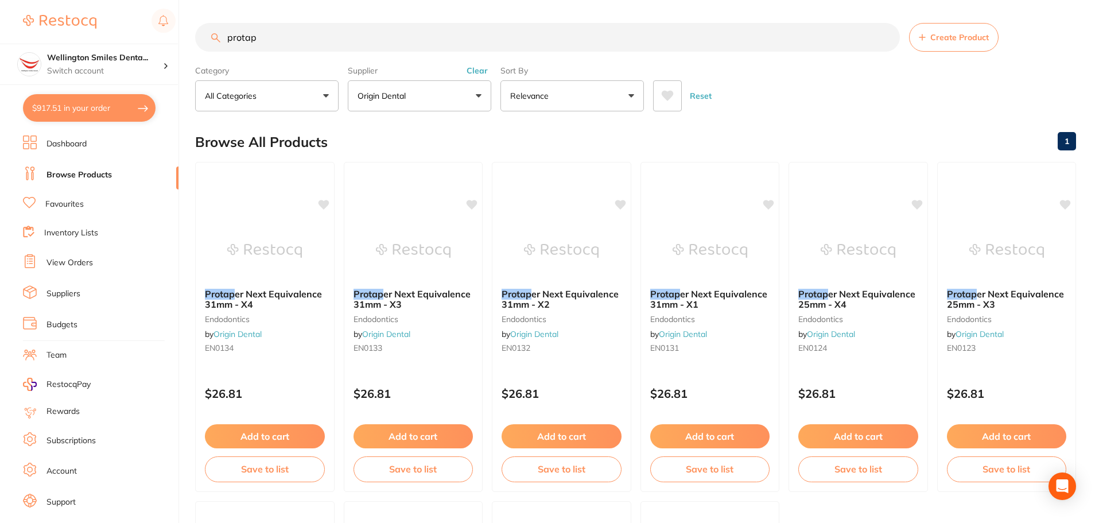
click at [98, 110] on button "$917.51 in your order" at bounding box center [89, 108] width 133 height 28
checkbox input "true"
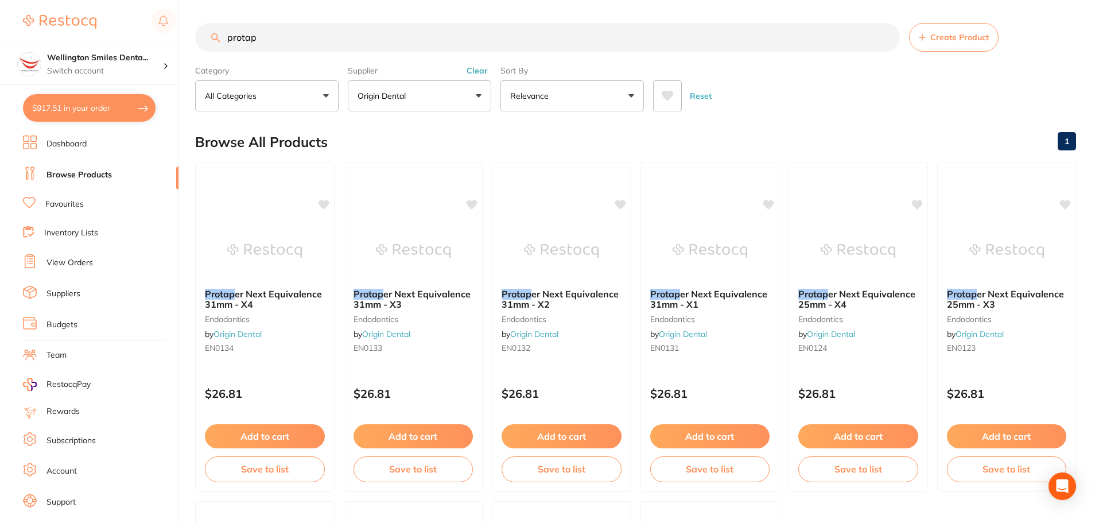
checkbox input "true"
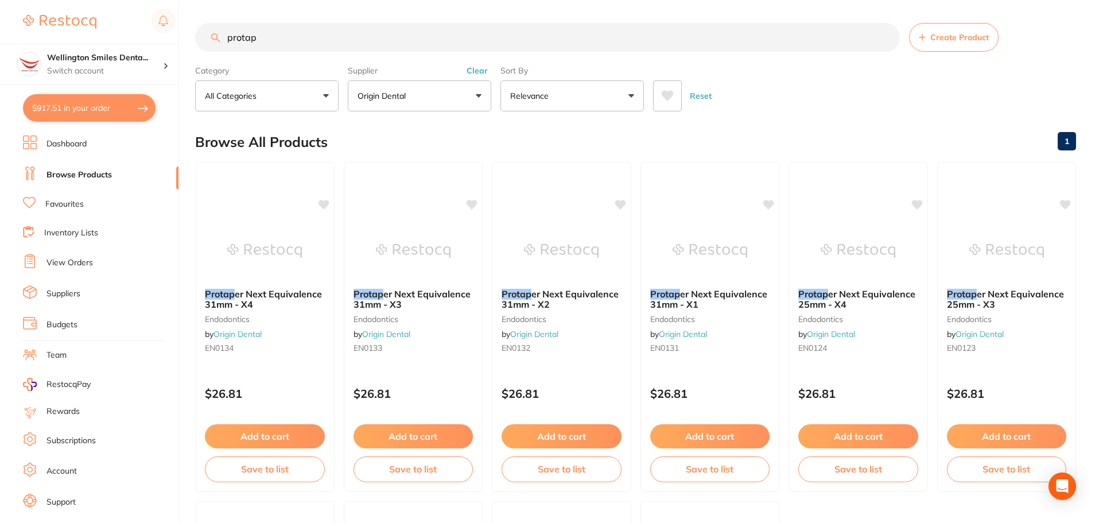
checkbox input "true"
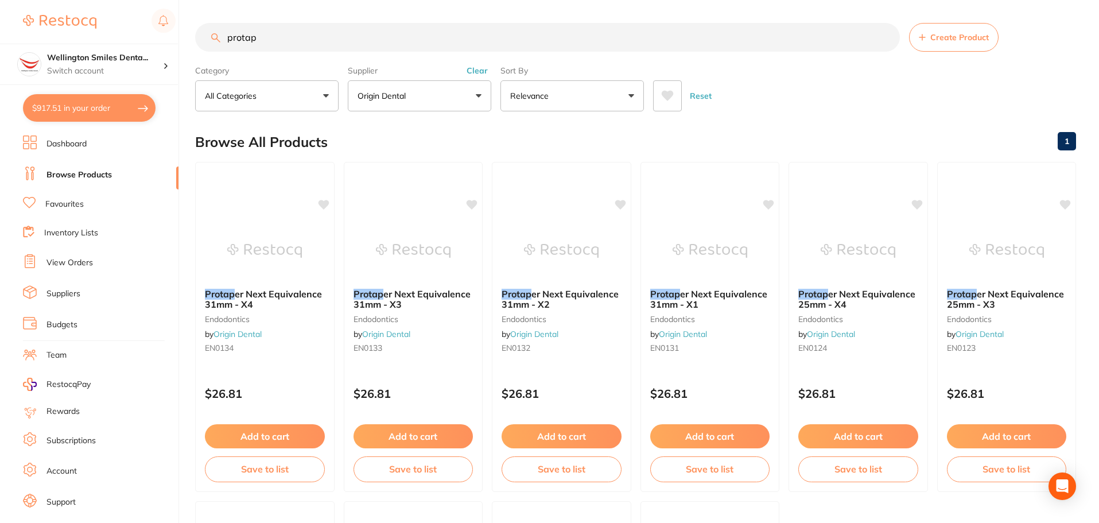
checkbox input "true"
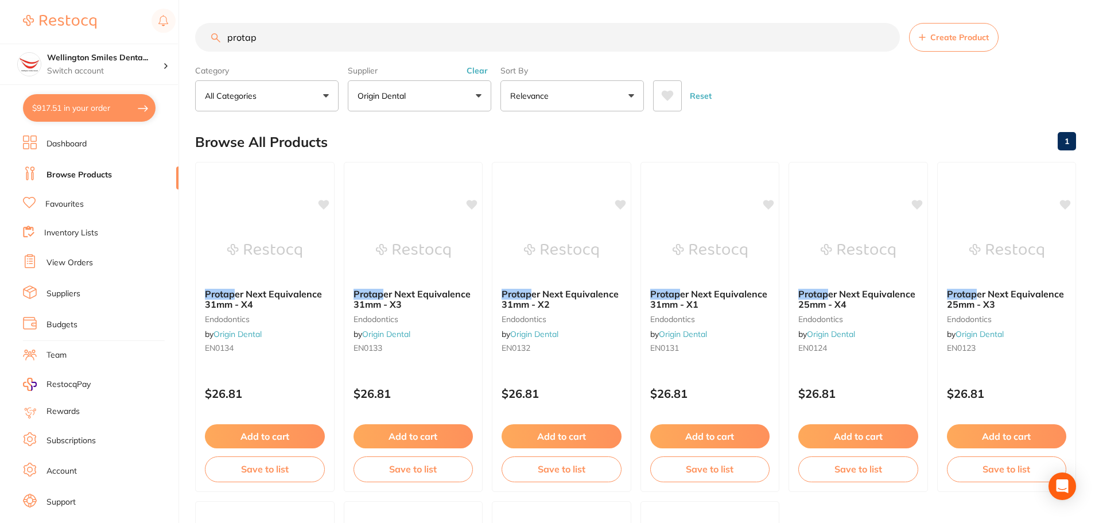
checkbox input "true"
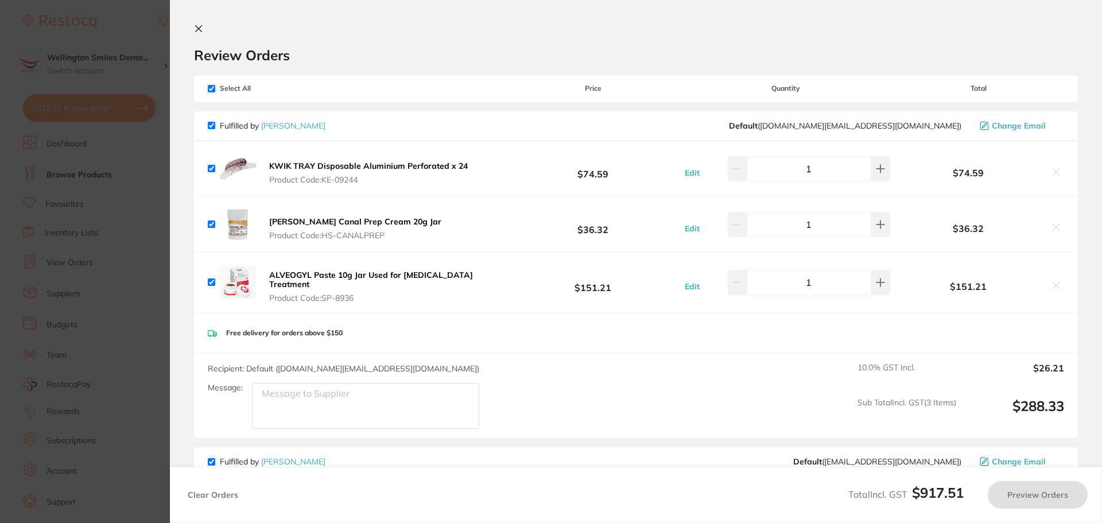
checkbox input "true"
click at [212, 280] on input "checkbox" at bounding box center [211, 281] width 7 height 7
checkbox input "false"
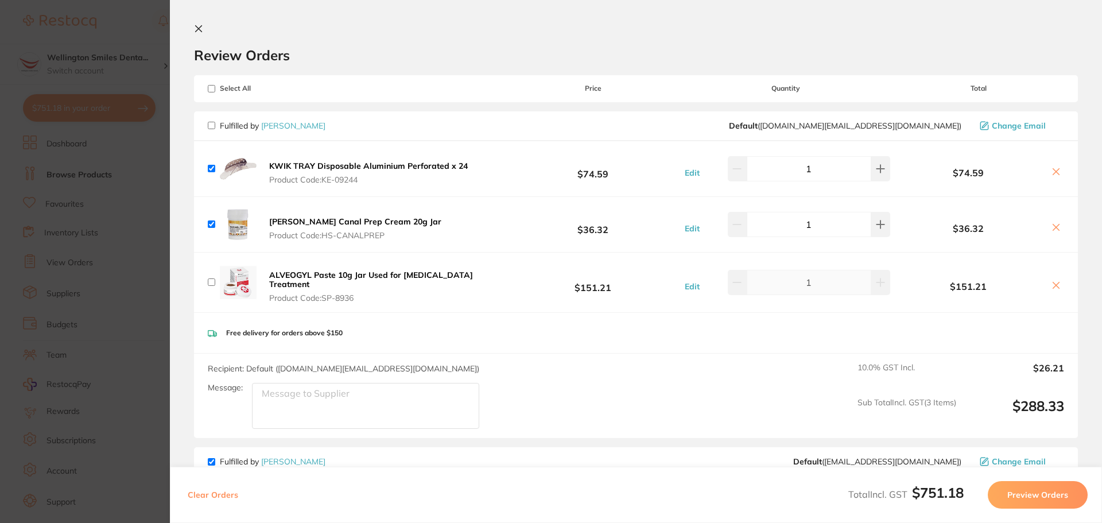
click at [1052, 283] on icon at bounding box center [1055, 285] width 9 height 9
checkbox input "true"
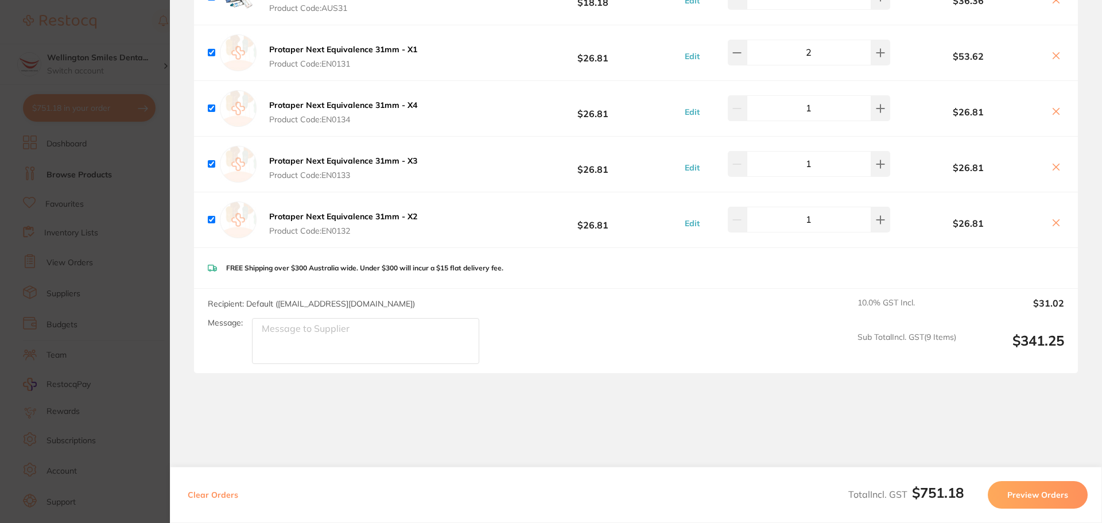
scroll to position [1105, 0]
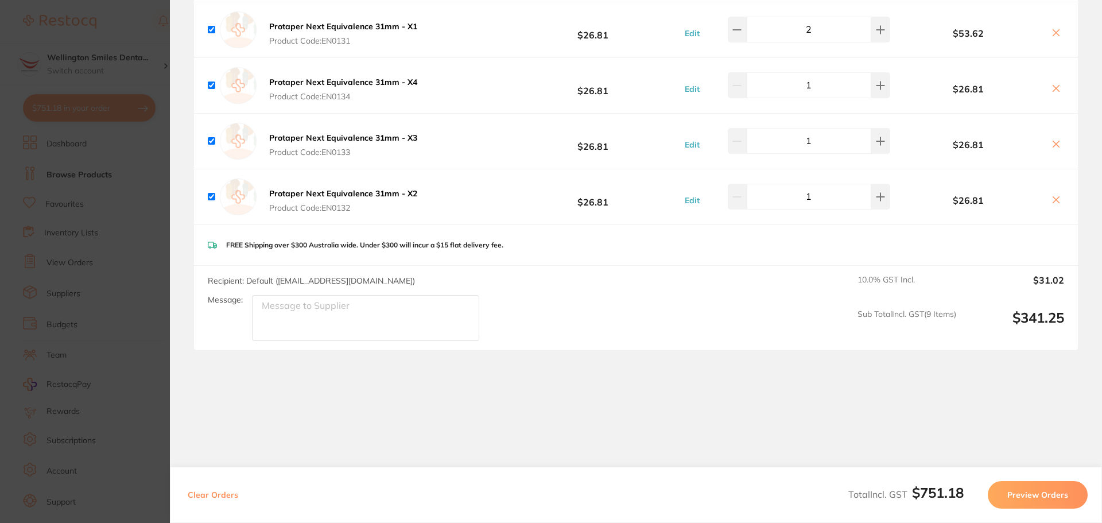
click at [125, 408] on section "Update RRP Set your pre negotiated price for this item. Item Agreed RRP (excl. …" at bounding box center [551, 261] width 1102 height 523
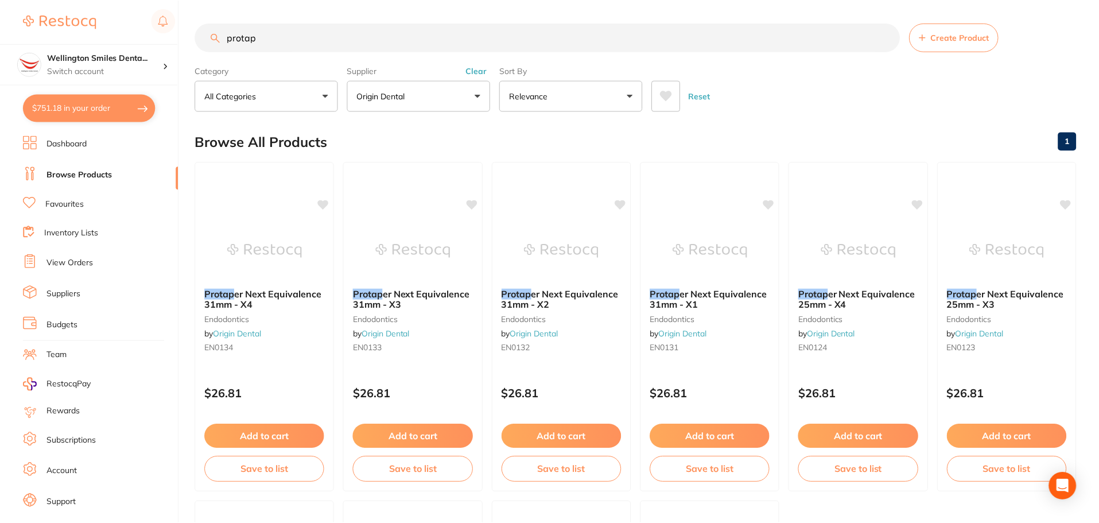
scroll to position [1, 0]
click at [102, 103] on button "$751.18 in your order" at bounding box center [89, 108] width 133 height 28
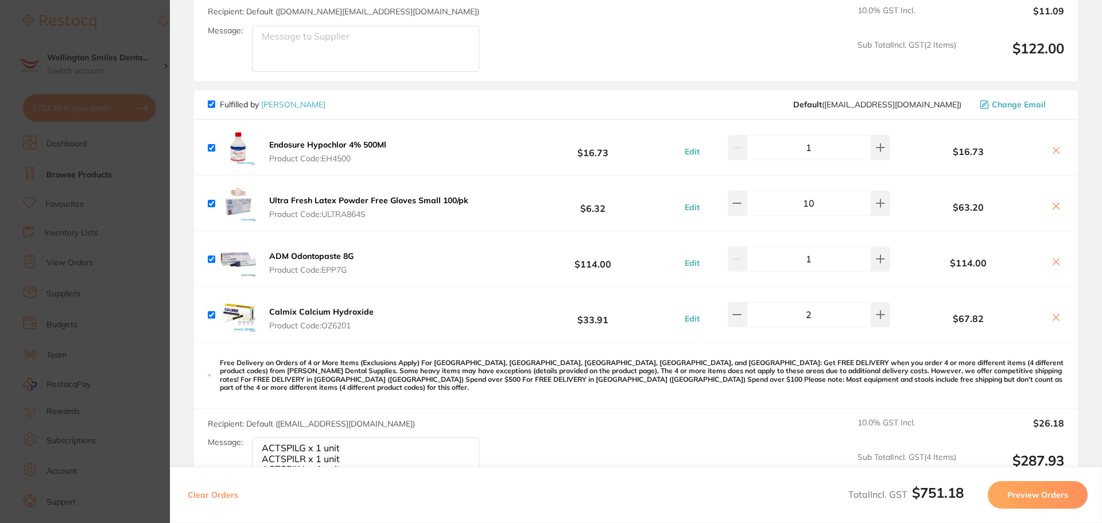
scroll to position [301, 0]
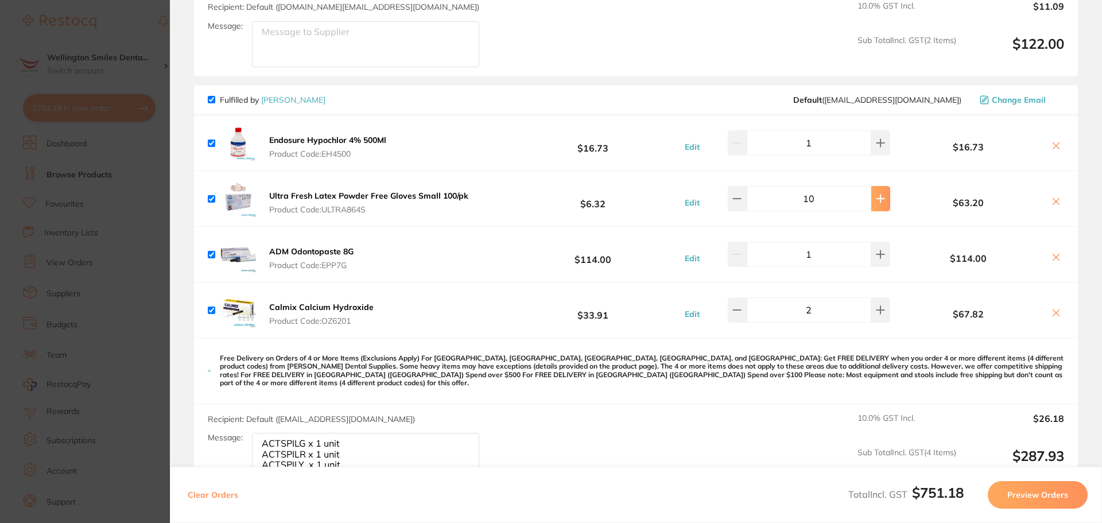
click at [877, 197] on icon at bounding box center [880, 198] width 7 height 7
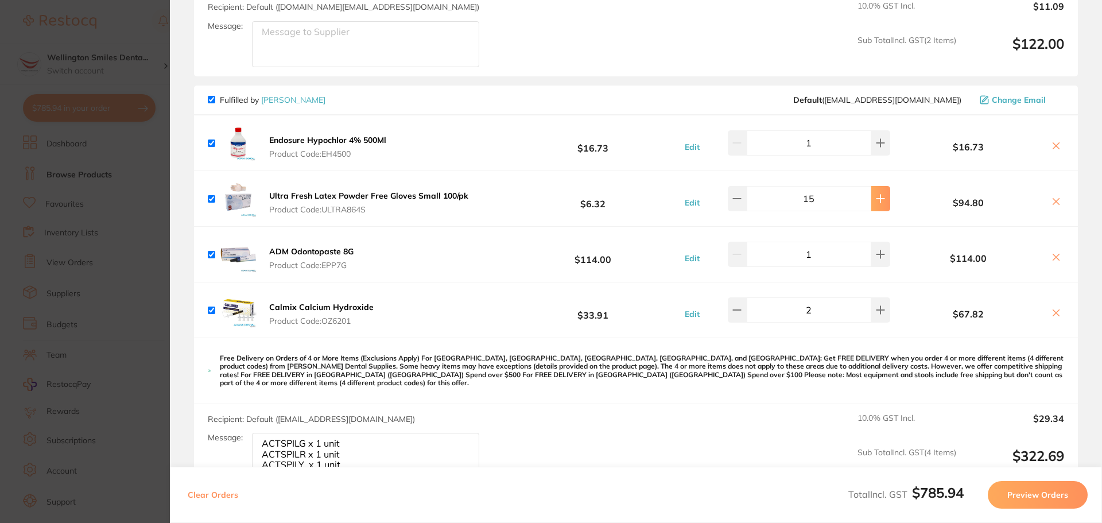
click at [877, 197] on icon at bounding box center [880, 198] width 7 height 7
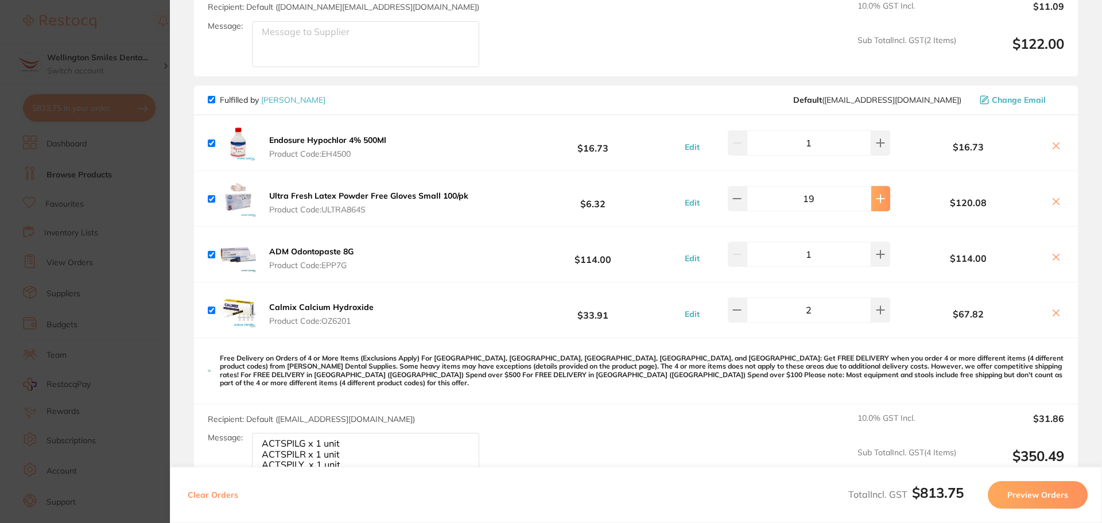
type input "20"
click at [83, 302] on section "Update RRP Set your pre negotiated price for this item. Item Agreed RRP (excl. …" at bounding box center [551, 261] width 1102 height 523
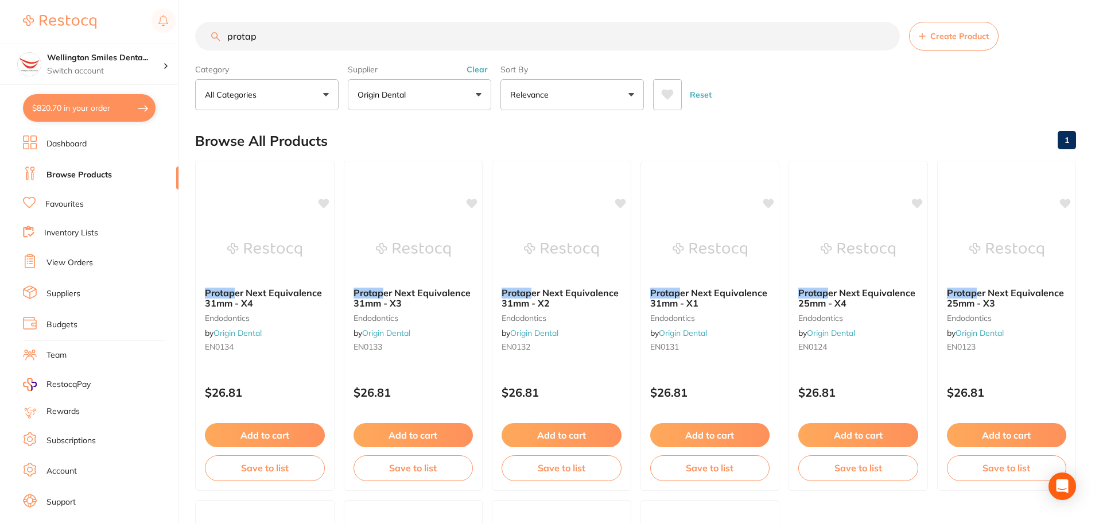
scroll to position [0, 0]
